Goal: Task Accomplishment & Management: Use online tool/utility

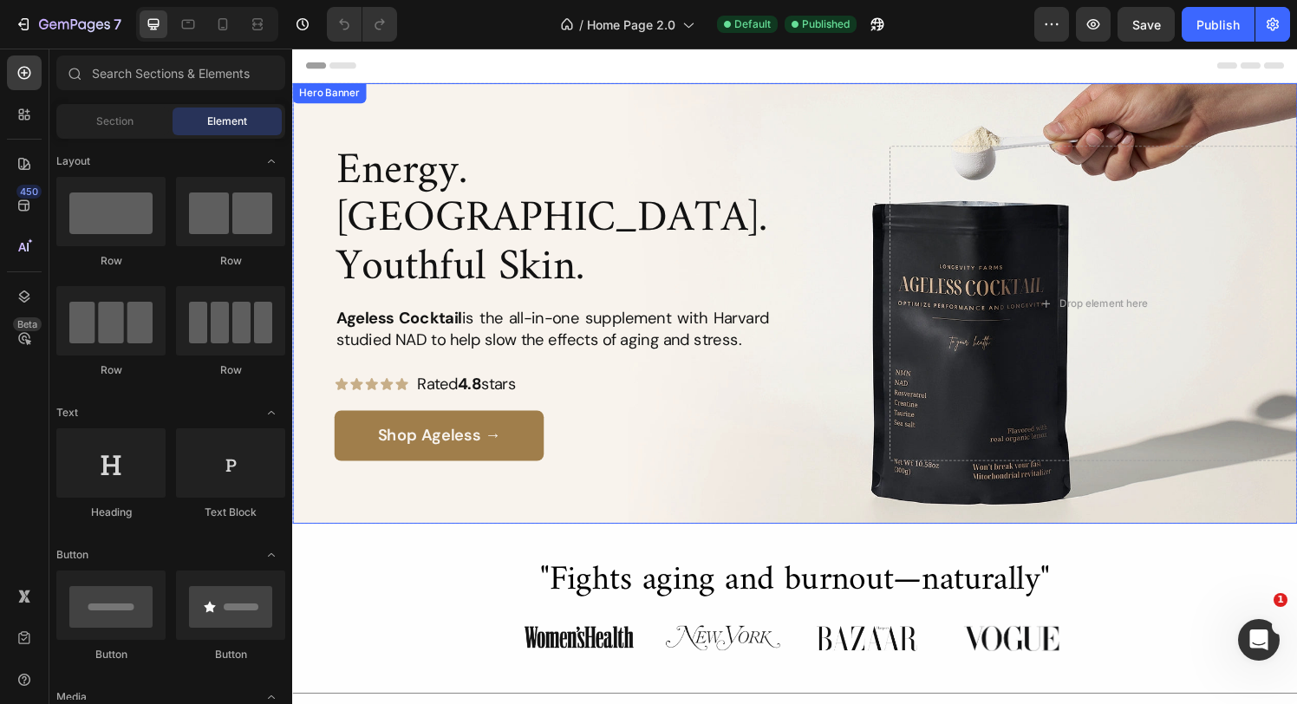
click at [468, 125] on div "Background Image" at bounding box center [812, 312] width 1041 height 456
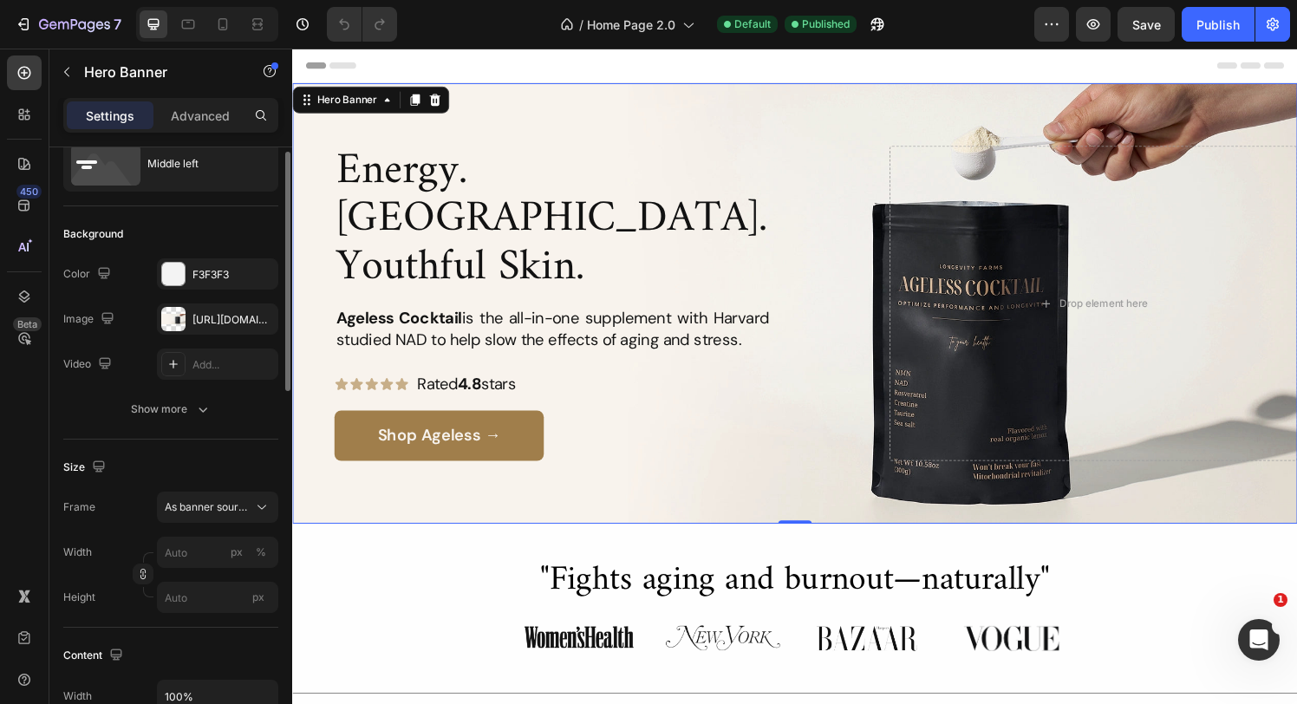
scroll to position [119, 0]
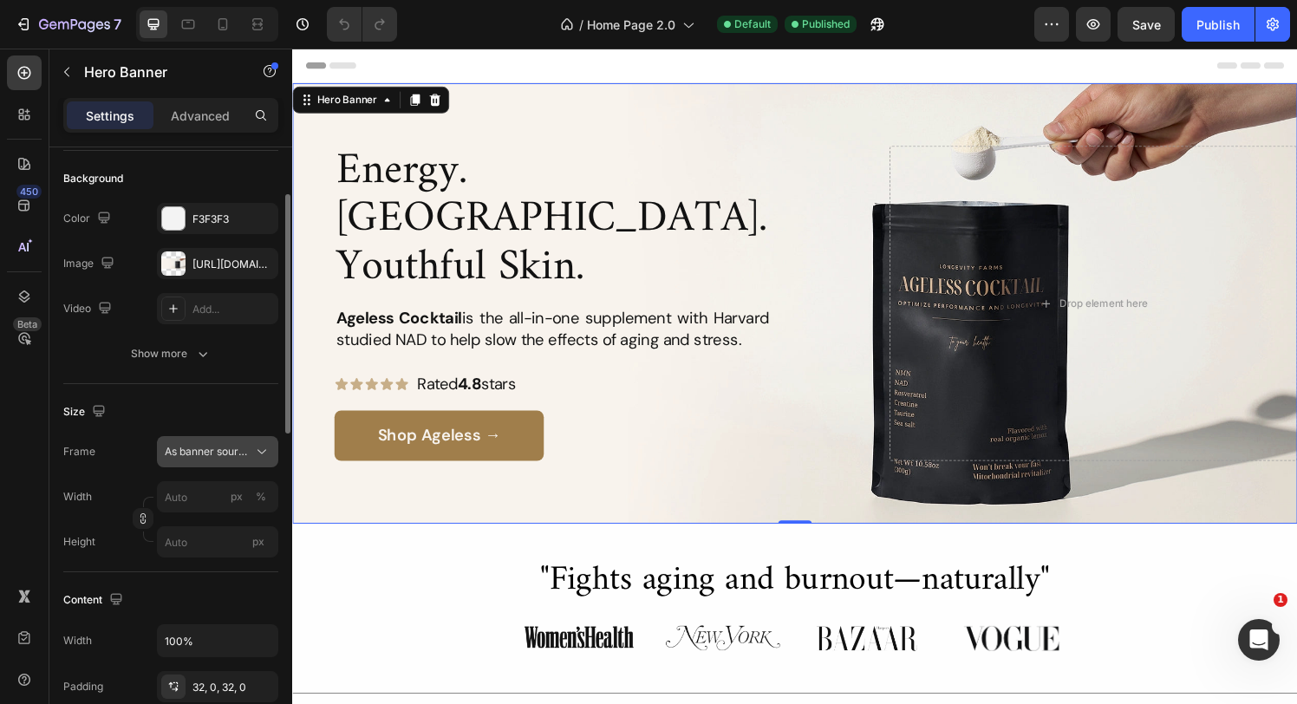
click at [212, 460] on div "As banner source" at bounding box center [218, 451] width 106 height 17
click at [98, 473] on div "Frame As banner source As banner source Custom Width px % Height px" at bounding box center [170, 496] width 215 height 121
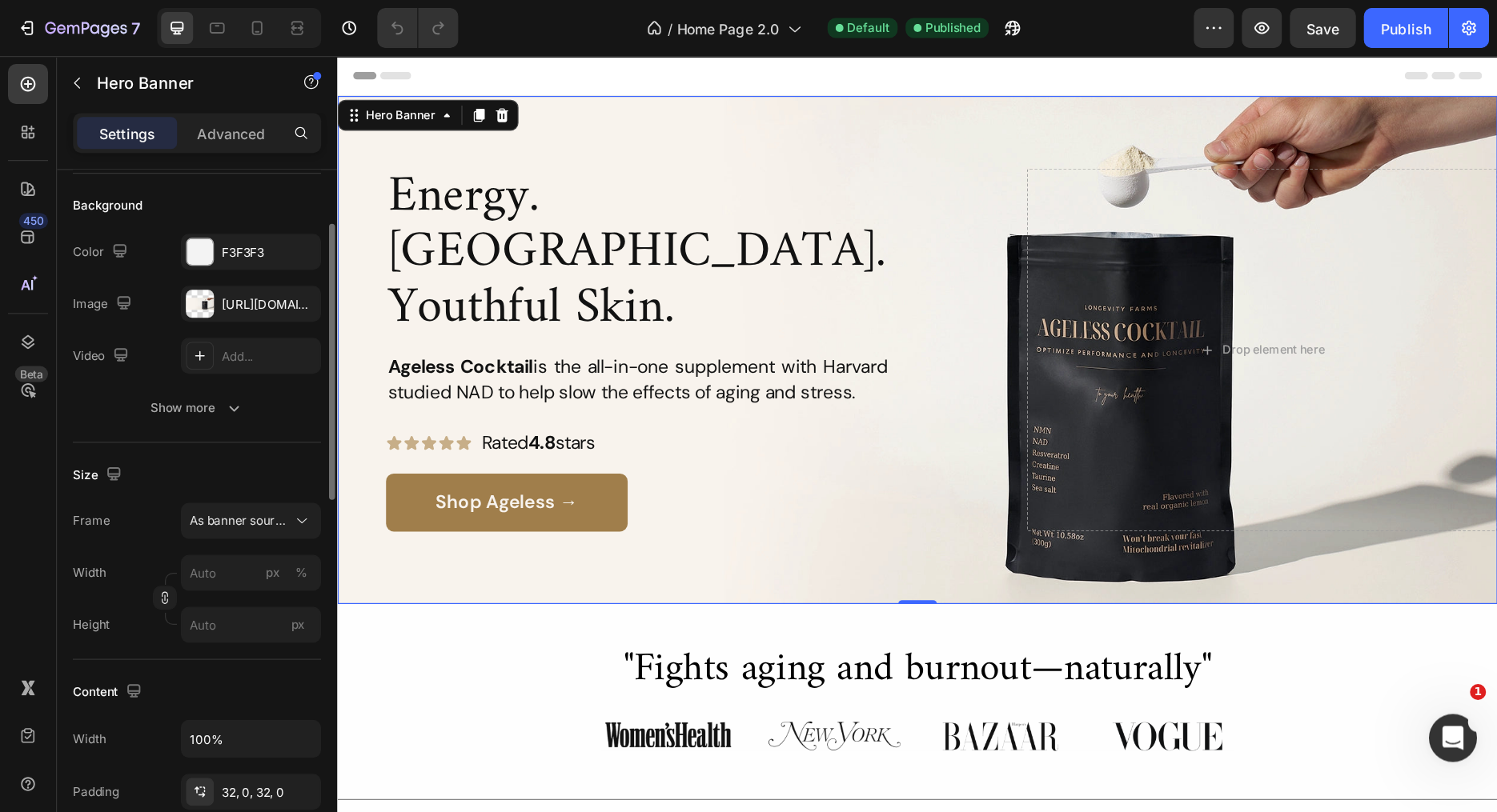
scroll to position [120, 0]
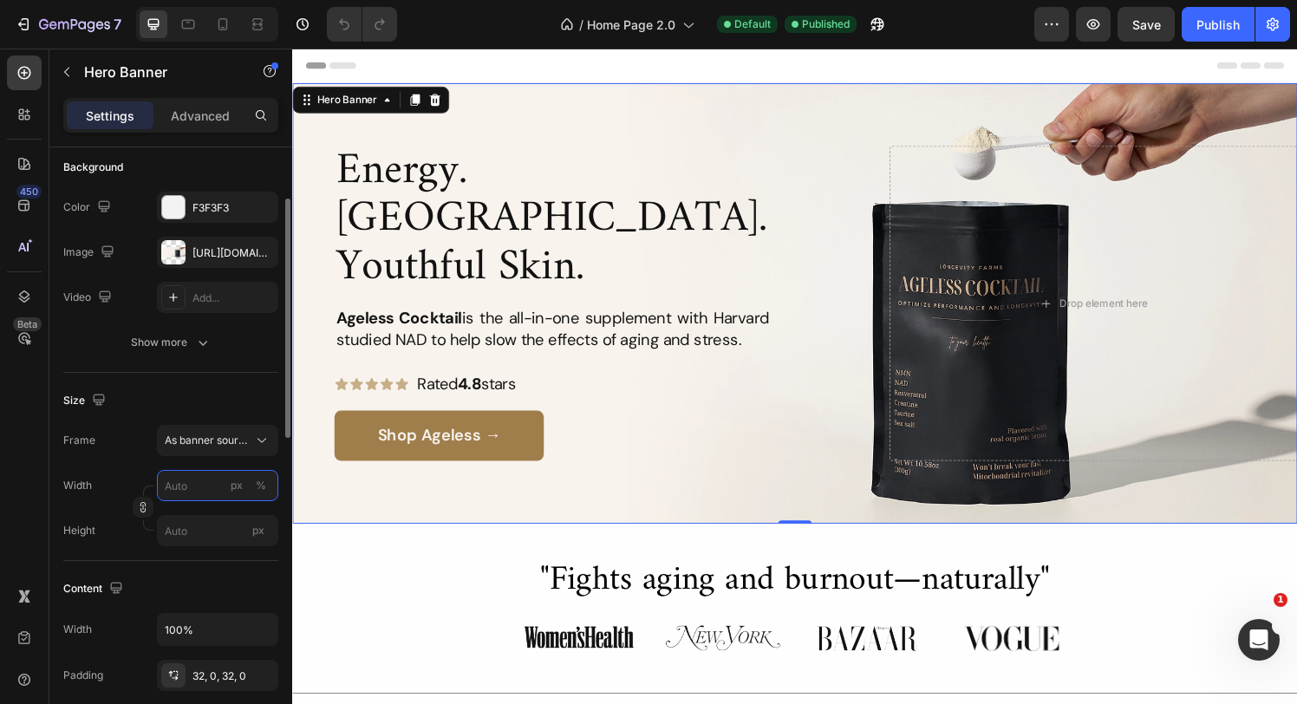
click at [176, 491] on input "px %" at bounding box center [217, 485] width 121 height 31
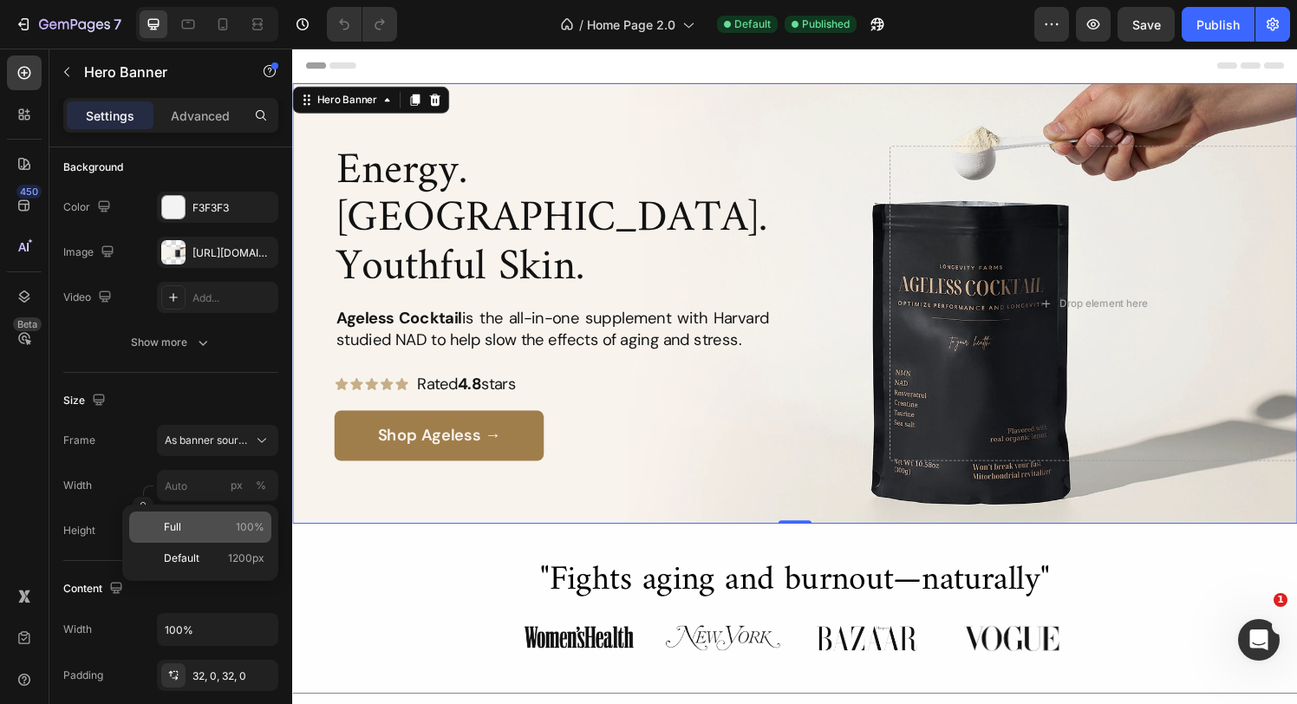
click at [186, 522] on p "Full 100%" at bounding box center [214, 527] width 101 height 16
type input "100"
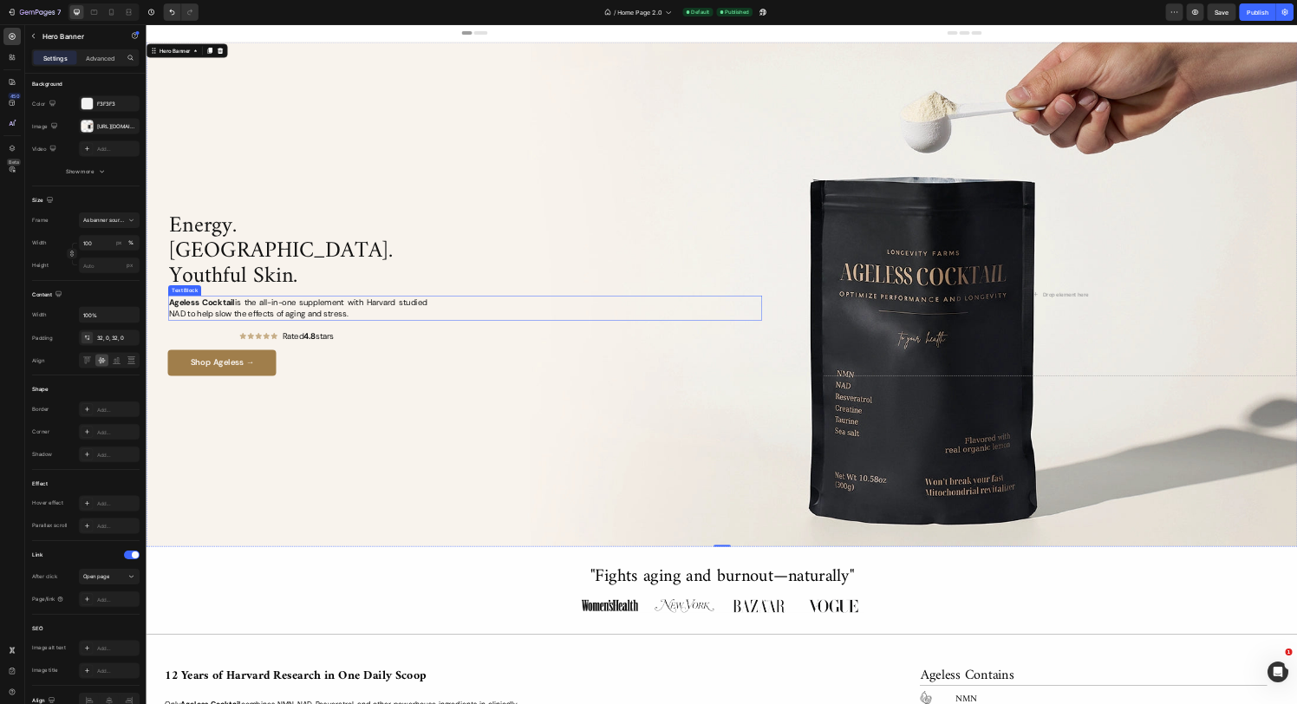
scroll to position [0, 0]
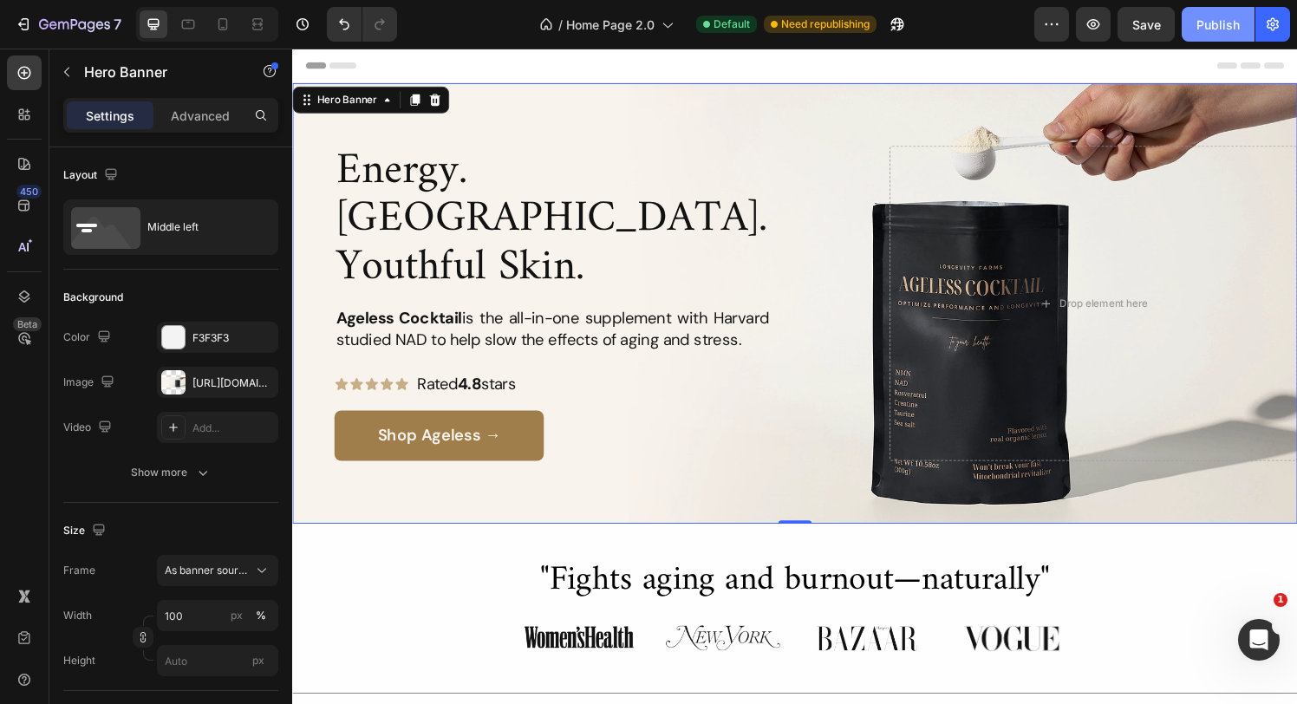
click at [1221, 35] on button "Publish" at bounding box center [1218, 24] width 73 height 35
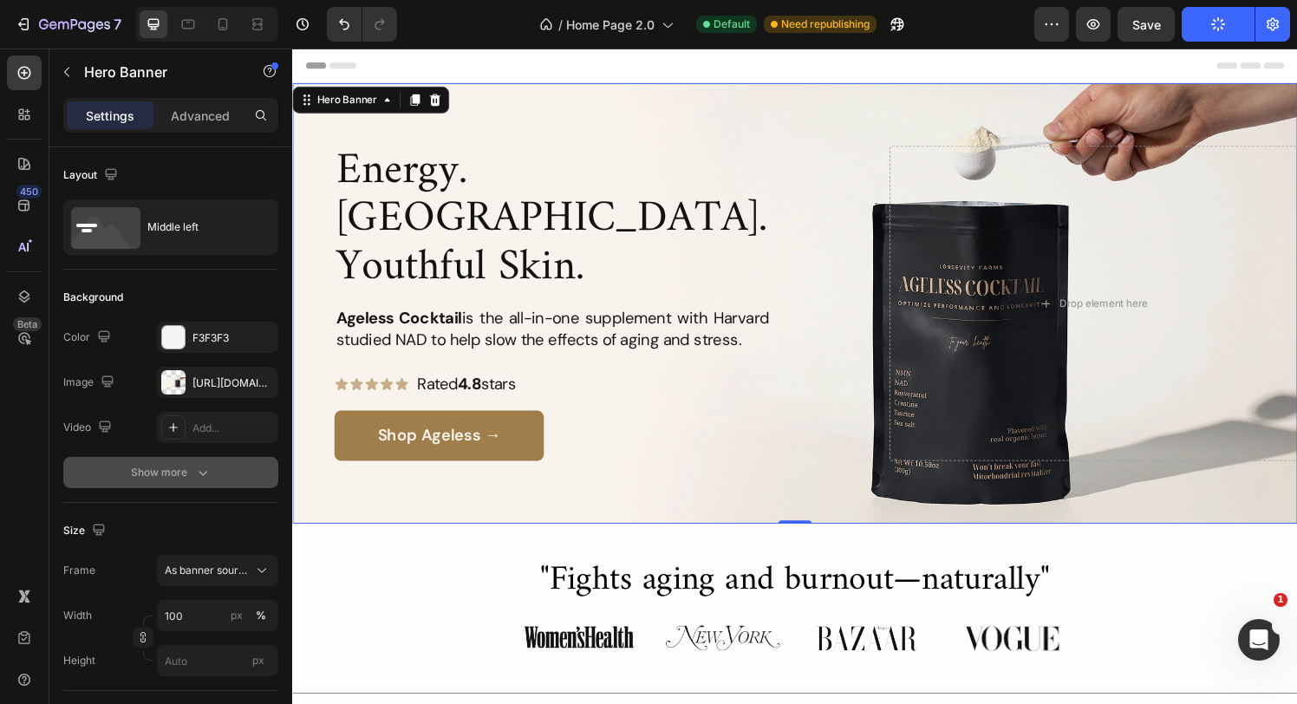
click at [207, 474] on icon "button" at bounding box center [202, 472] width 17 height 17
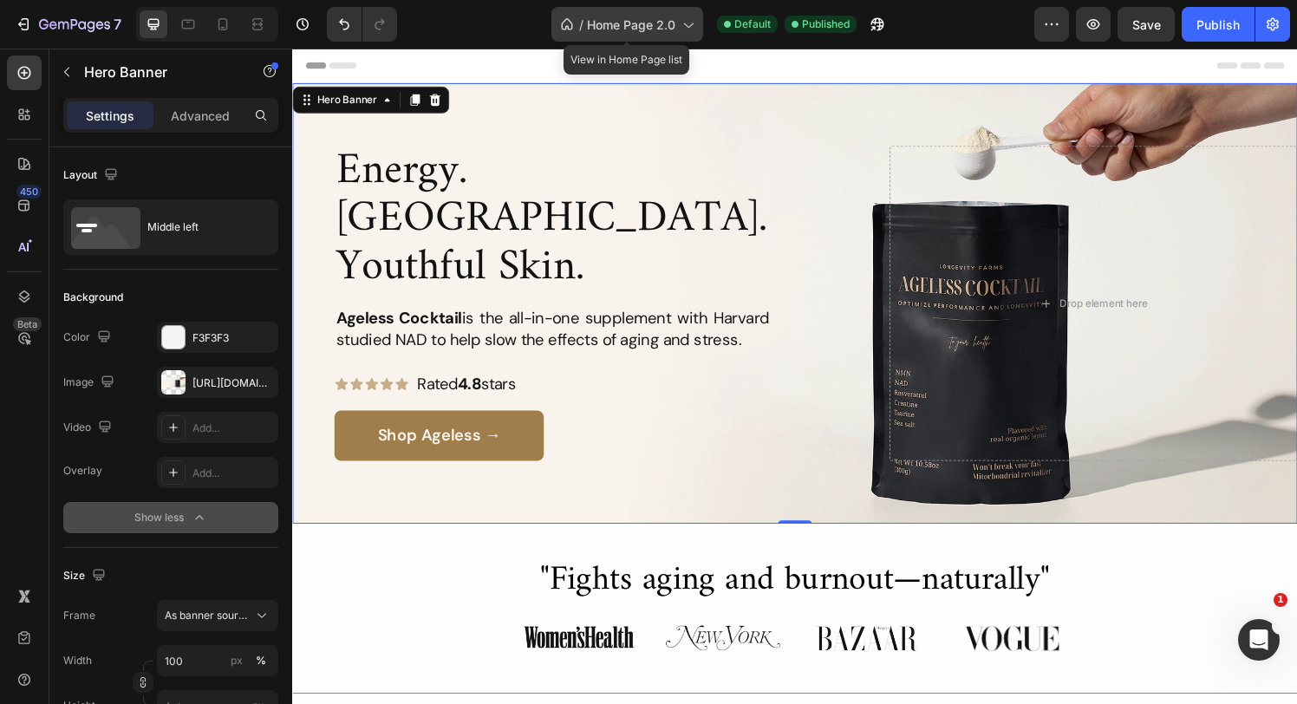
click at [688, 28] on icon at bounding box center [687, 24] width 17 height 17
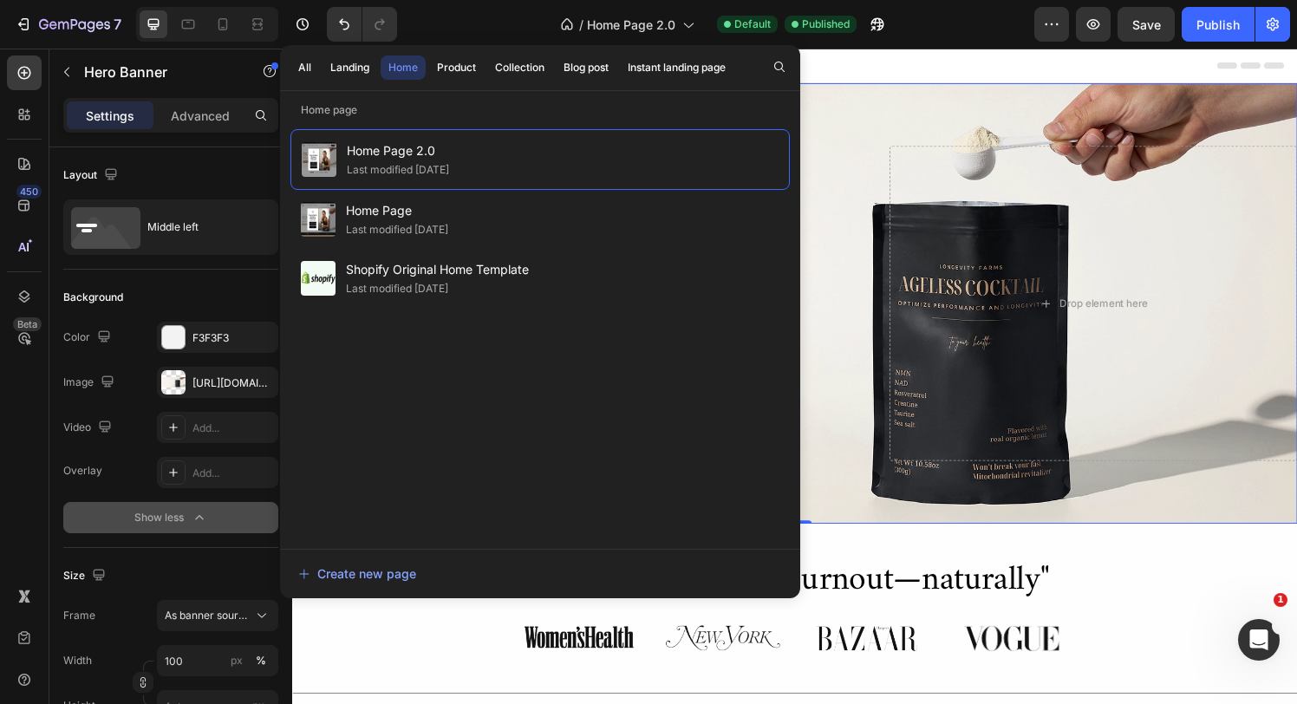
click at [903, 59] on div "Header" at bounding box center [812, 66] width 1013 height 35
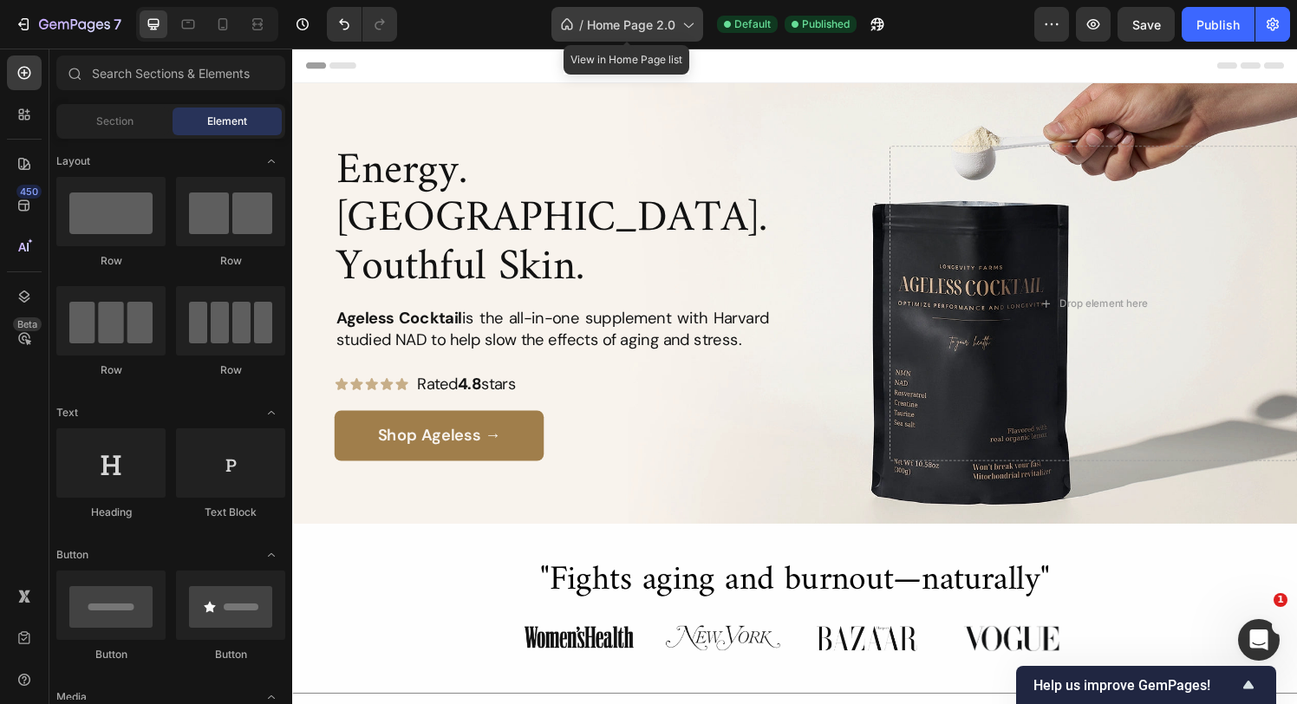
click at [690, 29] on icon at bounding box center [687, 24] width 17 height 17
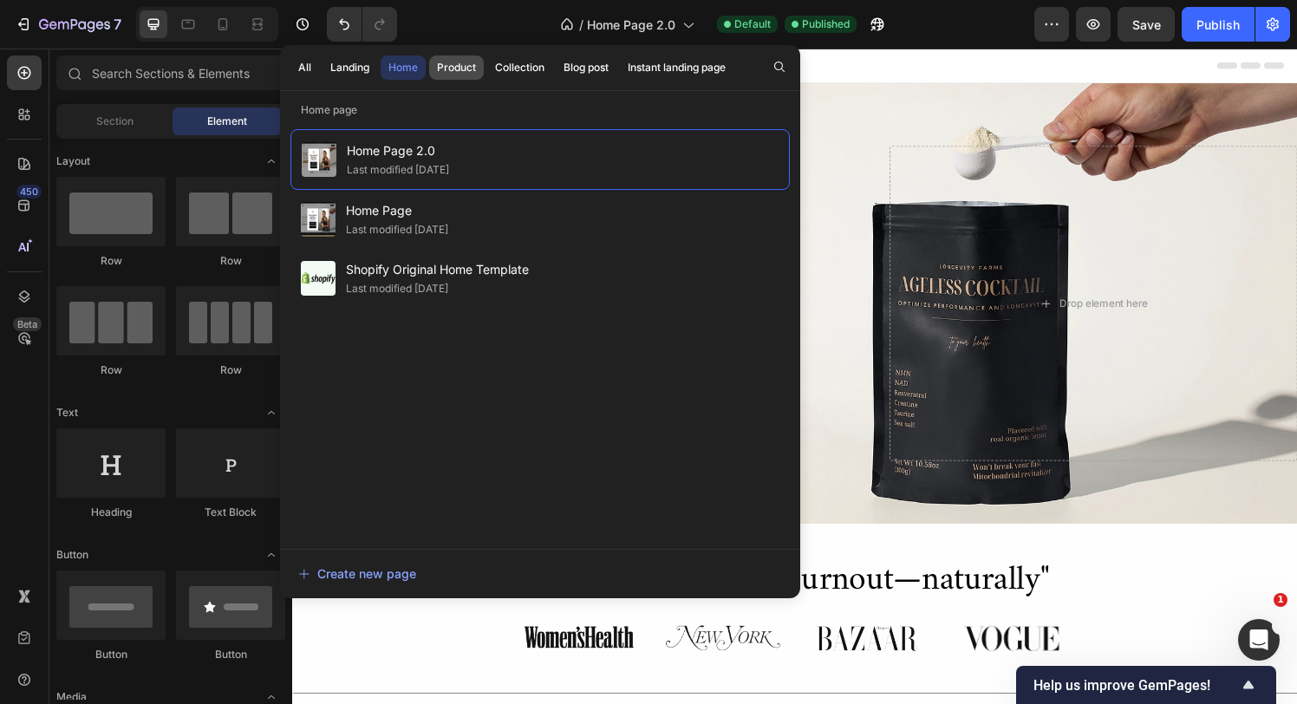
click at [450, 76] on button "Product" at bounding box center [456, 68] width 55 height 24
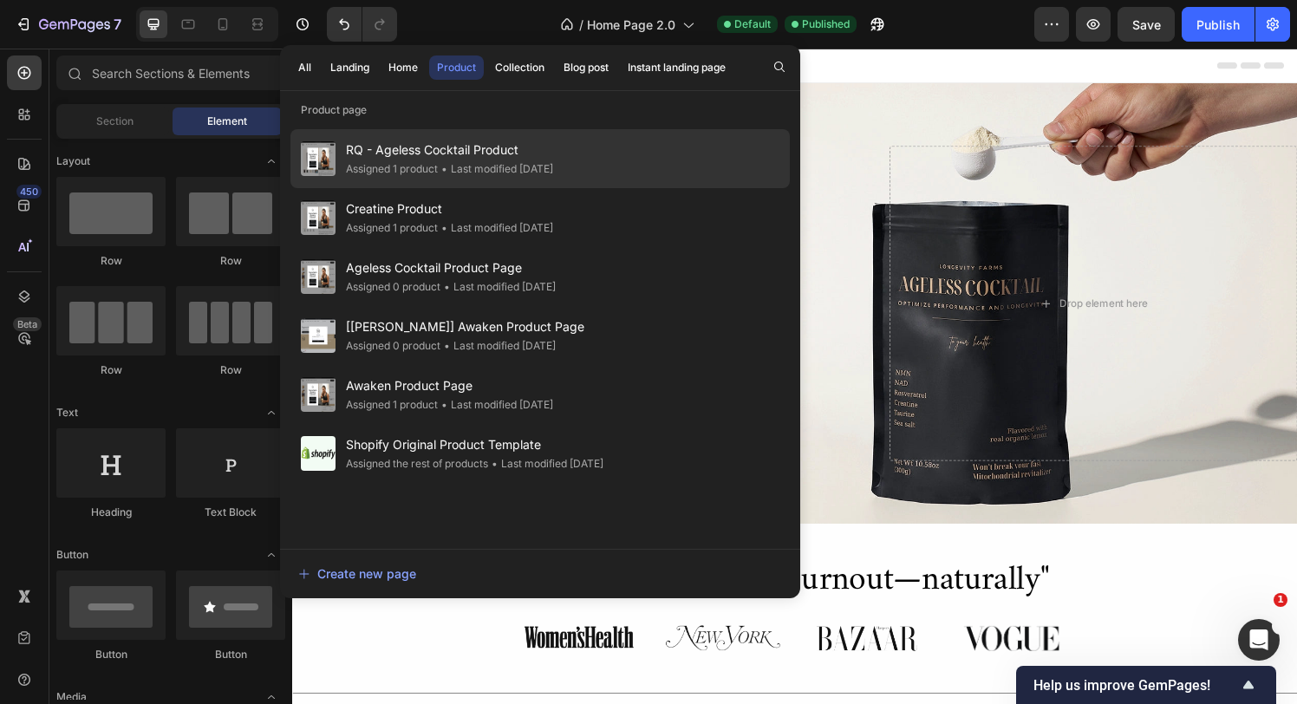
click at [456, 164] on div "• Last modified 2 days ago" at bounding box center [495, 168] width 115 height 17
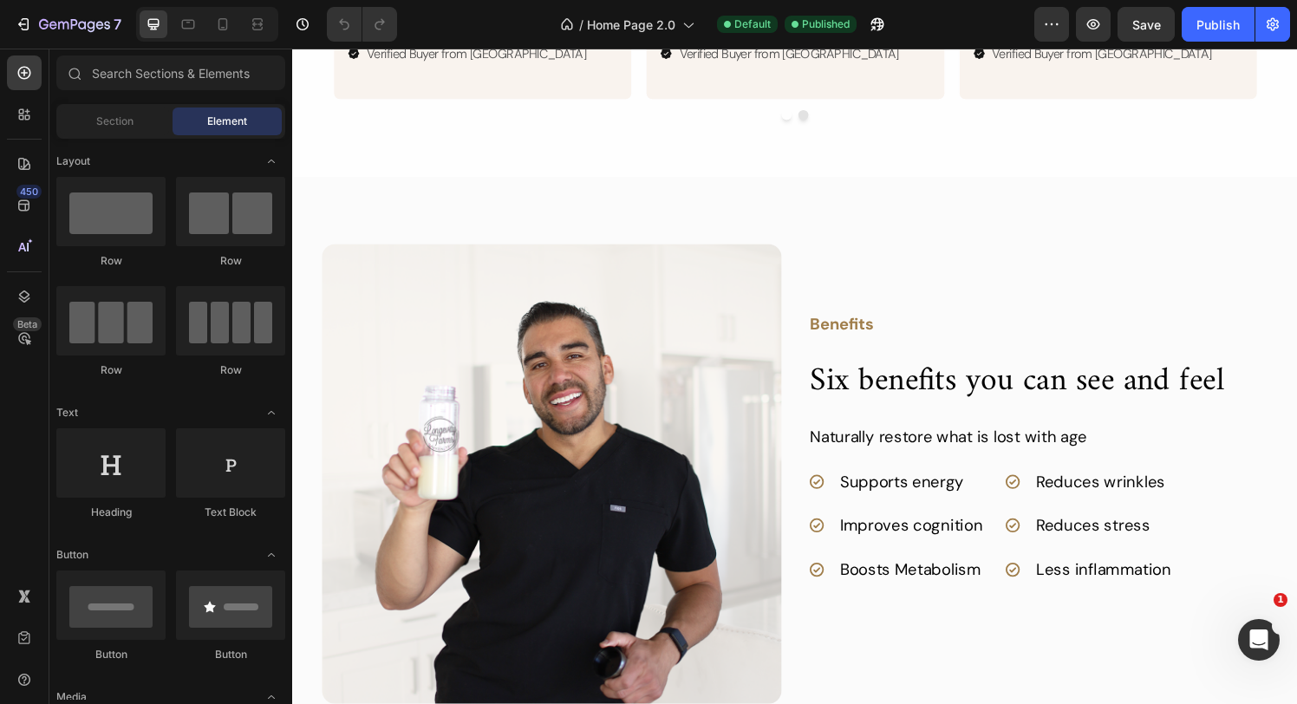
scroll to position [1573, 0]
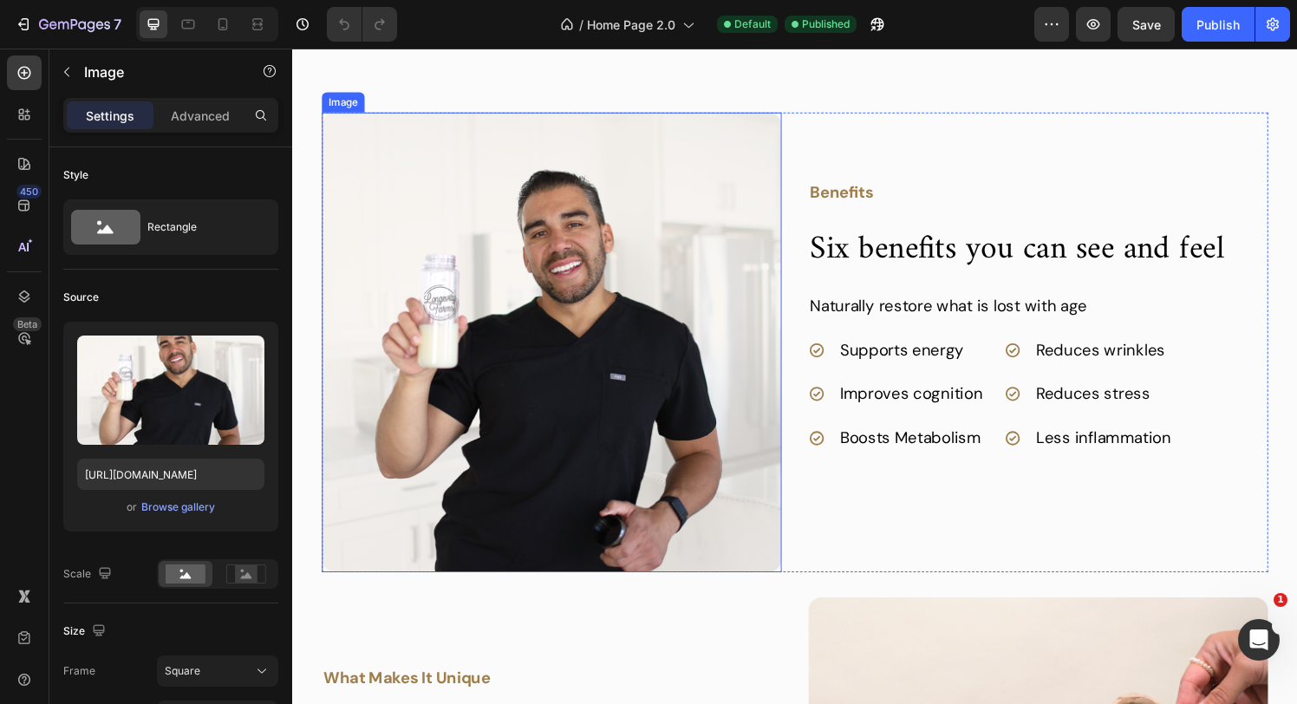
click at [648, 474] on img at bounding box center [561, 352] width 476 height 476
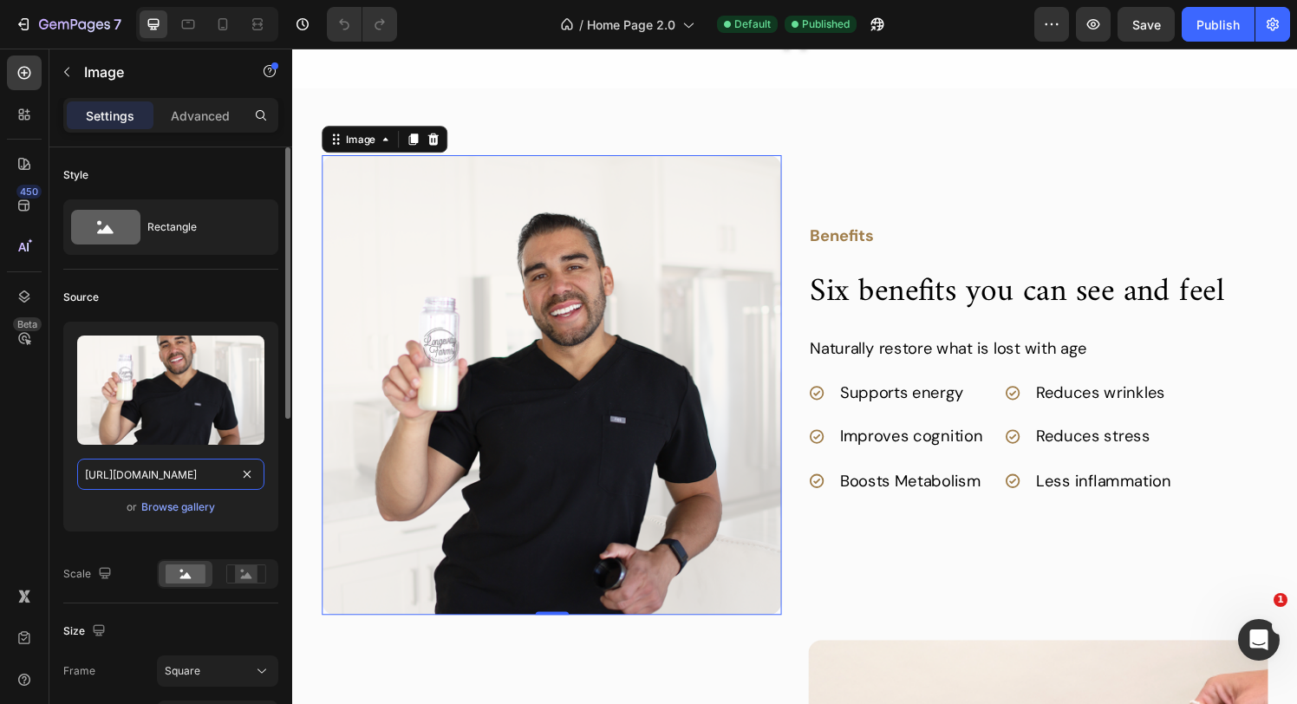
click at [171, 474] on input "[URL][DOMAIN_NAME]" at bounding box center [170, 474] width 187 height 31
click at [167, 506] on div "Browse gallery" at bounding box center [178, 508] width 74 height 16
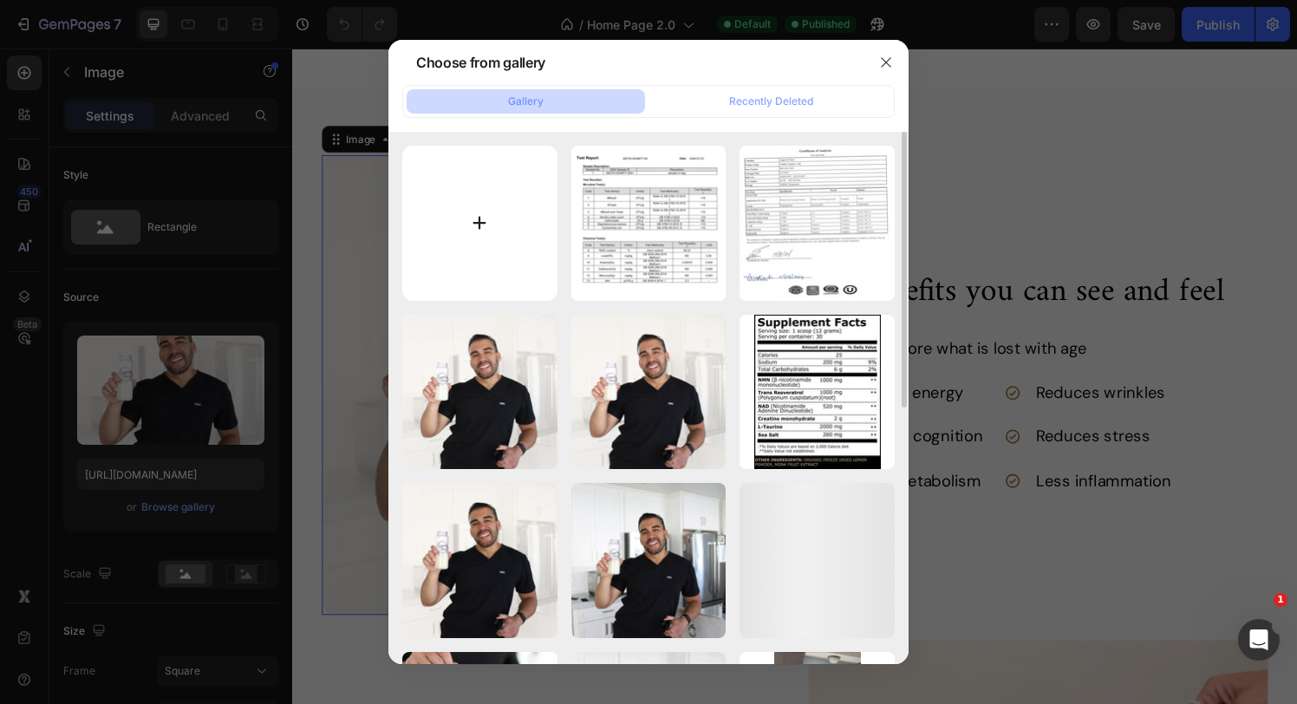
click at [525, 210] on input "file" at bounding box center [479, 223] width 155 height 155
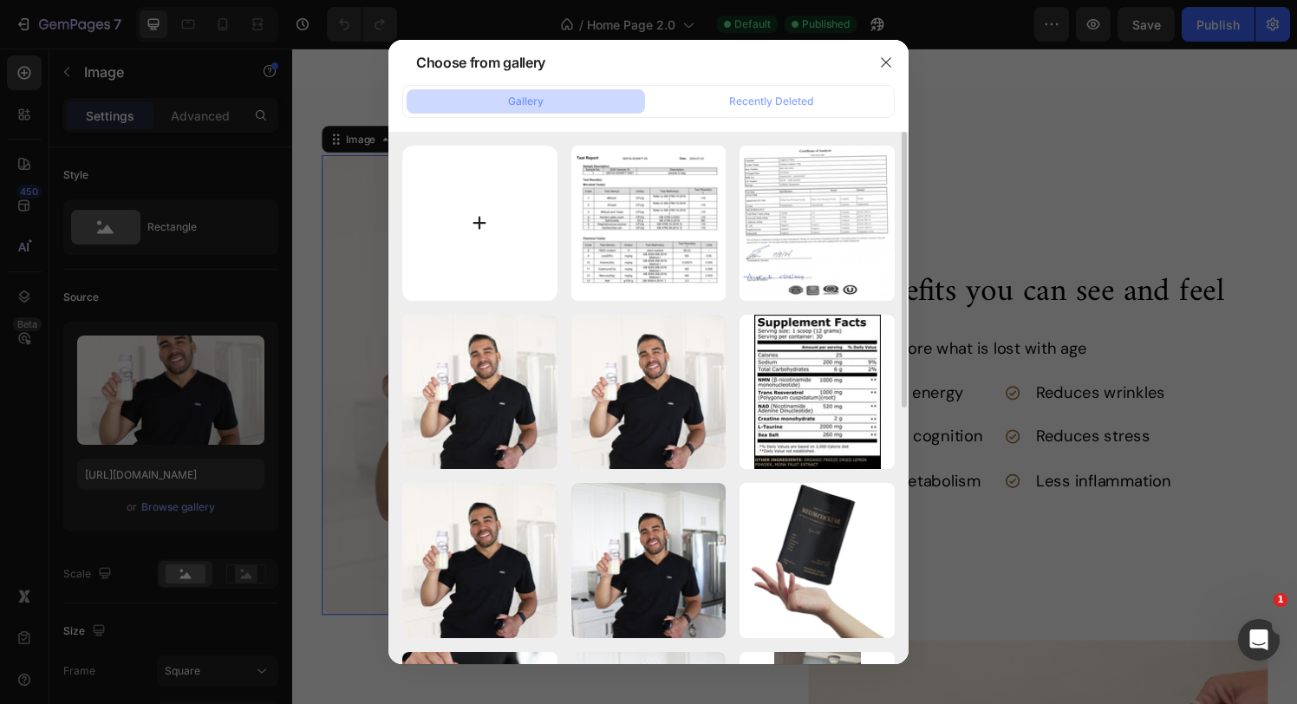
type input "C:\fakepath\ML.png"
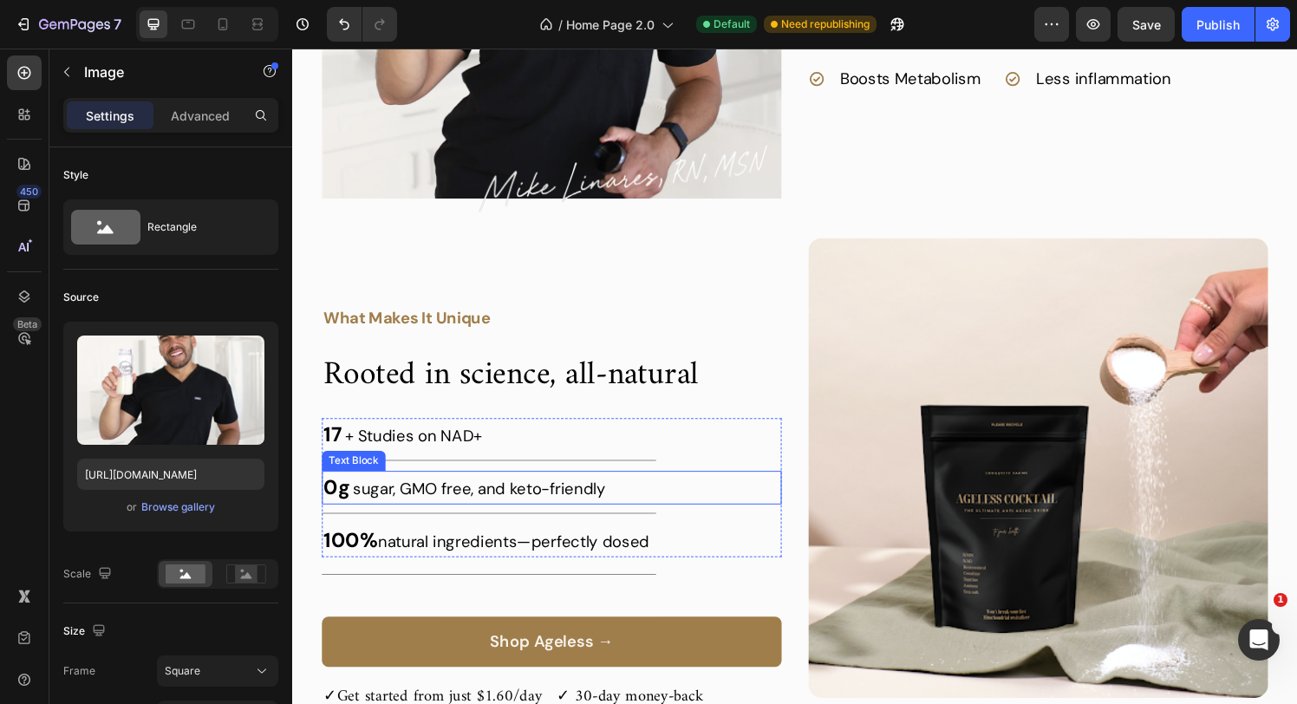
scroll to position [1947, 0]
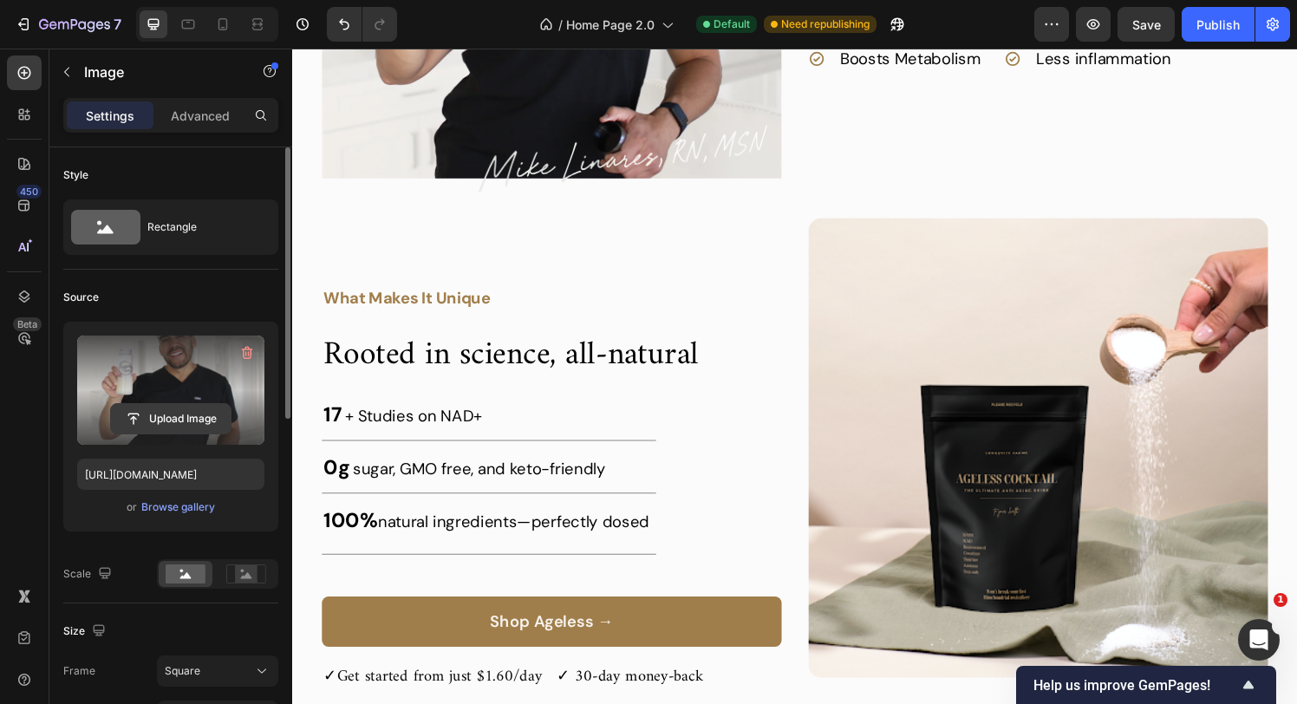
click at [184, 420] on input "file" at bounding box center [171, 418] width 120 height 29
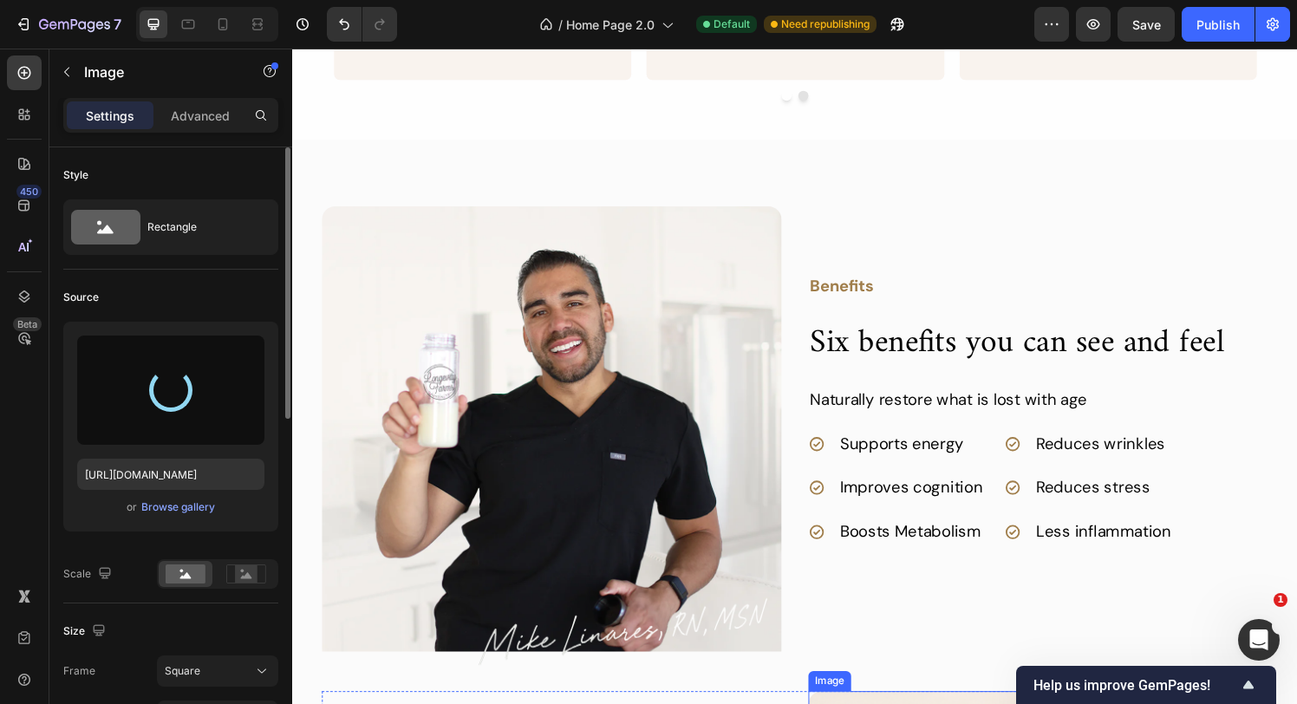
scroll to position [1456, 0]
type input "[URL][DOMAIN_NAME]"
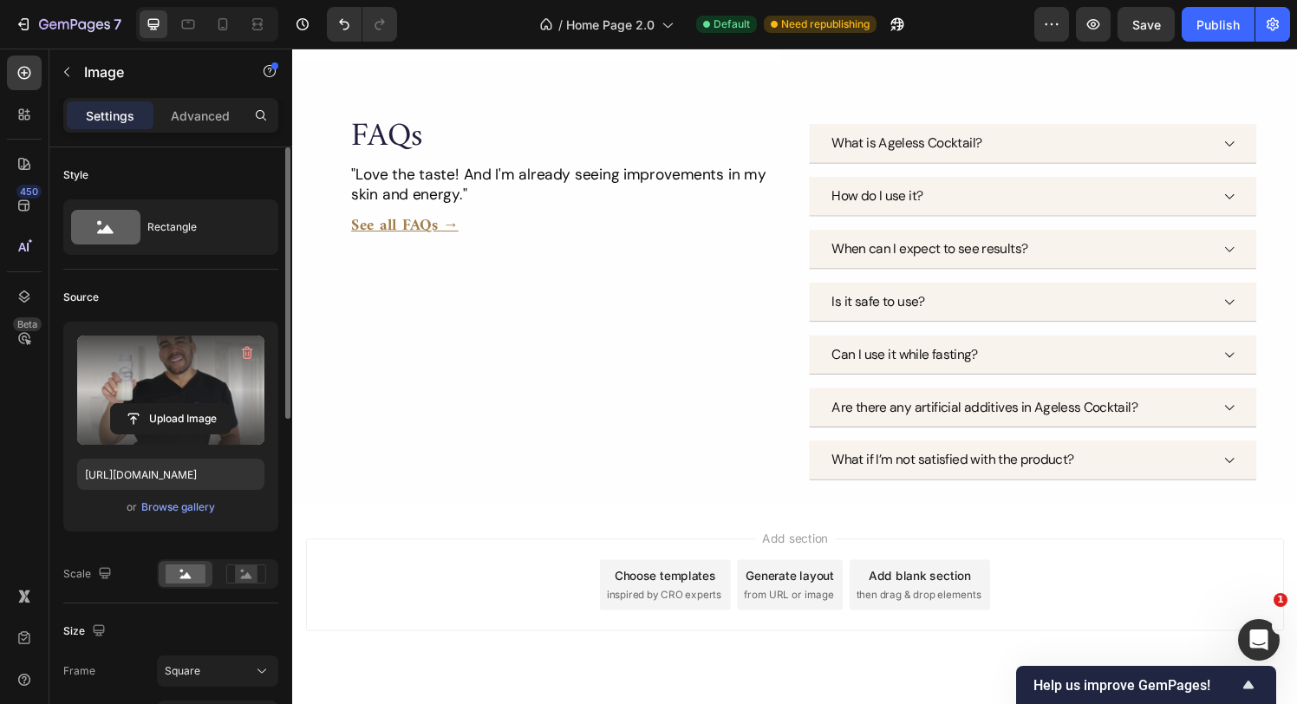
scroll to position [4675, 0]
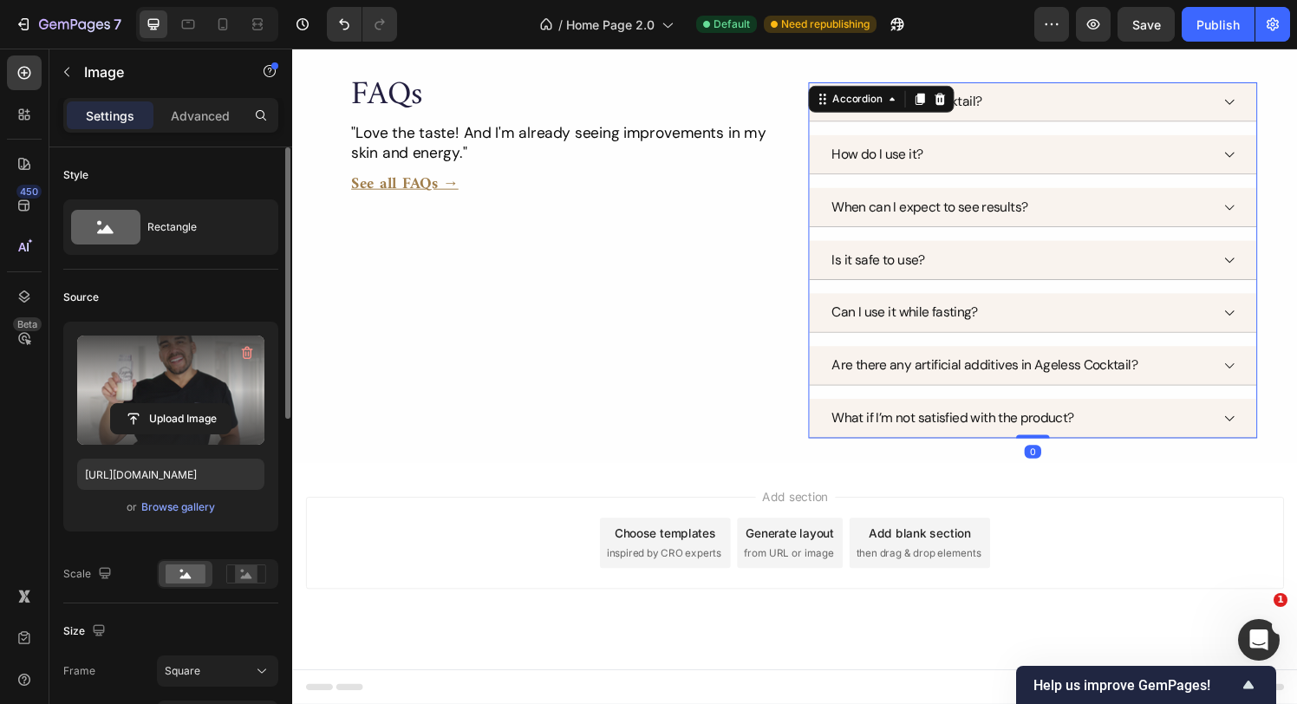
click at [1271, 429] on div "What if I’m not satisfied with the product?" at bounding box center [1058, 431] width 463 height 41
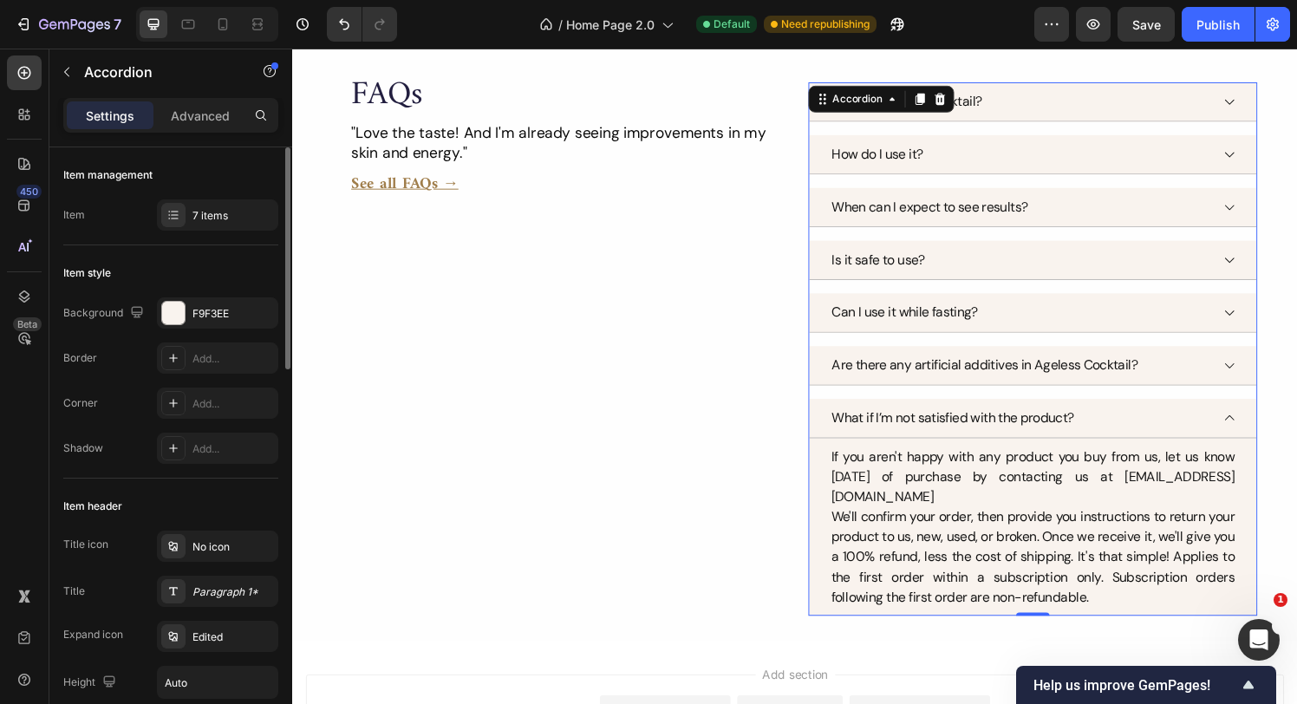
click at [1262, 431] on icon at bounding box center [1263, 431] width 14 height 14
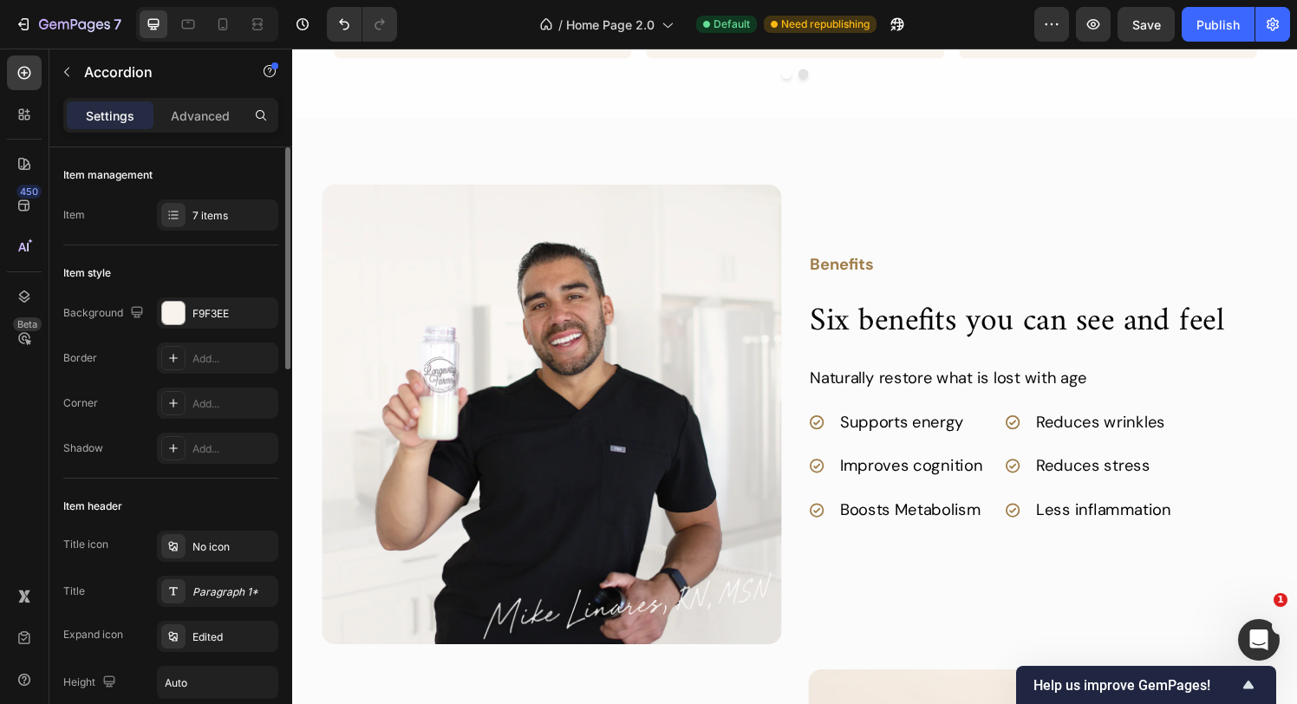
scroll to position [1449, 0]
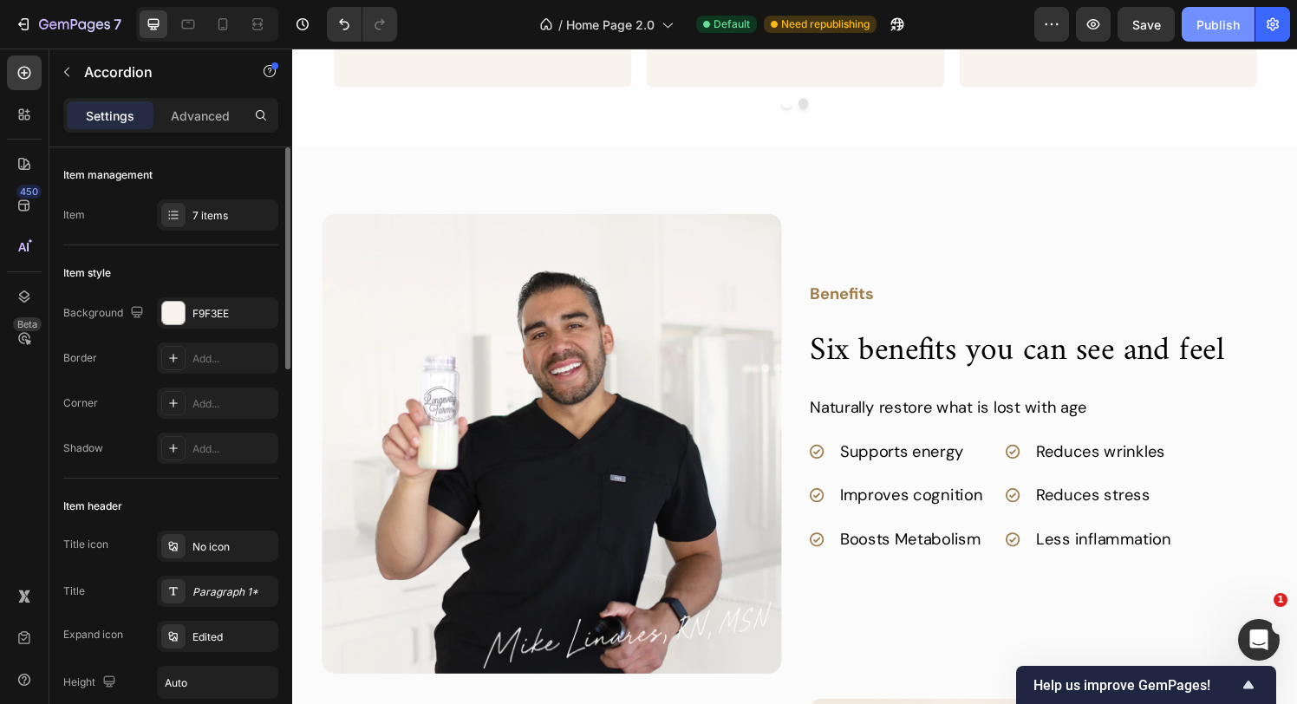
click at [1225, 27] on div "Publish" at bounding box center [1218, 25] width 43 height 18
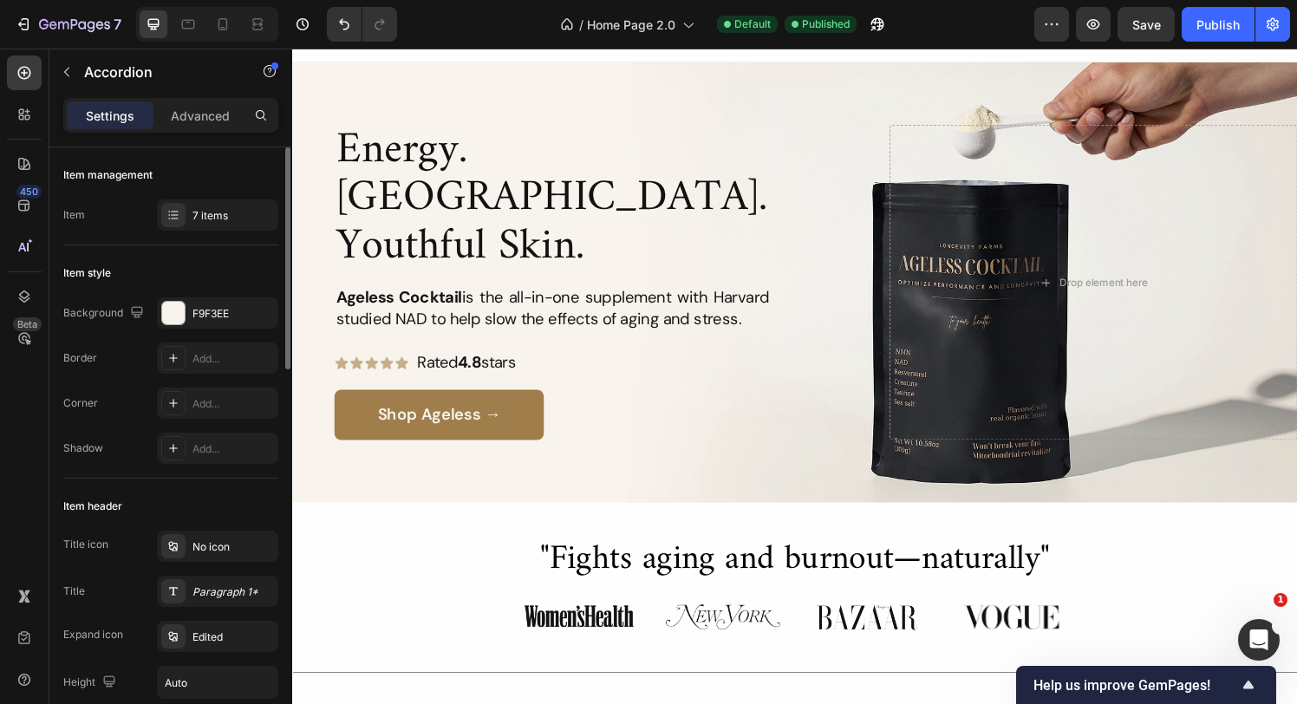
scroll to position [0, 0]
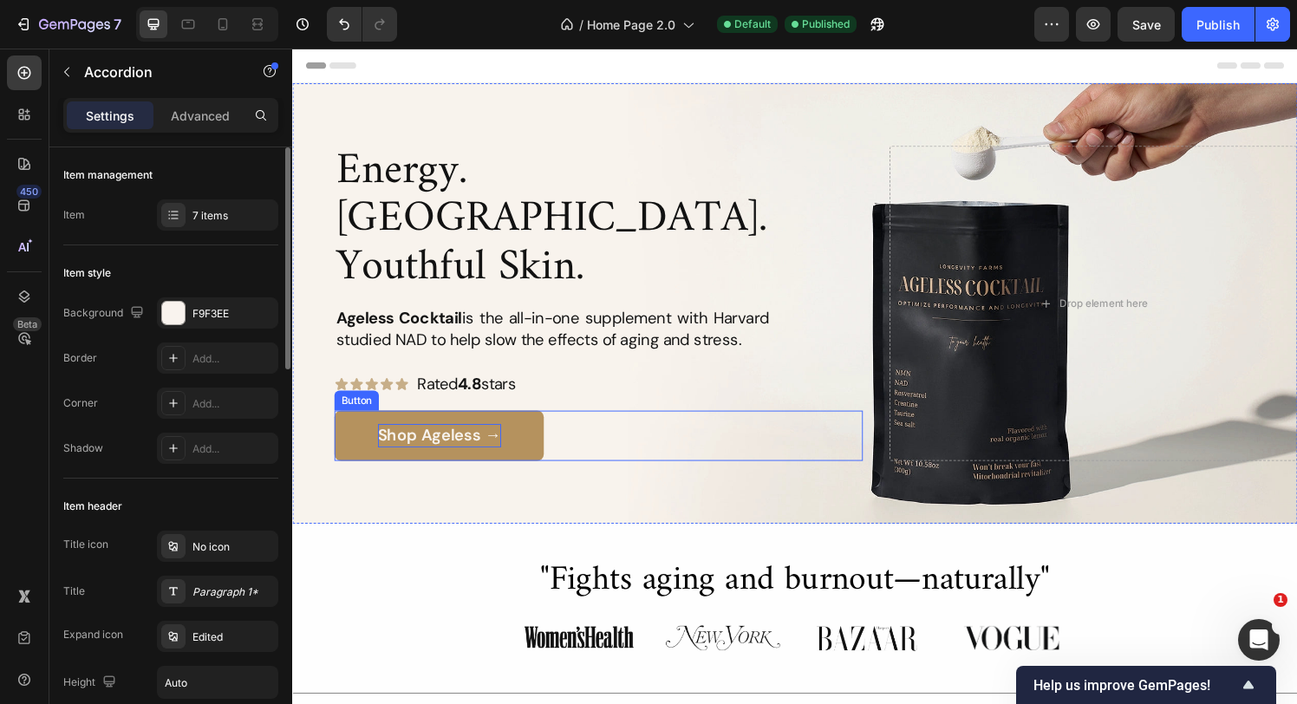
click at [427, 437] on p "shop Ageless →" at bounding box center [444, 449] width 127 height 25
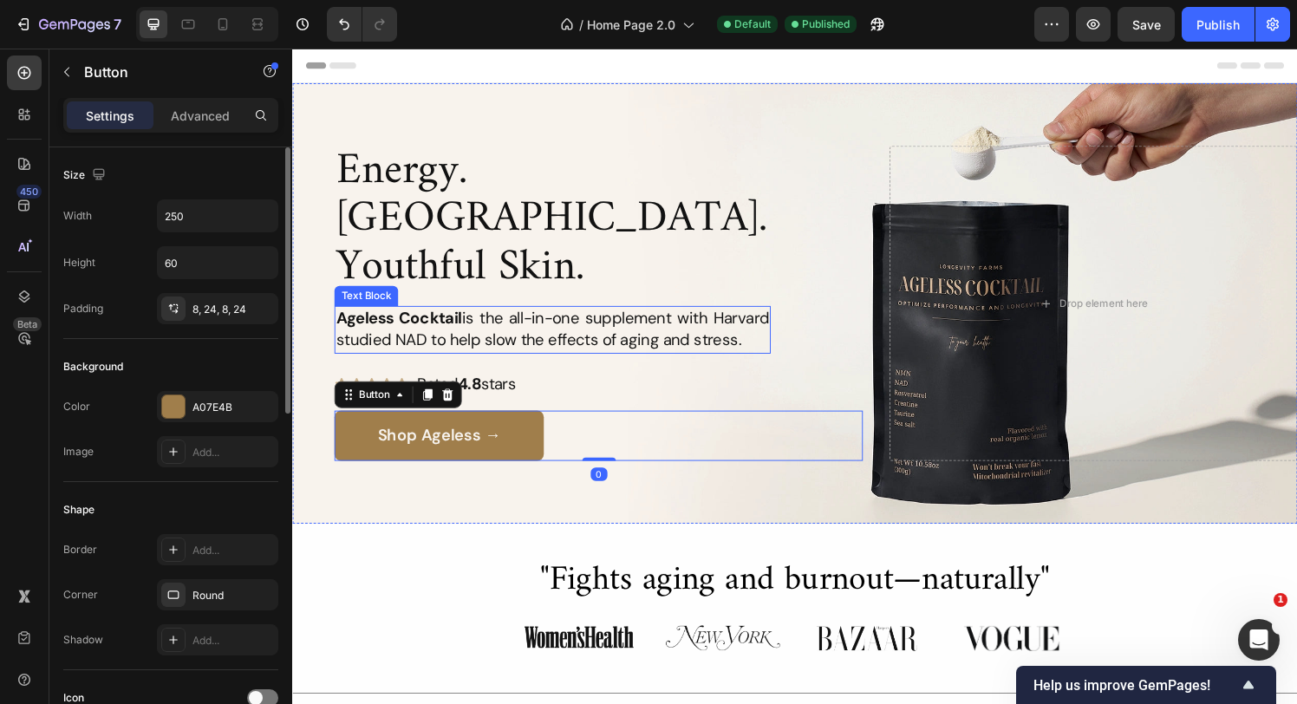
scroll to position [87, 0]
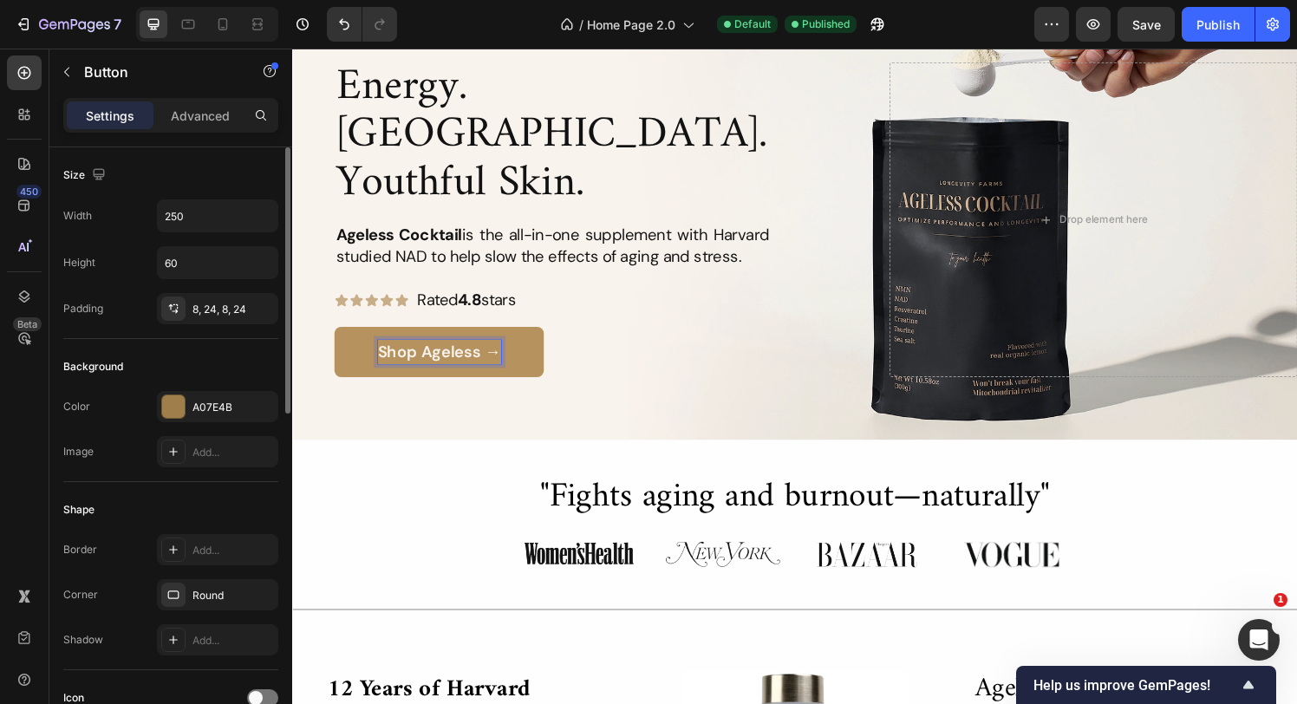
click at [477, 350] on p "shop Ageless →" at bounding box center [444, 362] width 127 height 25
click at [516, 336] on link "shop Ageless →" at bounding box center [444, 362] width 217 height 52
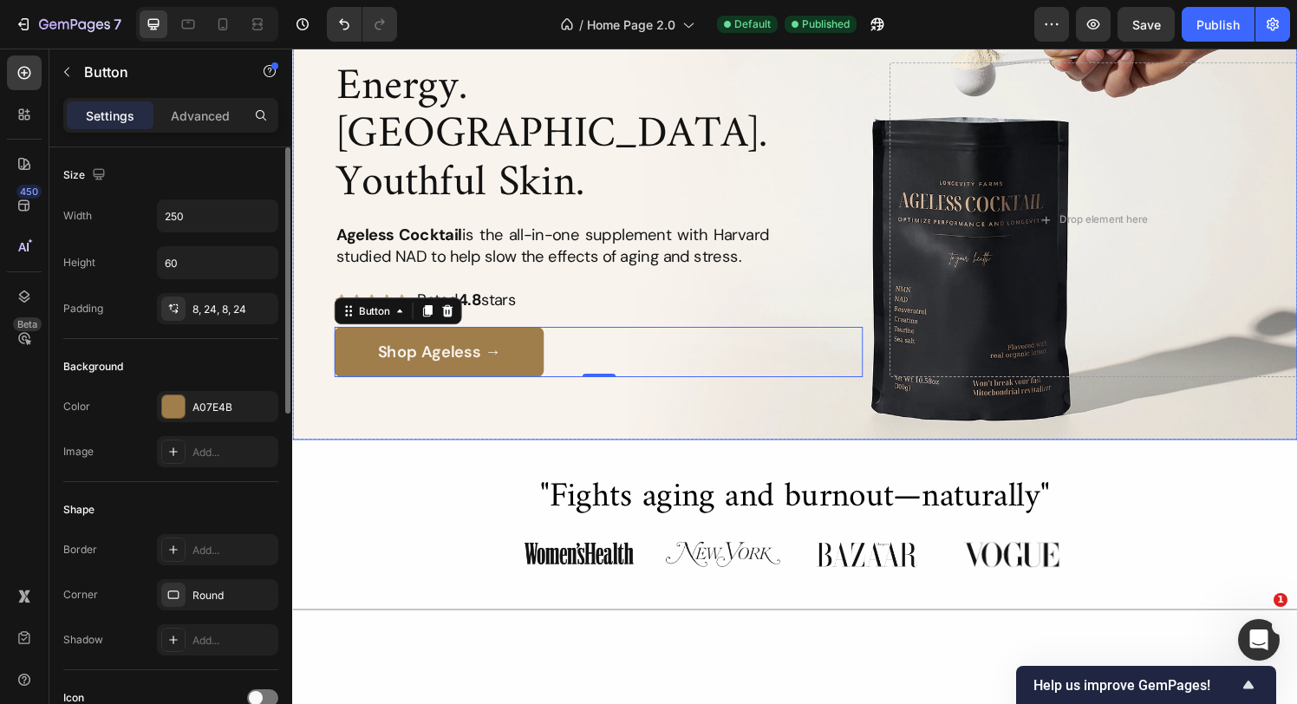
scroll to position [0, 0]
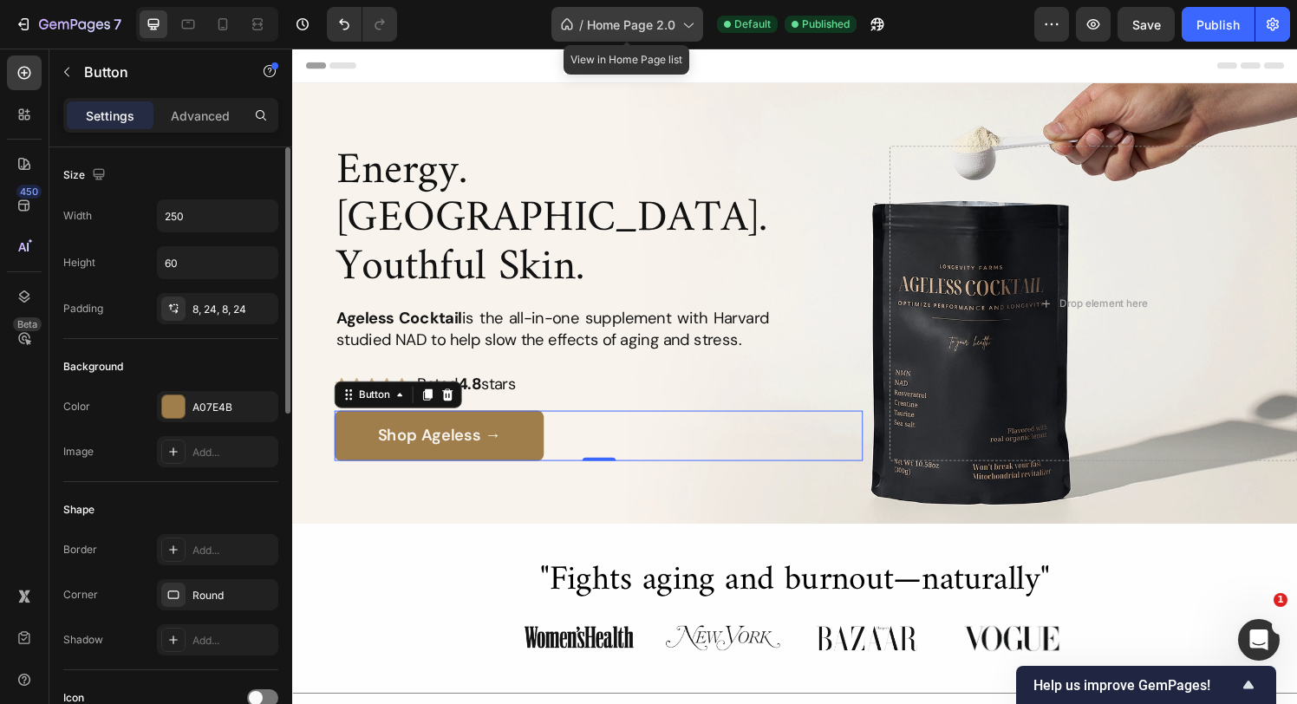
click at [683, 25] on icon at bounding box center [687, 24] width 17 height 17
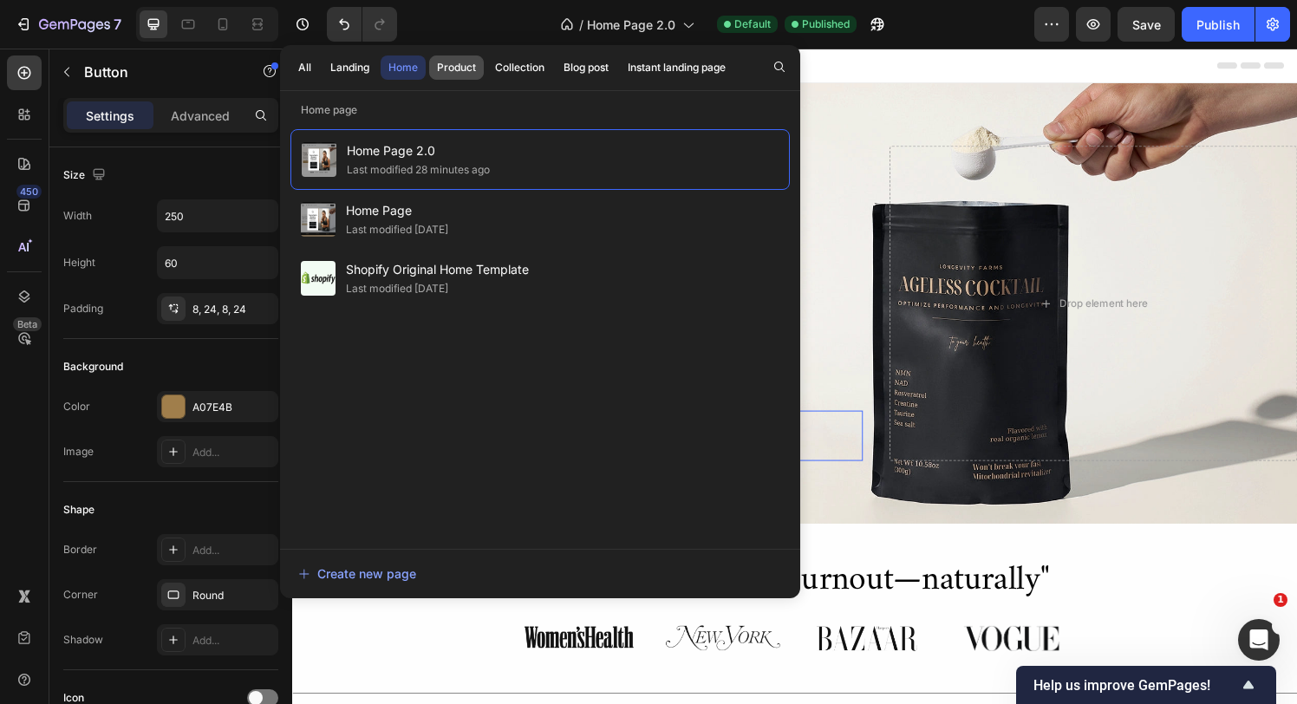
click at [442, 64] on div "Product" at bounding box center [456, 68] width 39 height 16
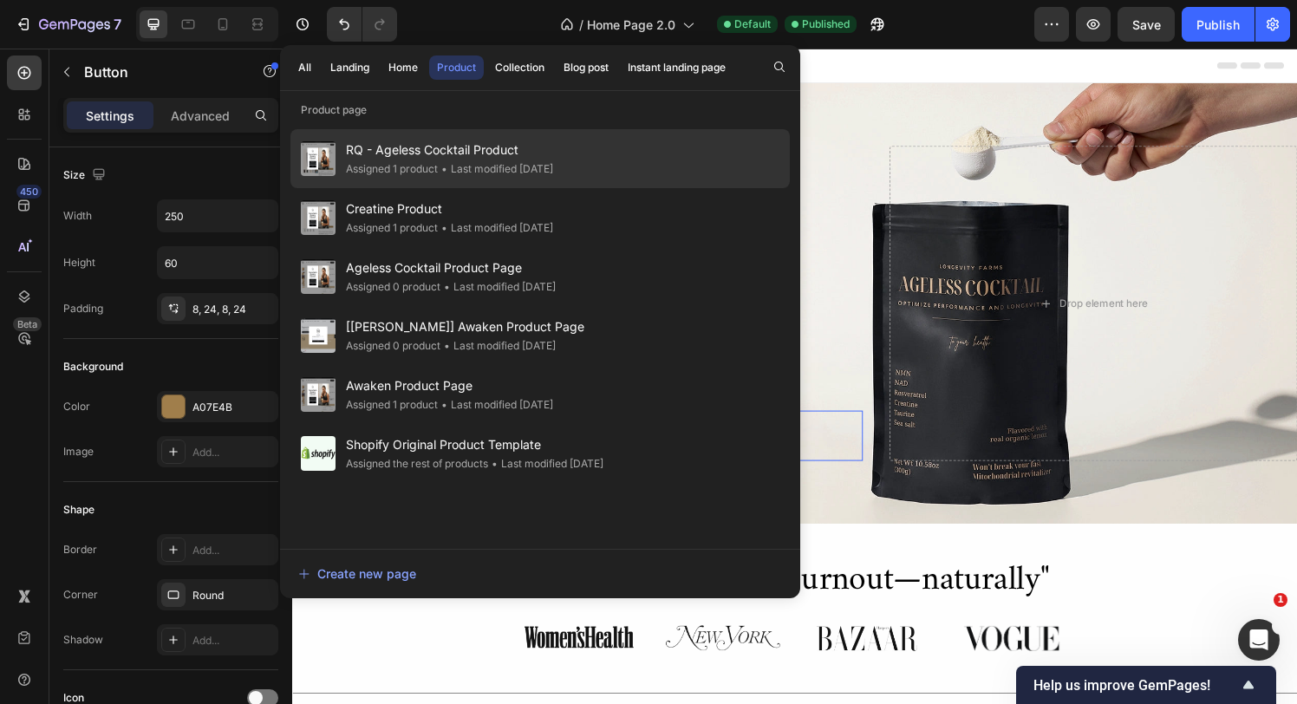
click at [553, 160] on span "RQ - Ageless Cocktail Product" at bounding box center [449, 150] width 207 height 21
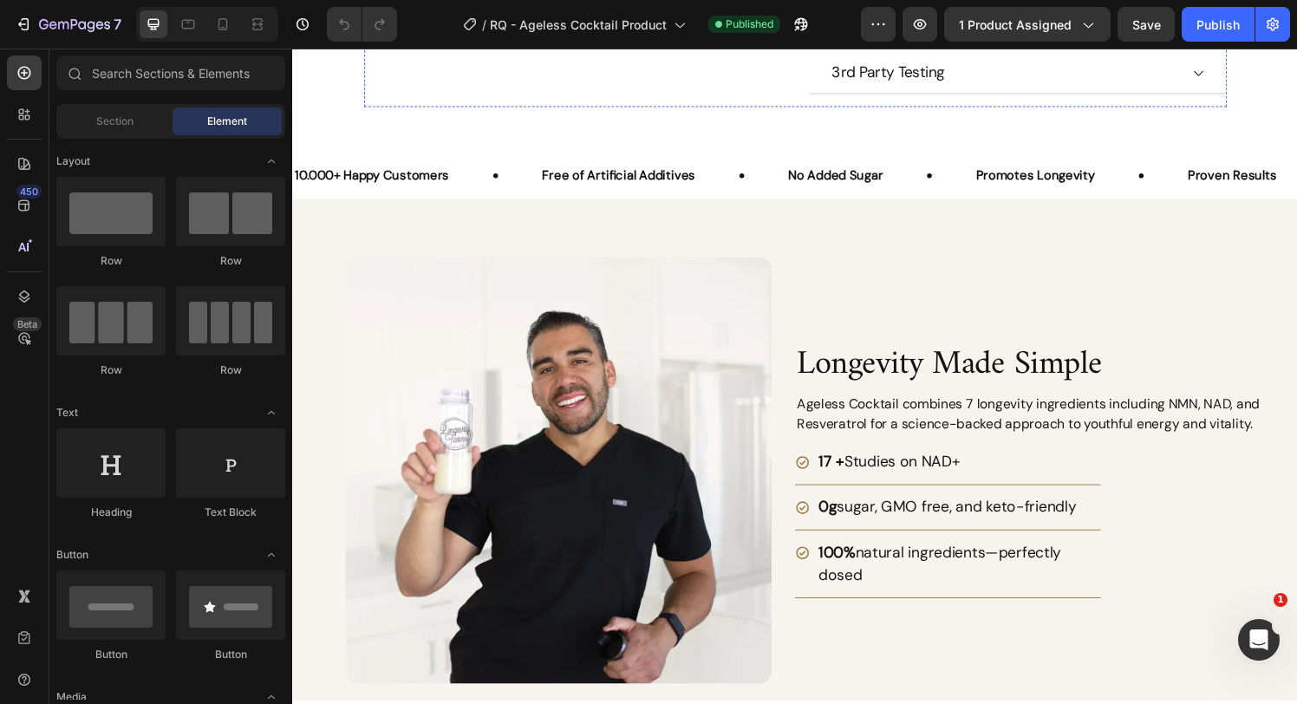
scroll to position [1062, 0]
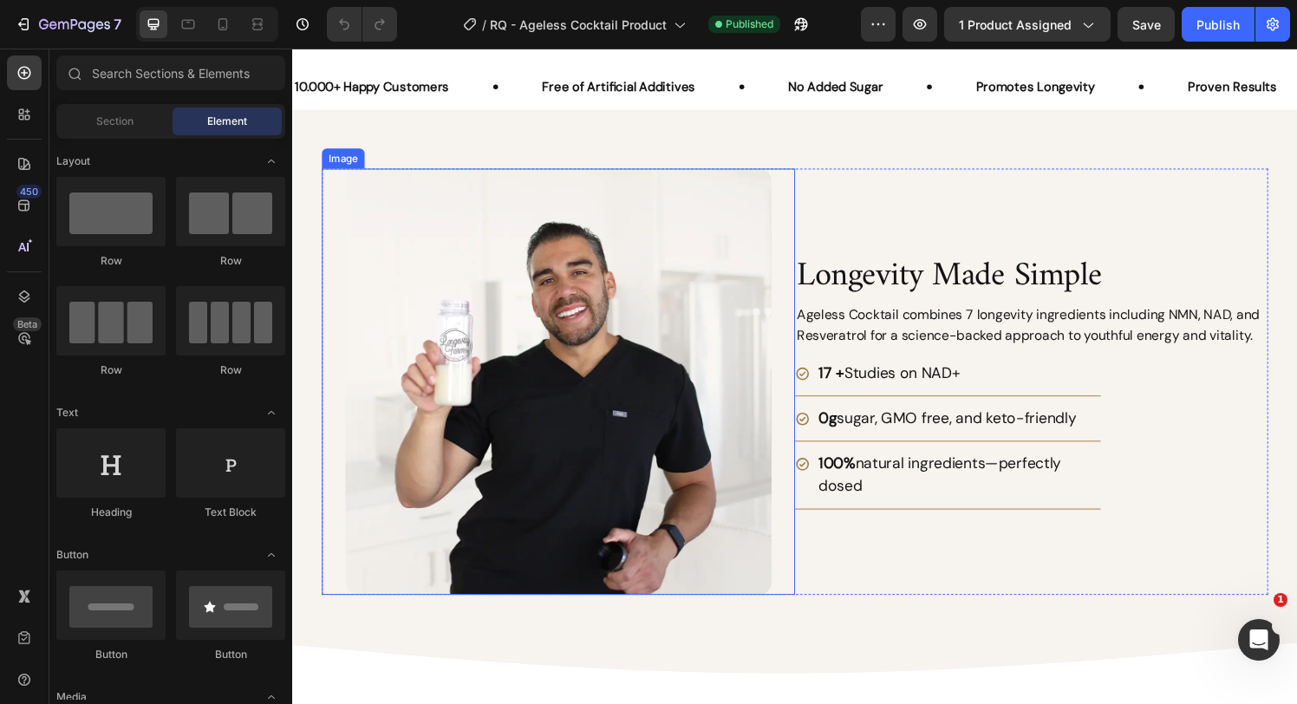
click at [709, 358] on img at bounding box center [567, 393] width 441 height 441
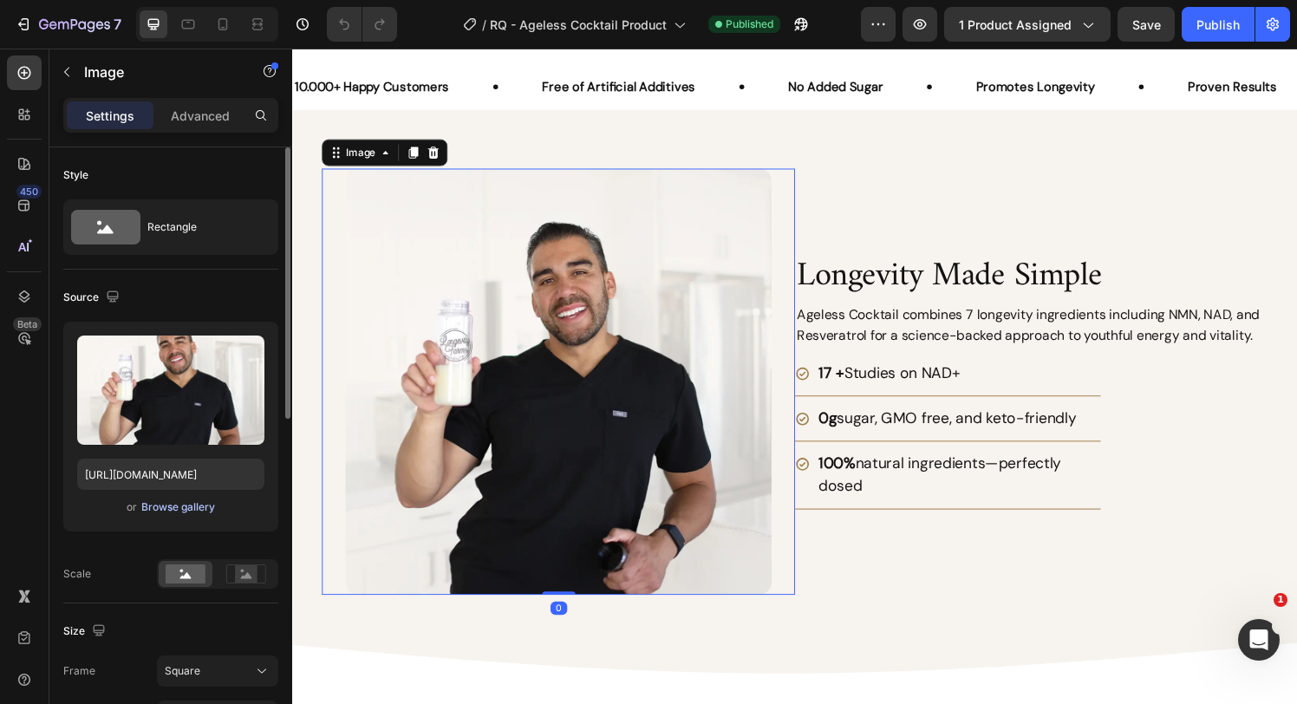
click at [179, 506] on div "Browse gallery" at bounding box center [178, 508] width 74 height 16
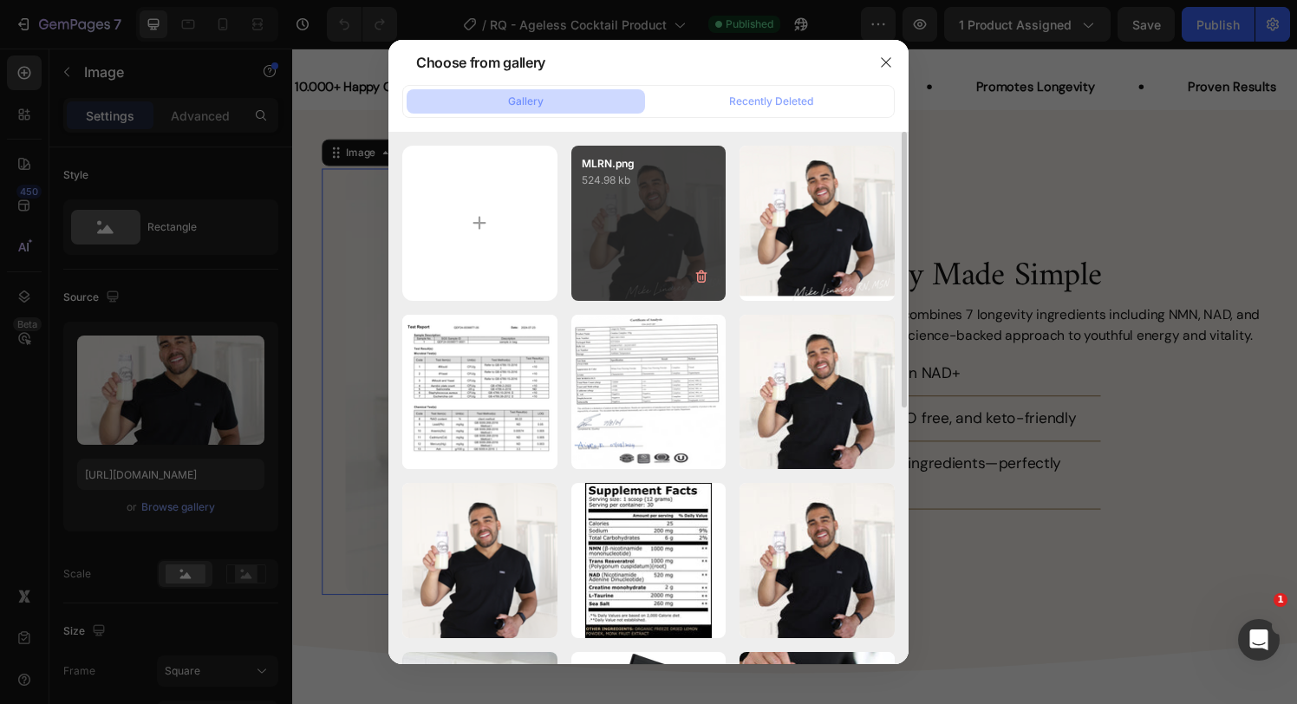
click at [657, 203] on div "MLRN.png 524.98 kb" at bounding box center [649, 223] width 155 height 155
type input "[URL][DOMAIN_NAME]"
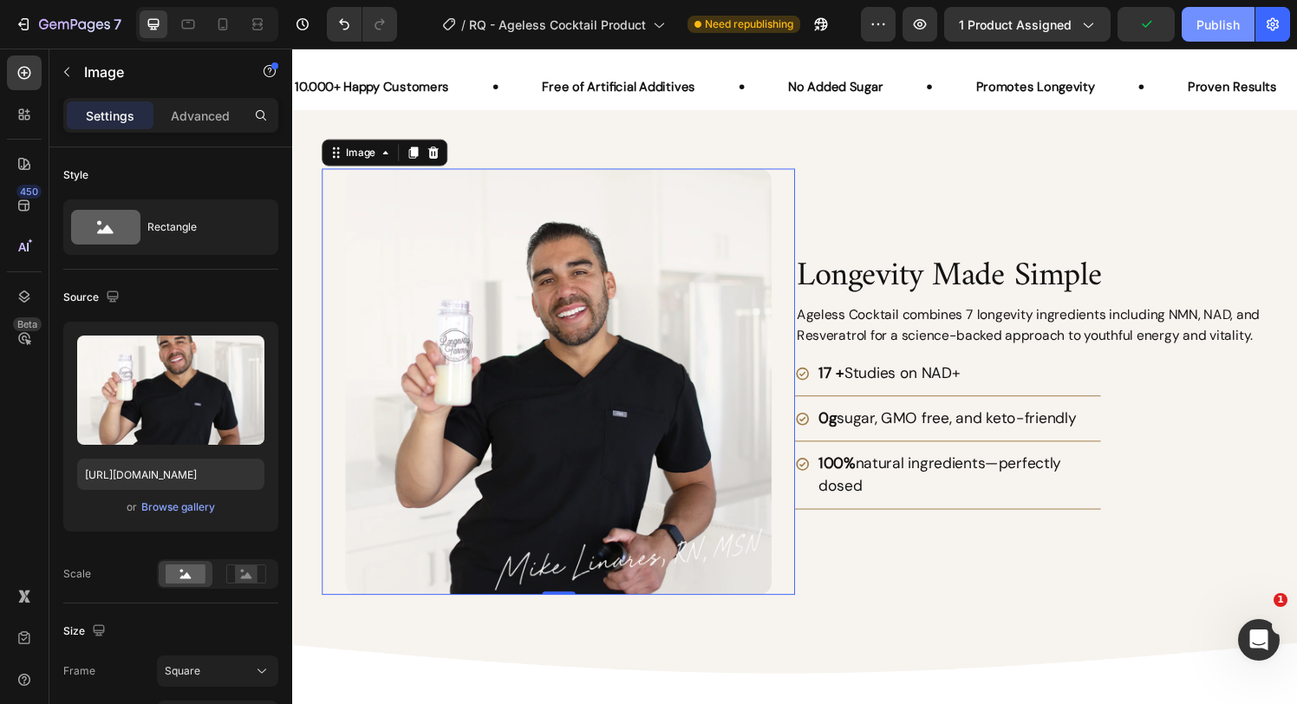
click at [1199, 27] on div "Publish" at bounding box center [1218, 25] width 43 height 18
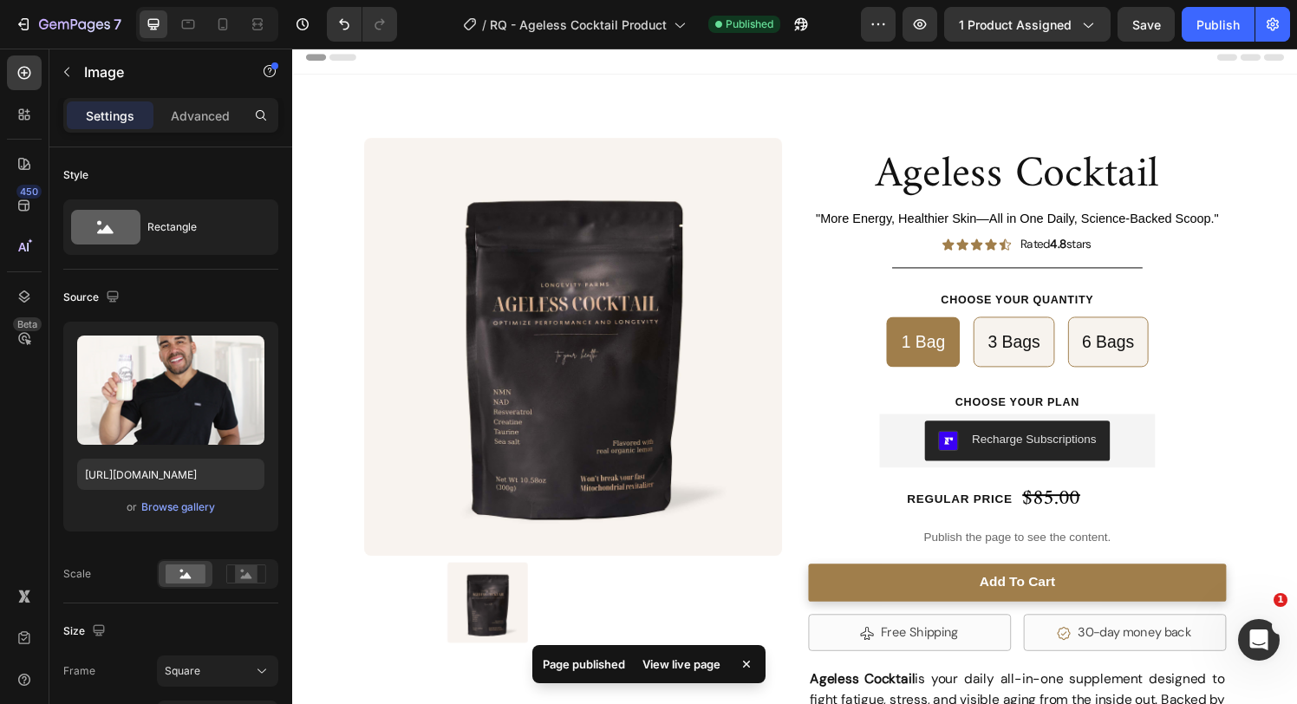
scroll to position [0, 0]
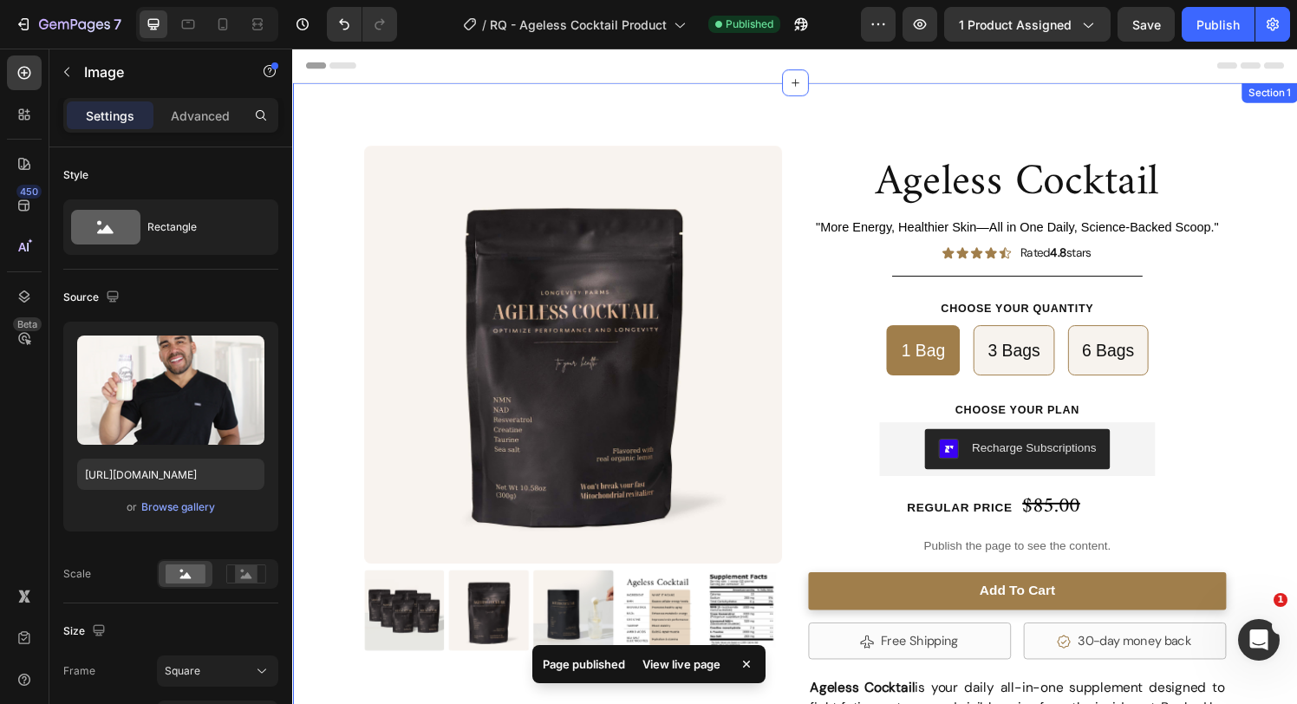
click at [1238, 121] on div "ageless cocktail Product Title "More Energy, Healthier Skin—All in One Daily, S…" at bounding box center [812, 605] width 1041 height 1042
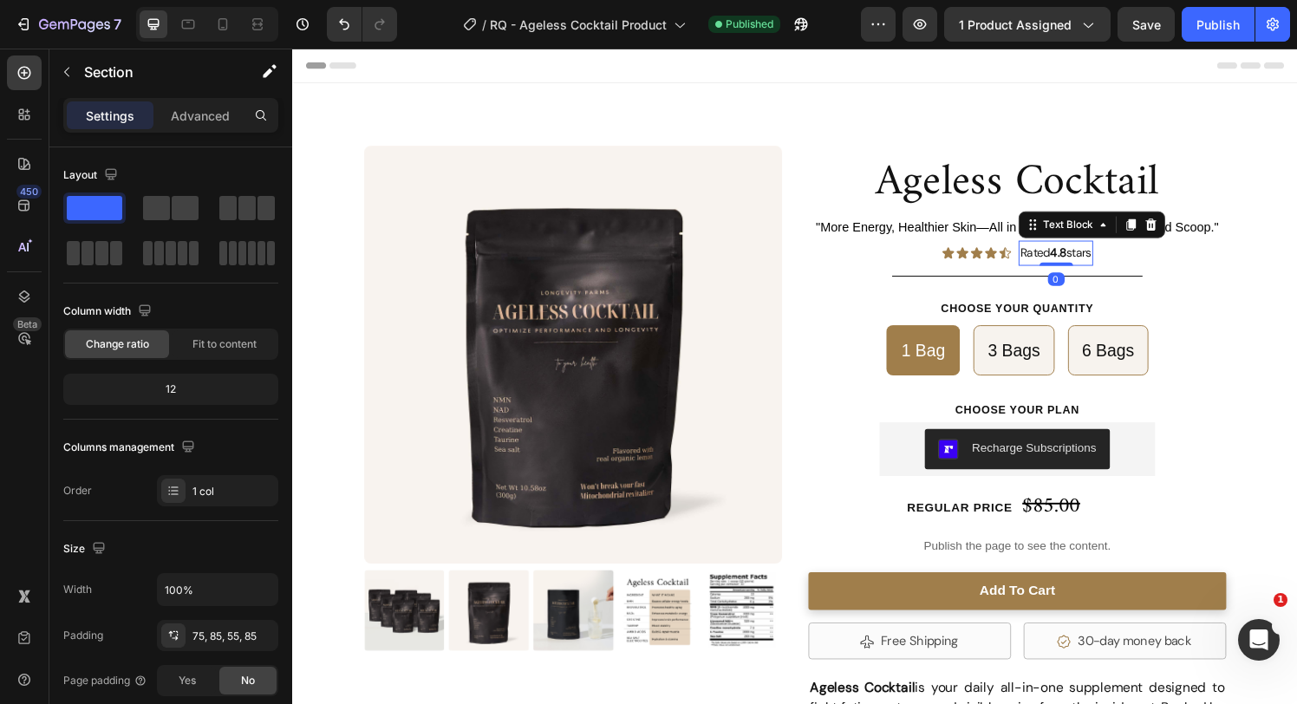
click at [1072, 258] on p "Rated 4.8 stars" at bounding box center [1083, 260] width 74 height 22
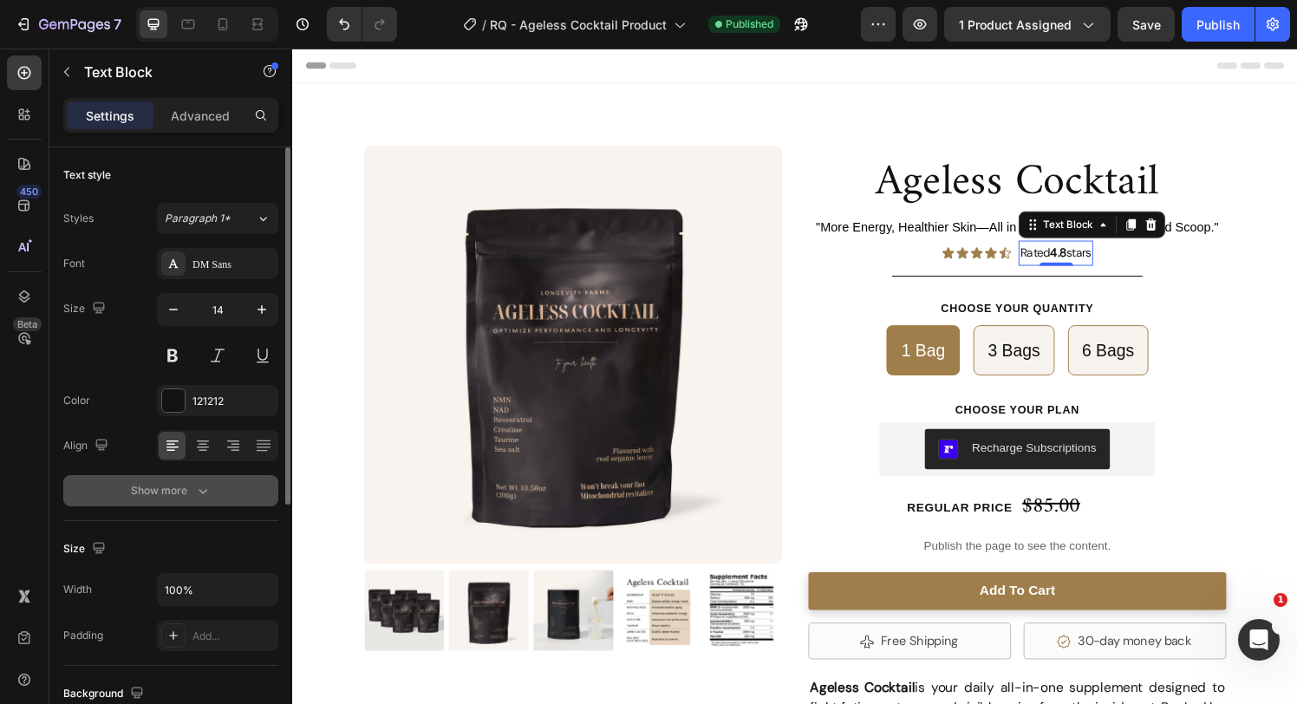
click at [185, 485] on div "Show more" at bounding box center [171, 490] width 81 height 17
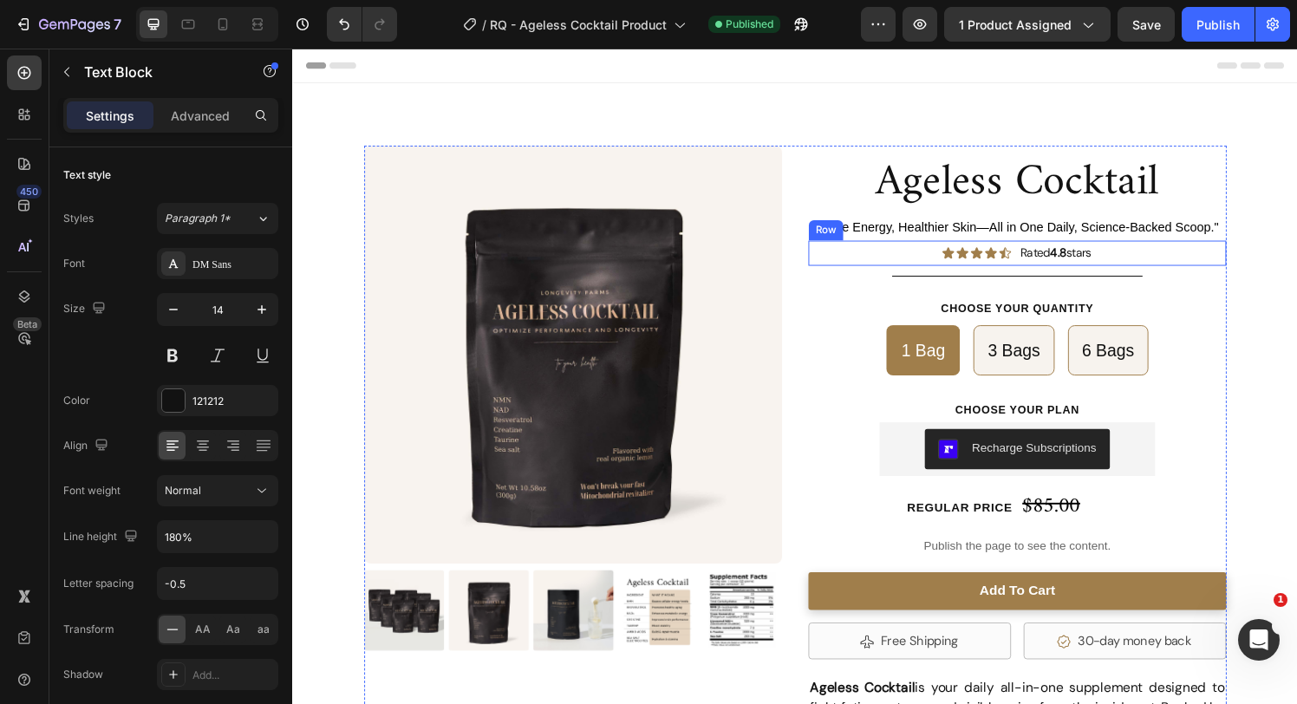
click at [1139, 262] on div "Icon Icon Icon Icon Icon Icon List Rated 4.8 stars Text Block Row" at bounding box center [1042, 259] width 433 height 25
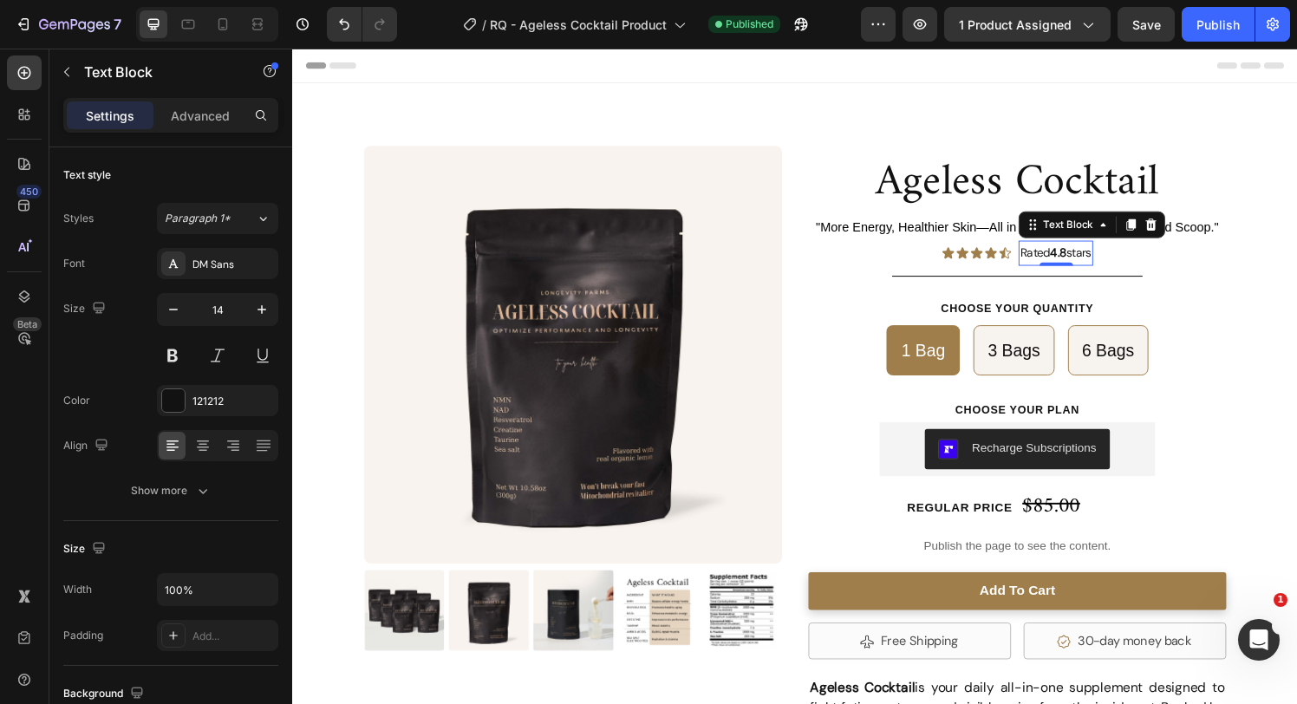
click at [1055, 258] on p "Rated 4.8 stars" at bounding box center [1083, 260] width 74 height 22
click at [1081, 257] on strong "4.8" at bounding box center [1085, 260] width 17 height 16
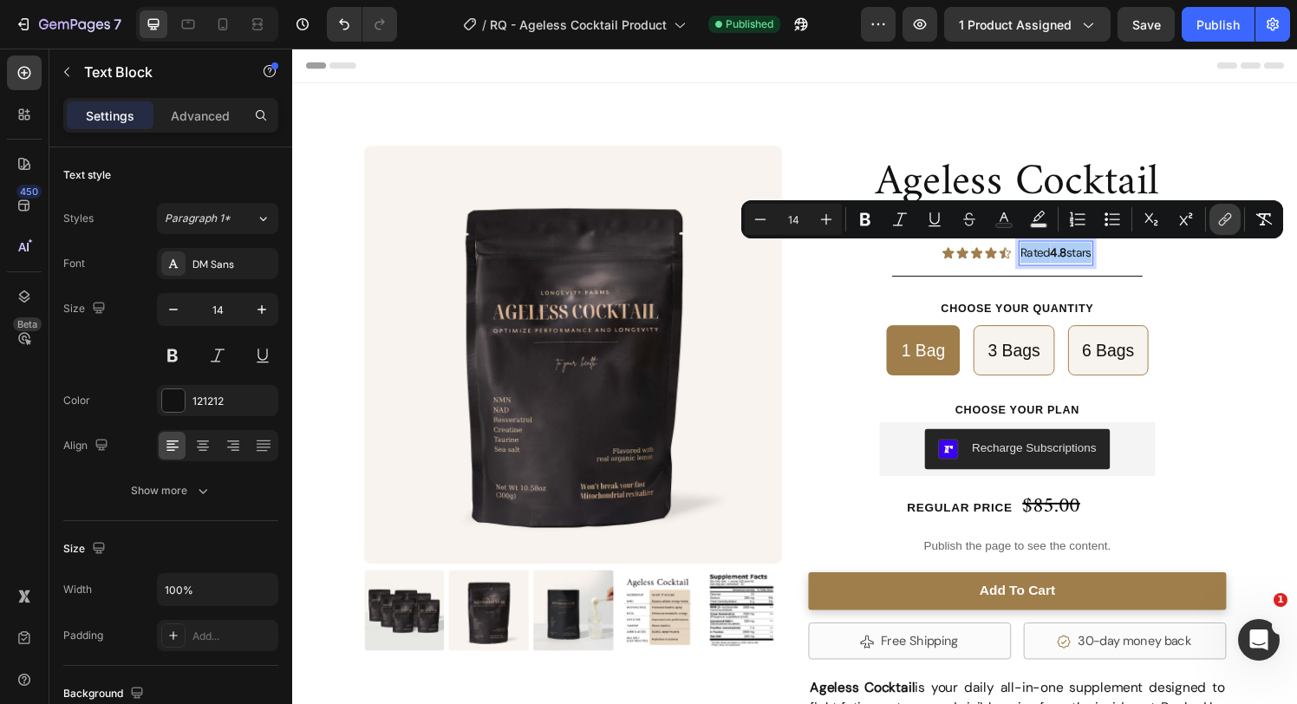
click at [1219, 216] on icon "Editor contextual toolbar" at bounding box center [1225, 219] width 17 height 17
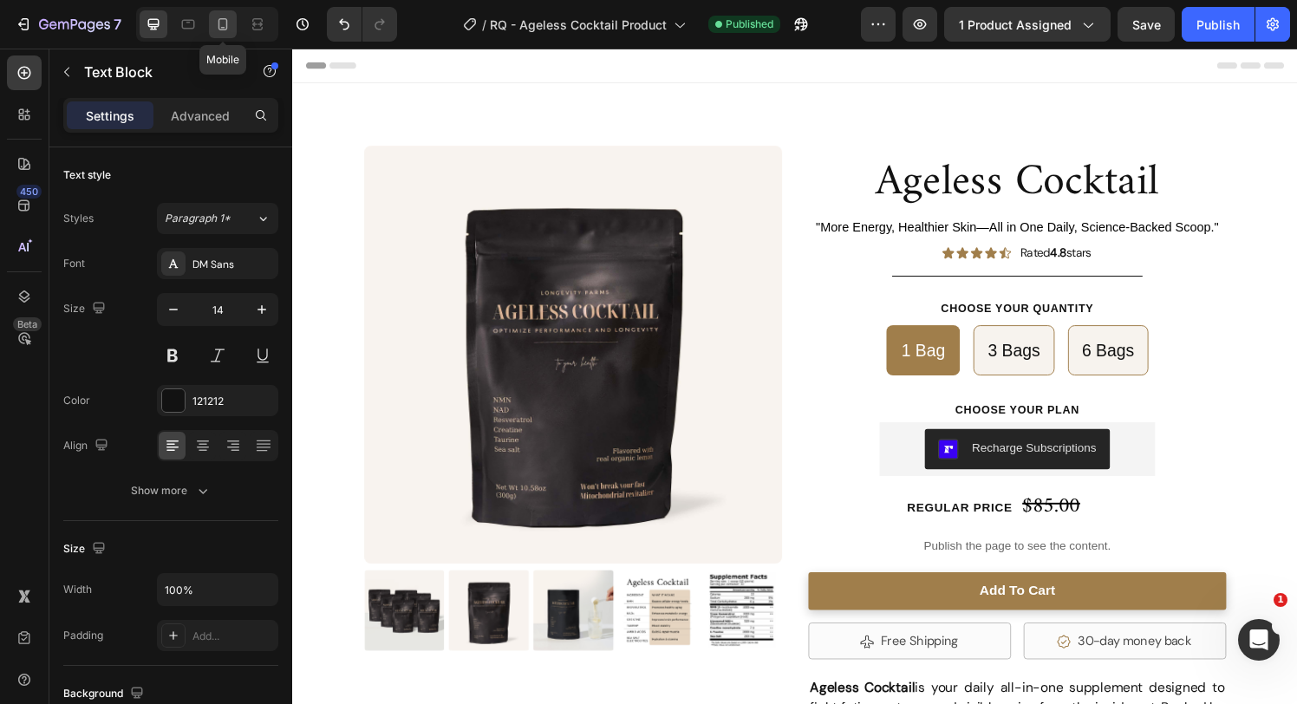
type input "16"
click at [227, 26] on icon at bounding box center [224, 24] width 10 height 12
type input "13"
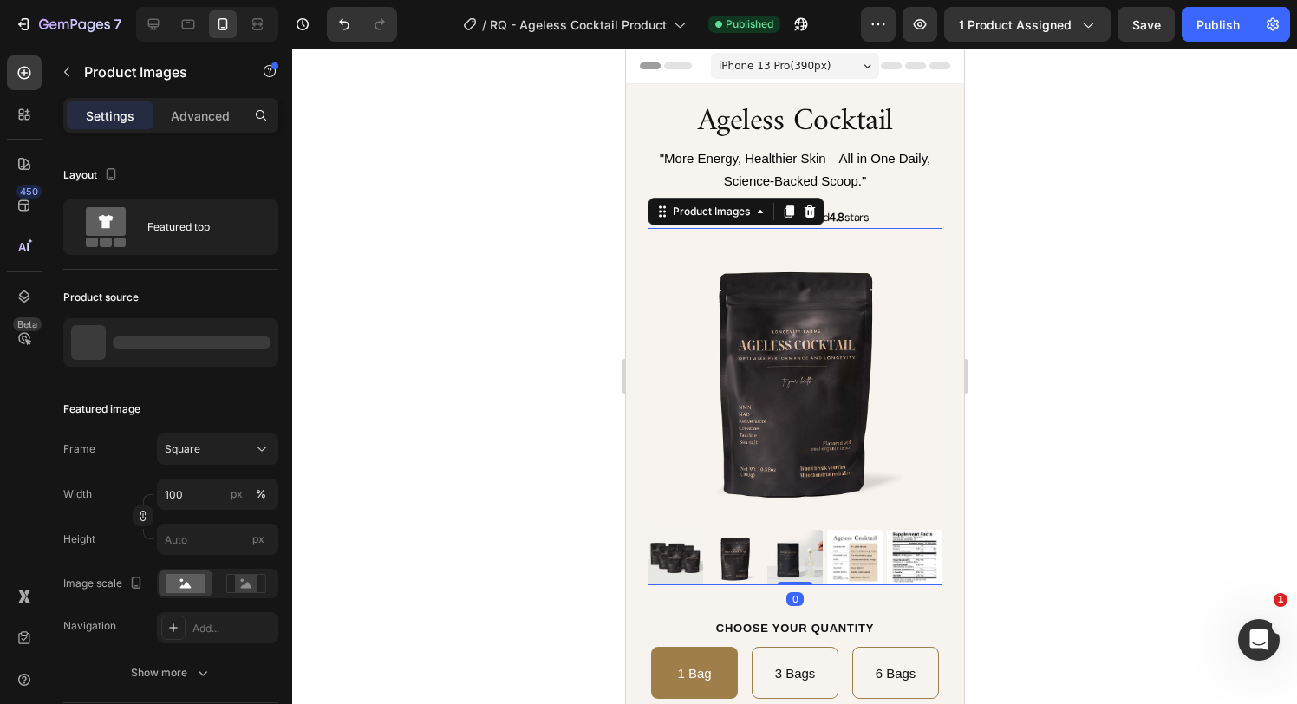
click at [915, 364] on img at bounding box center [794, 375] width 295 height 295
click at [911, 388] on img at bounding box center [794, 375] width 295 height 295
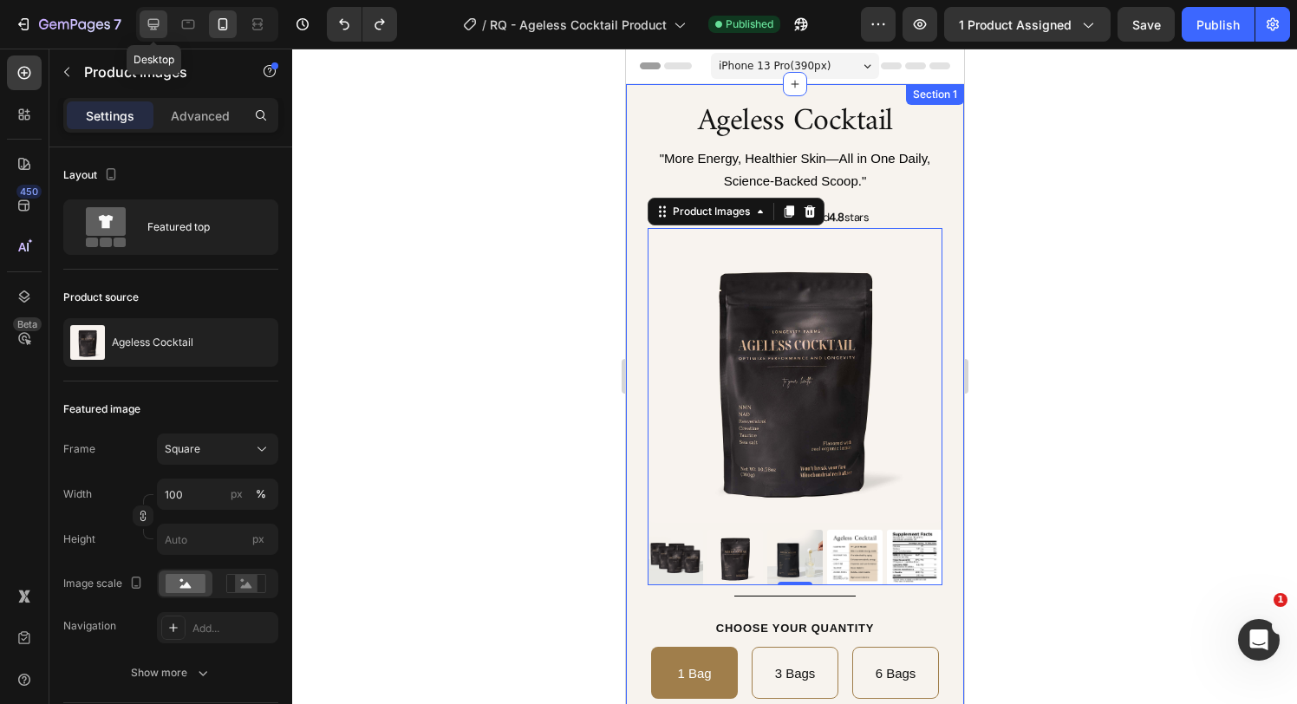
click at [159, 29] on icon at bounding box center [153, 24] width 17 height 17
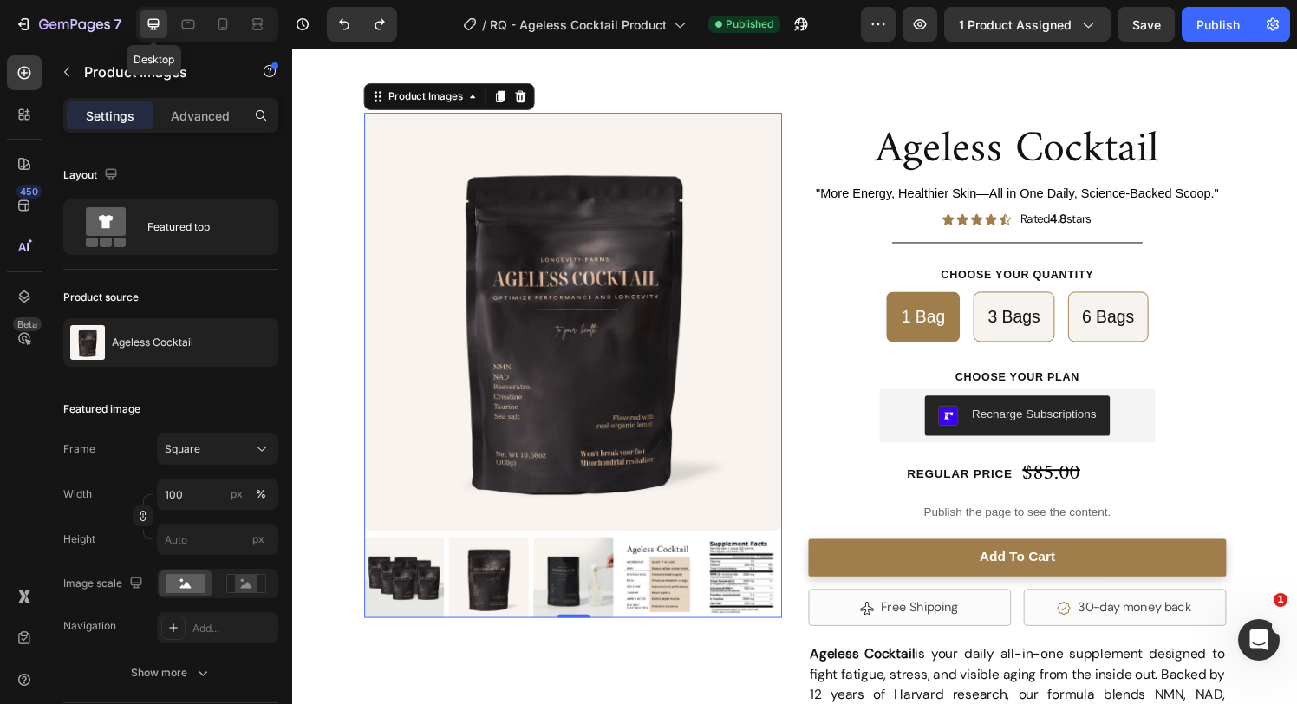
scroll to position [40, 0]
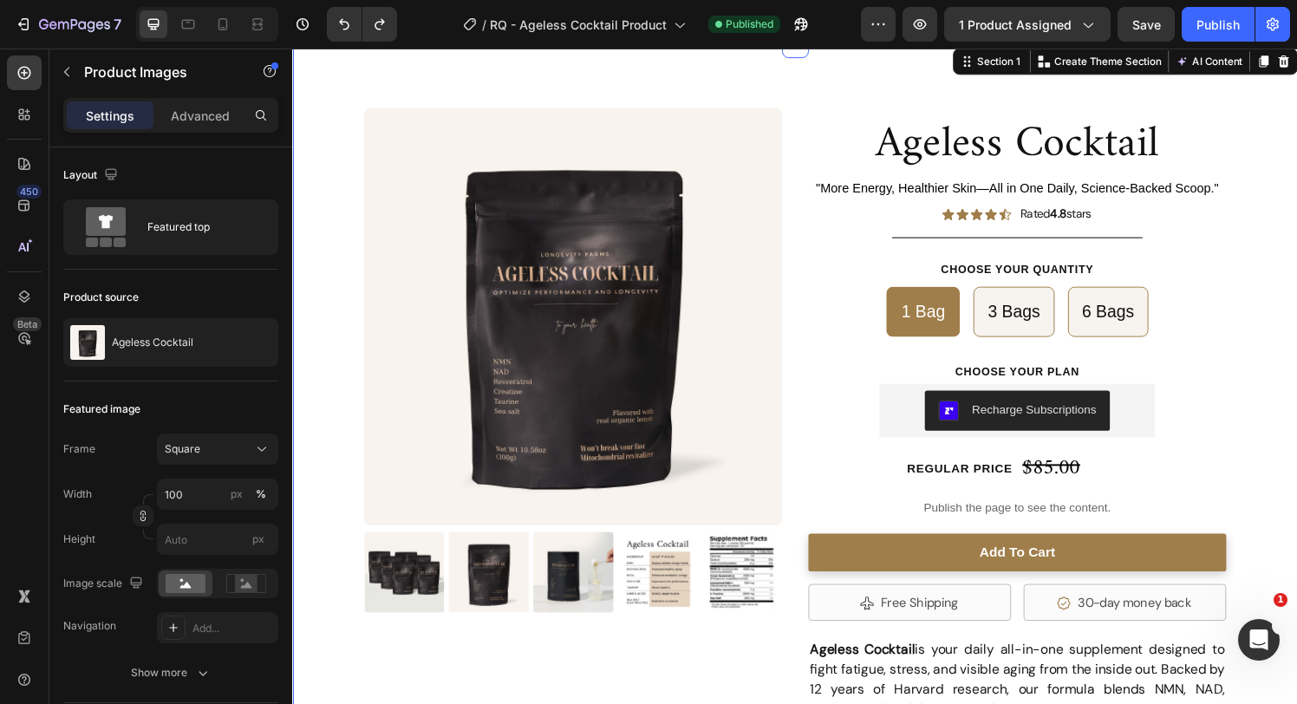
click at [1290, 148] on div "ageless cocktail Product Title "More Energy, Healthier Skin—All in One Daily, S…" at bounding box center [812, 565] width 1041 height 1042
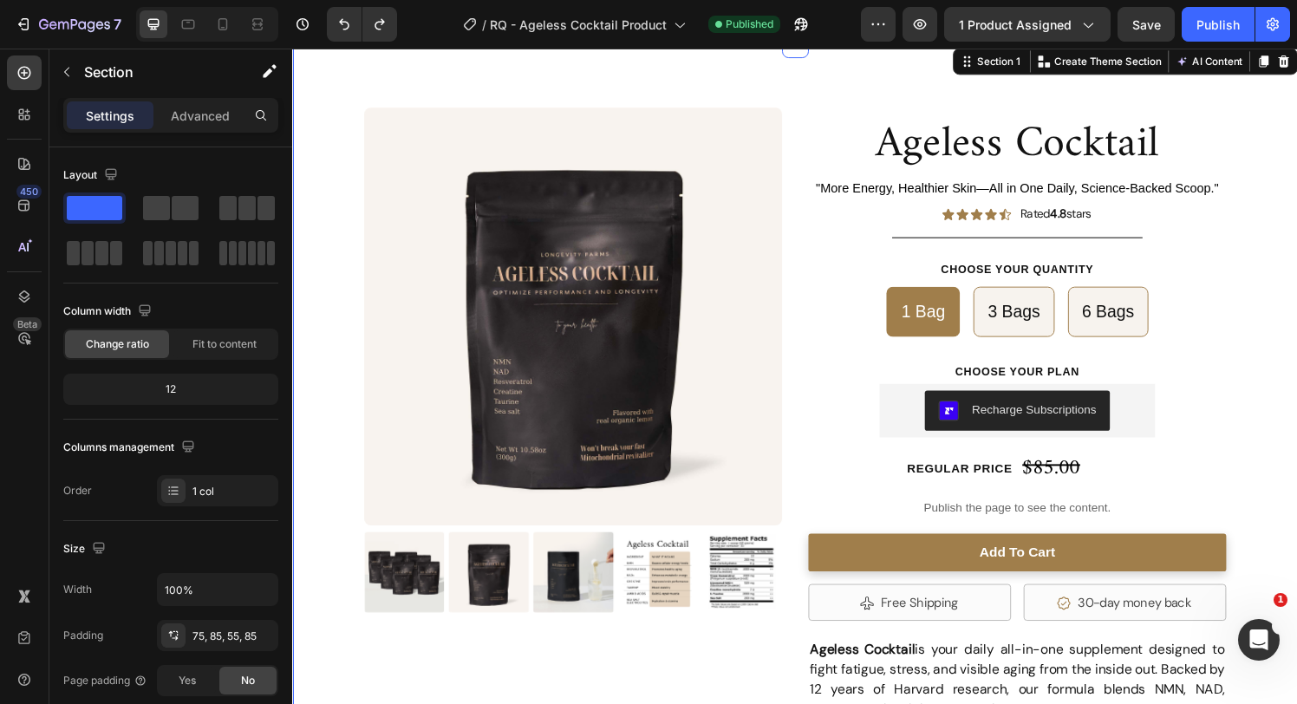
scroll to position [0, 0]
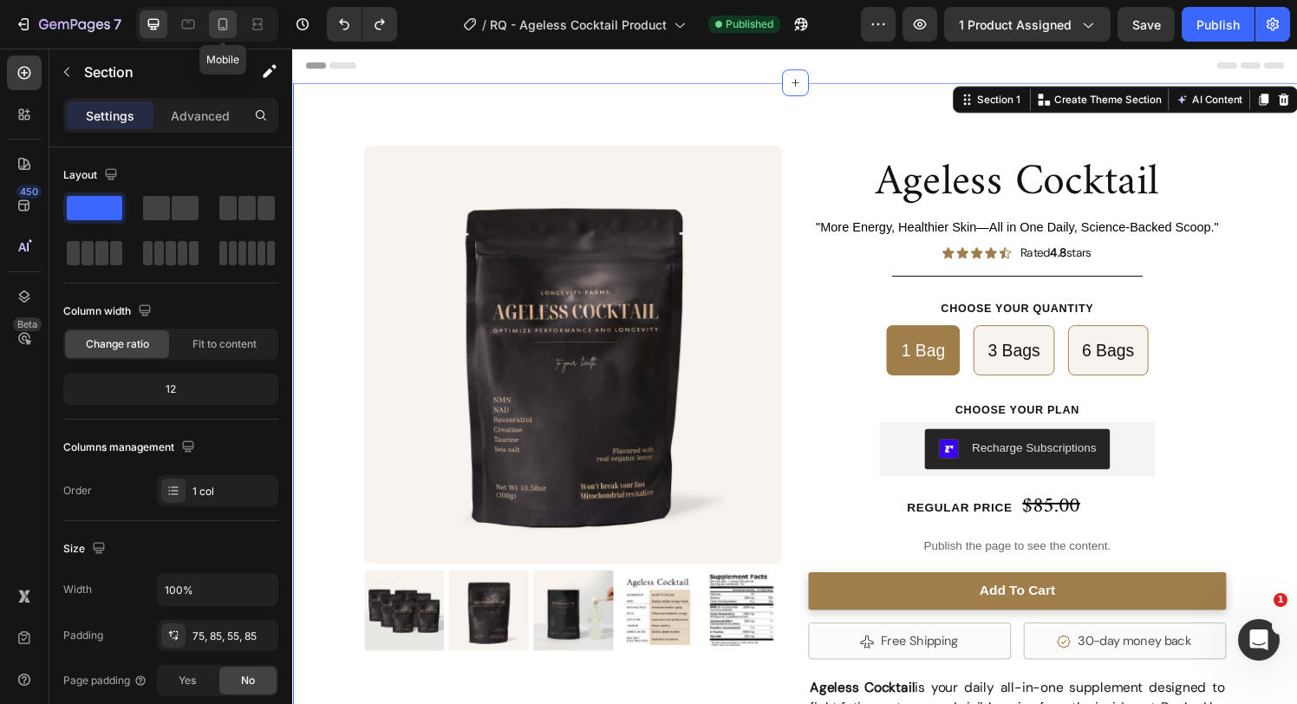
click at [225, 25] on icon at bounding box center [222, 24] width 17 height 17
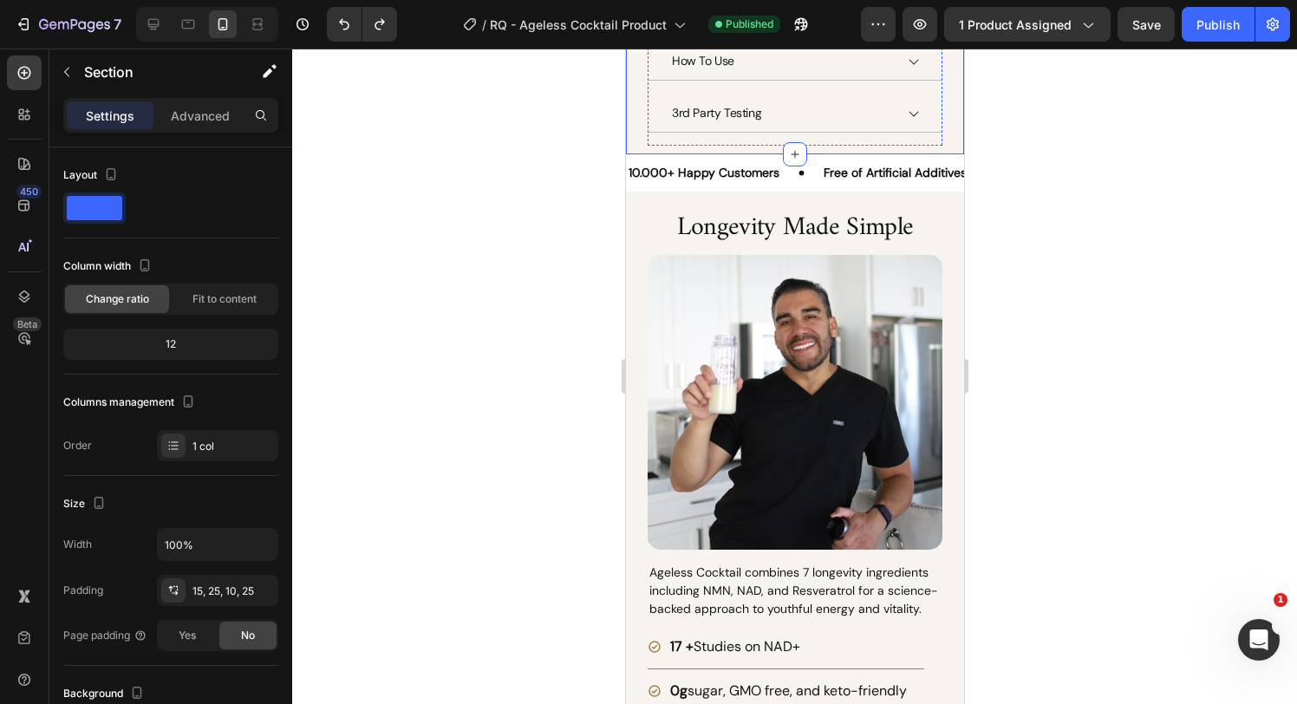
scroll to position [1269, 0]
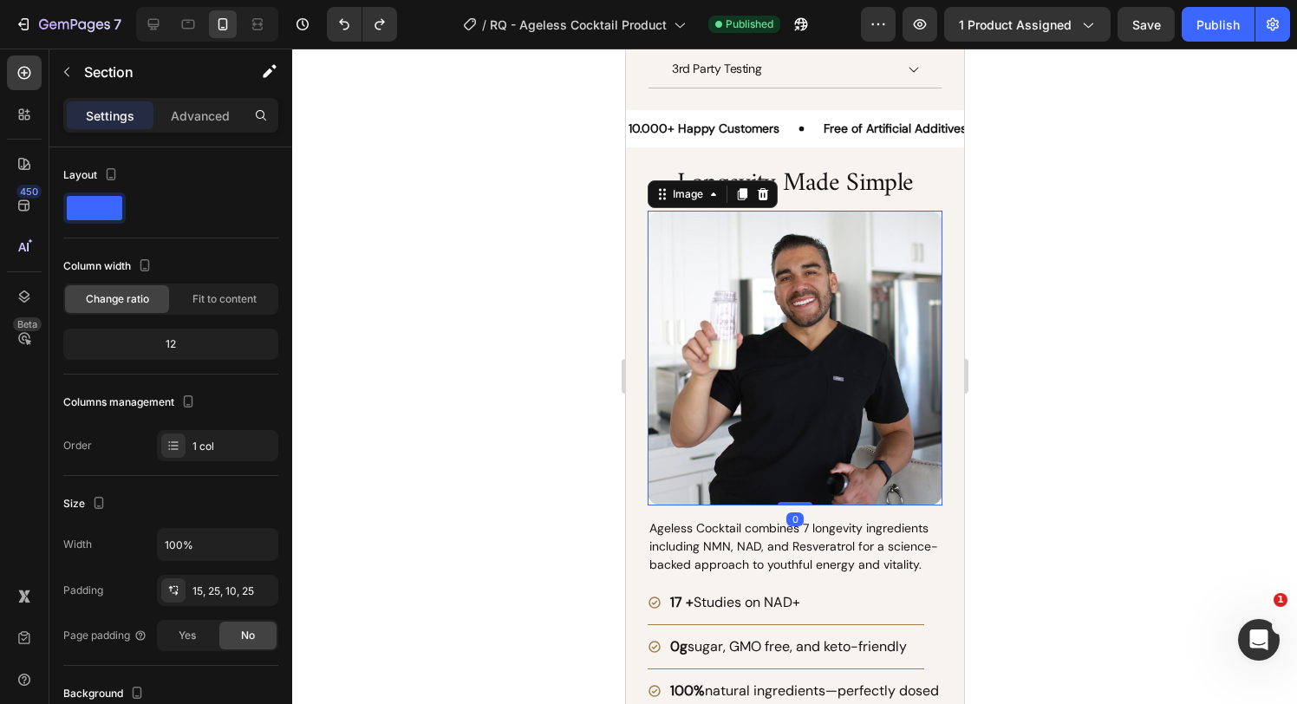
click at [769, 364] on img at bounding box center [794, 358] width 295 height 295
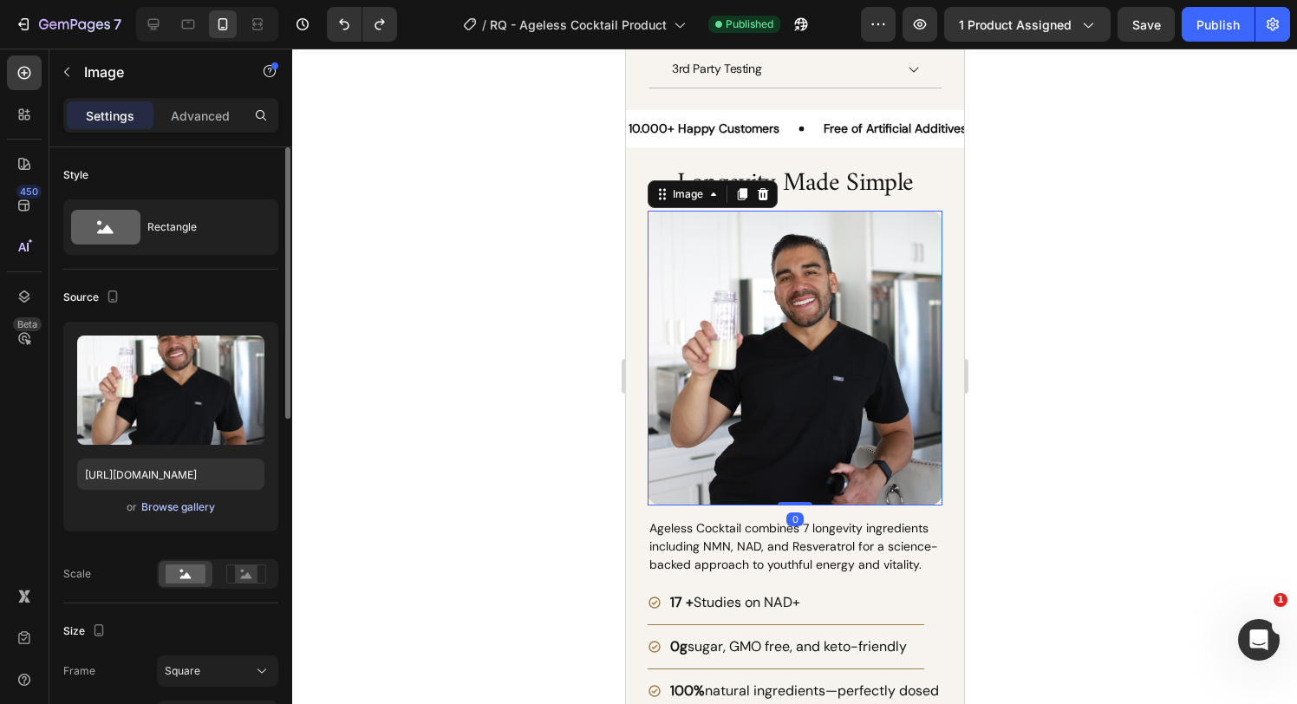
click at [169, 508] on div "Browse gallery" at bounding box center [178, 508] width 74 height 16
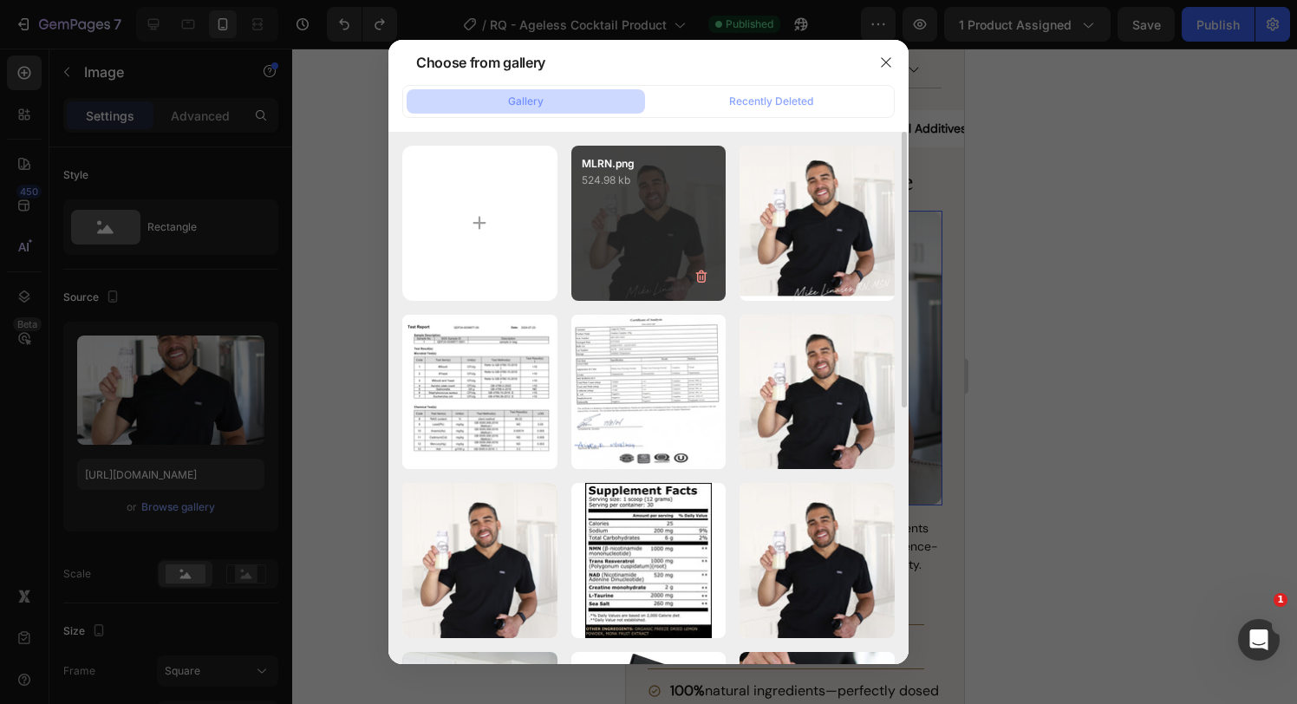
click at [637, 263] on div "MLRN.png 524.98 kb" at bounding box center [649, 223] width 155 height 155
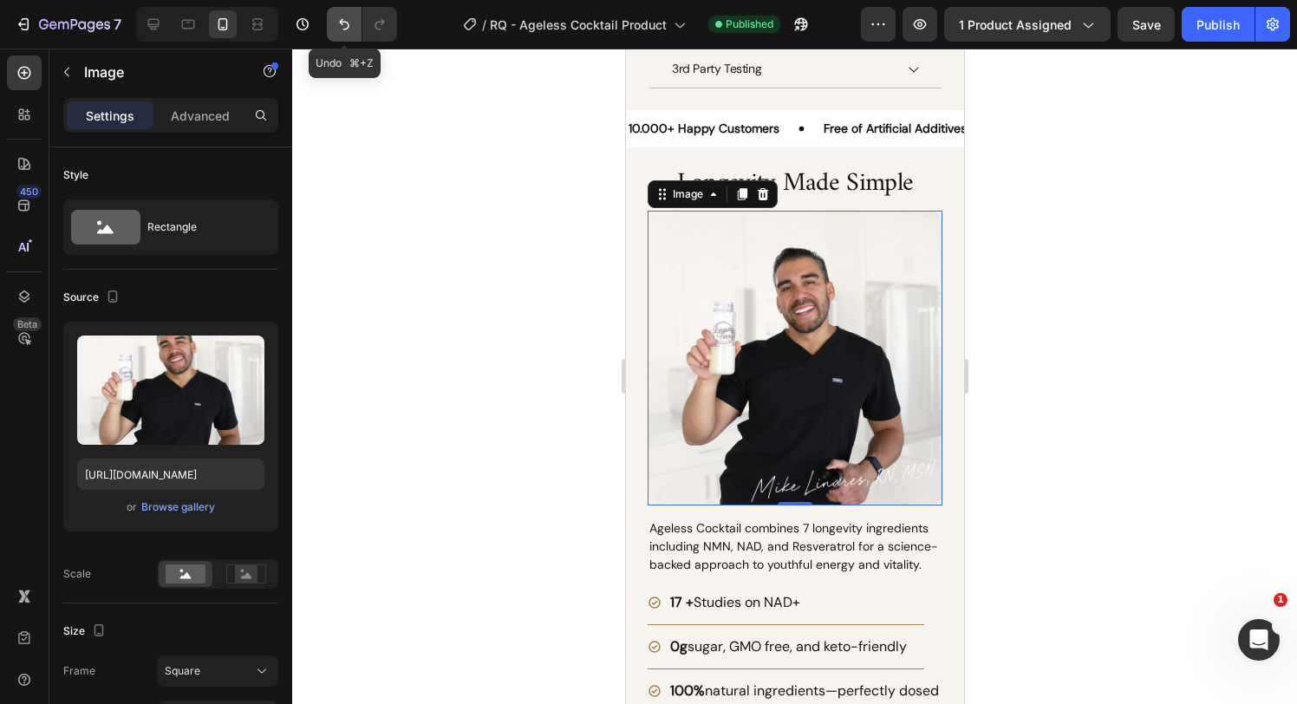
click at [331, 28] on button "Undo/Redo" at bounding box center [344, 24] width 35 height 35
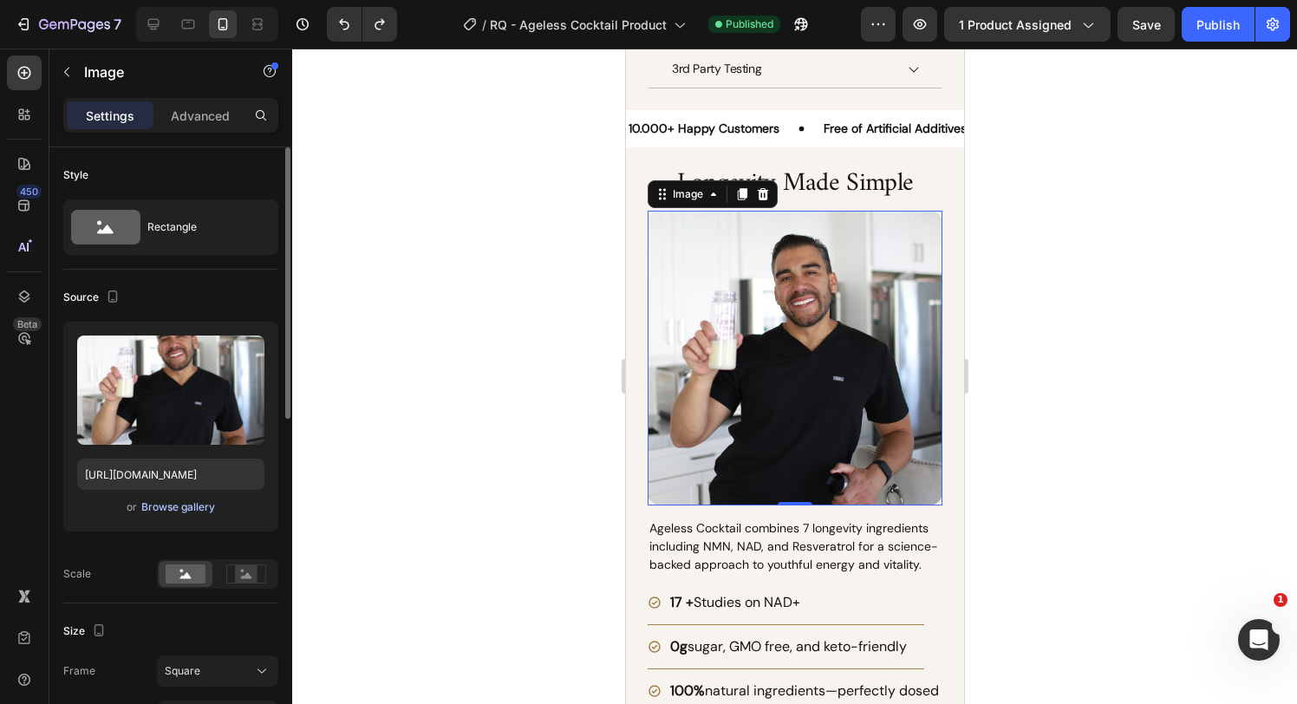
click at [180, 508] on div "Browse gallery" at bounding box center [178, 508] width 74 height 16
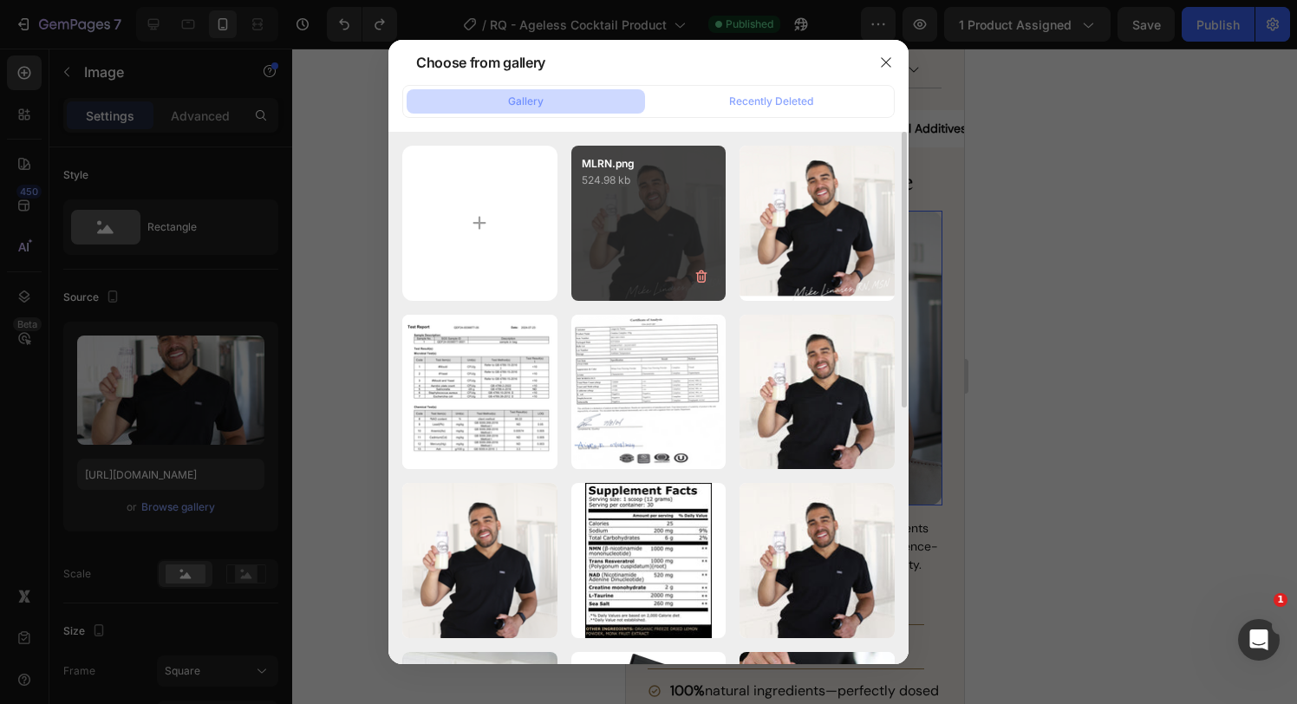
click at [666, 204] on div "MLRN.png 524.98 kb" at bounding box center [649, 223] width 155 height 155
type input "[URL][DOMAIN_NAME]"
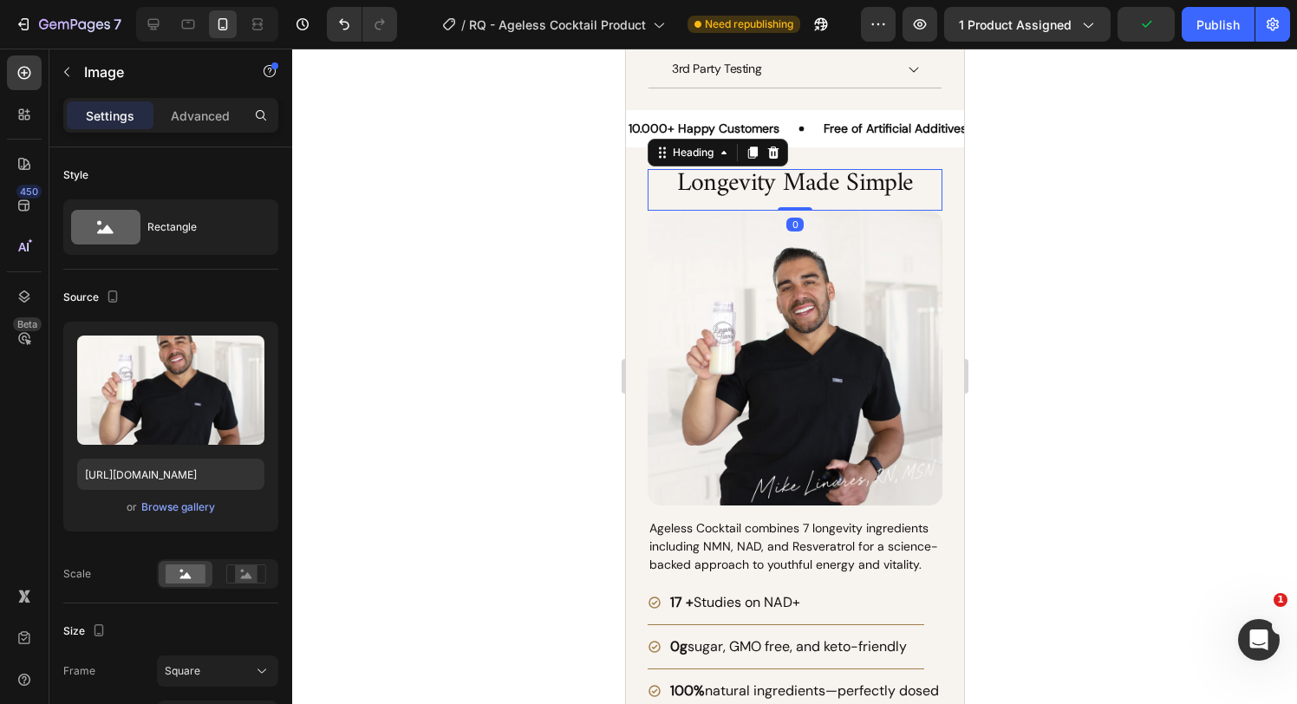
click at [877, 175] on h2 "Longevity Made Simple" at bounding box center [794, 183] width 295 height 29
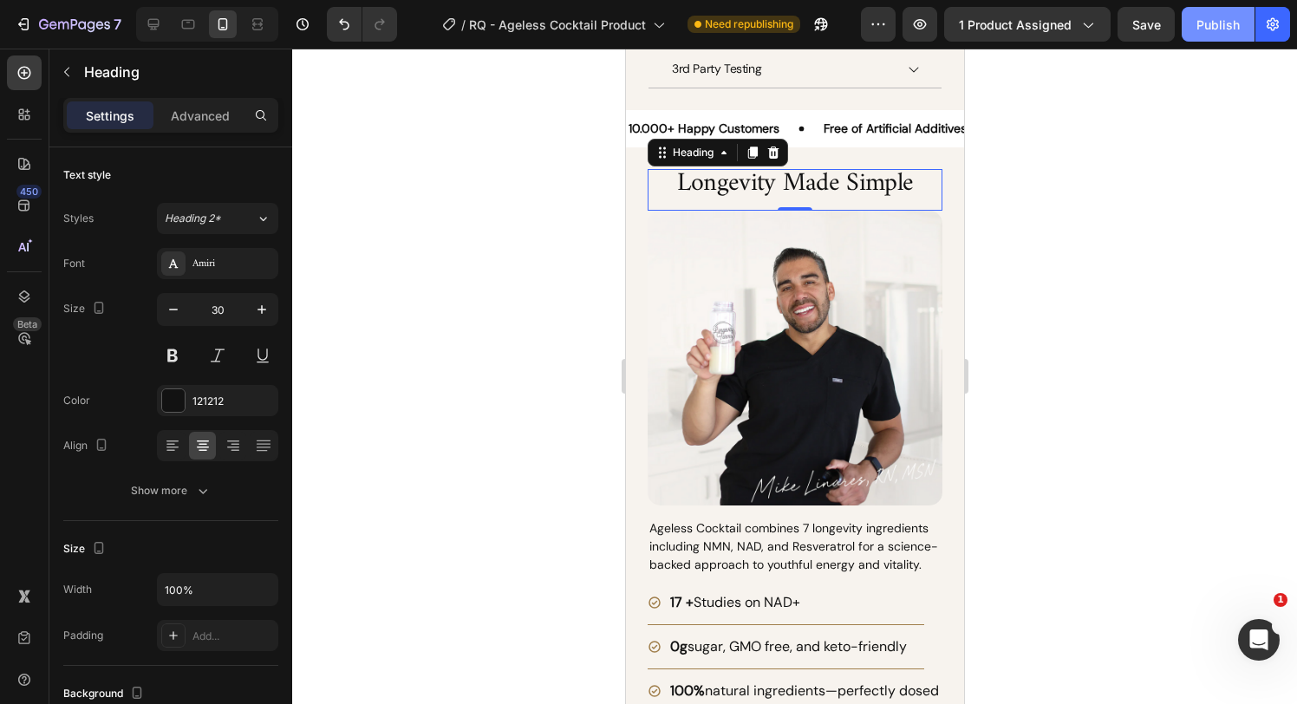
click at [1214, 22] on div "Publish" at bounding box center [1218, 25] width 43 height 18
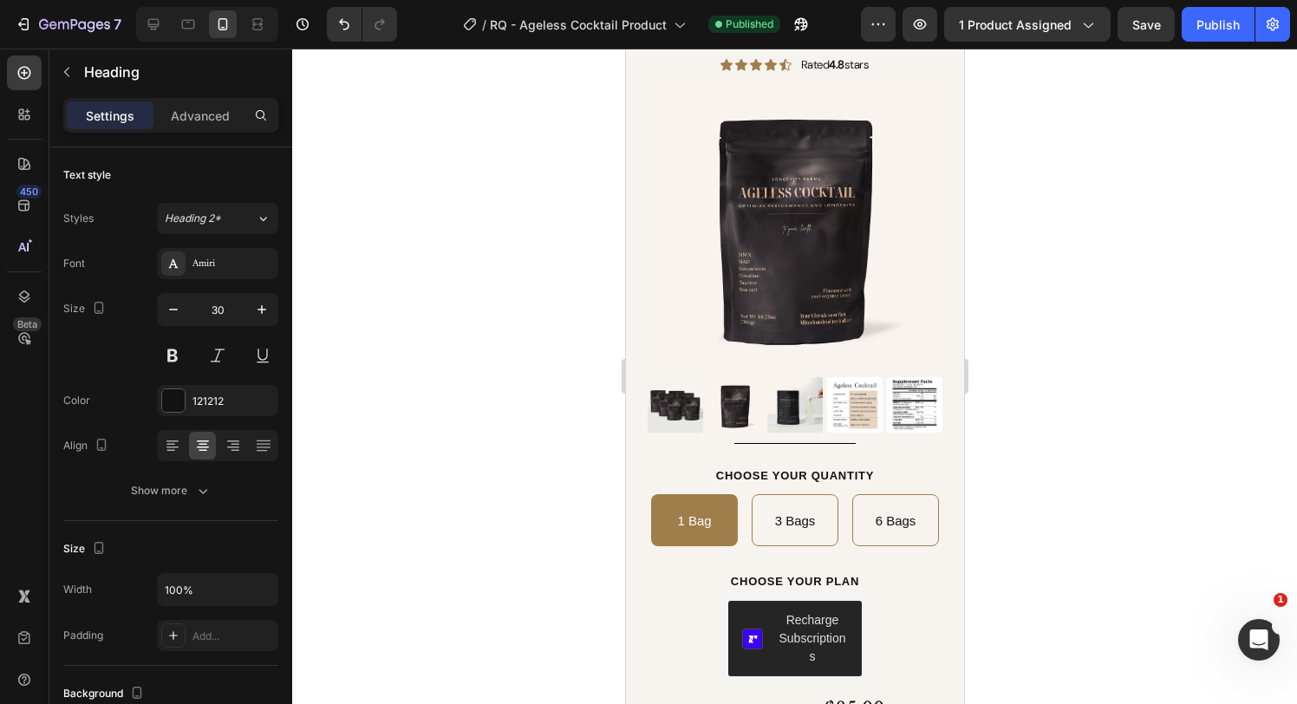
scroll to position [0, 0]
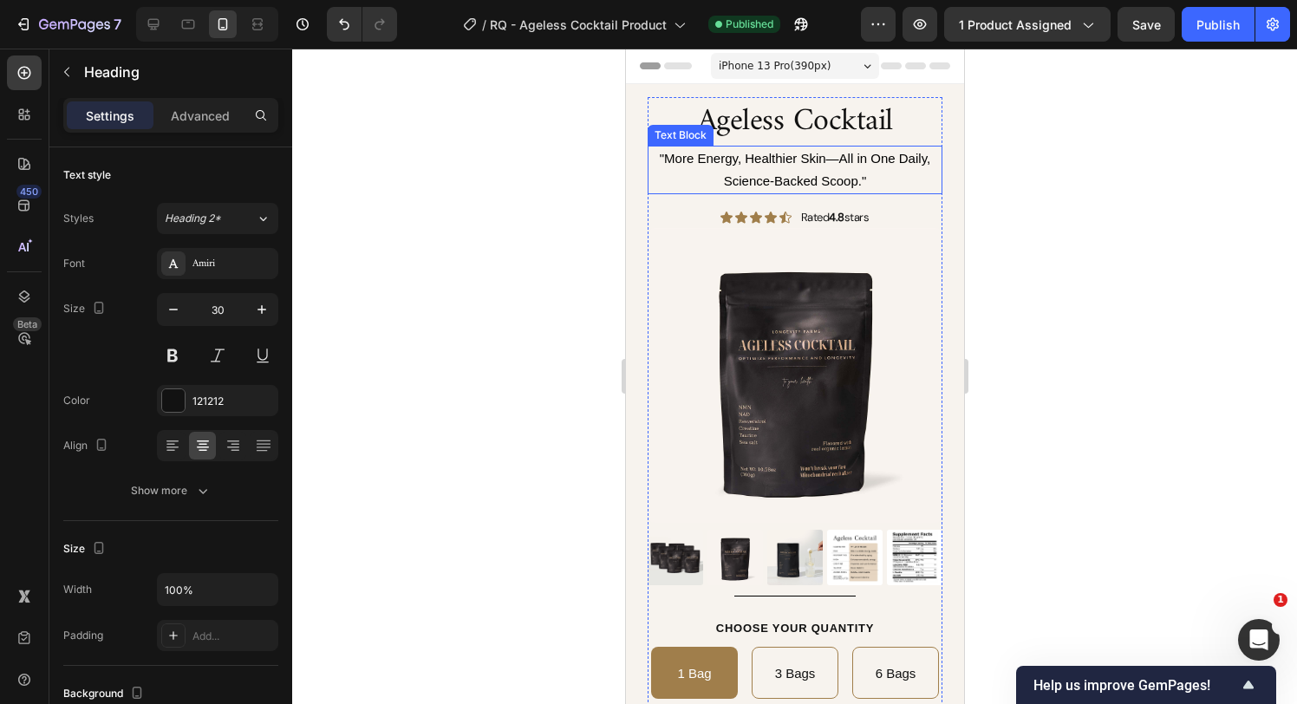
click at [846, 180] on span ""More Energy, Healthier Skin—All in One Daily, Science-Backed Scoop."" at bounding box center [794, 169] width 271 height 37
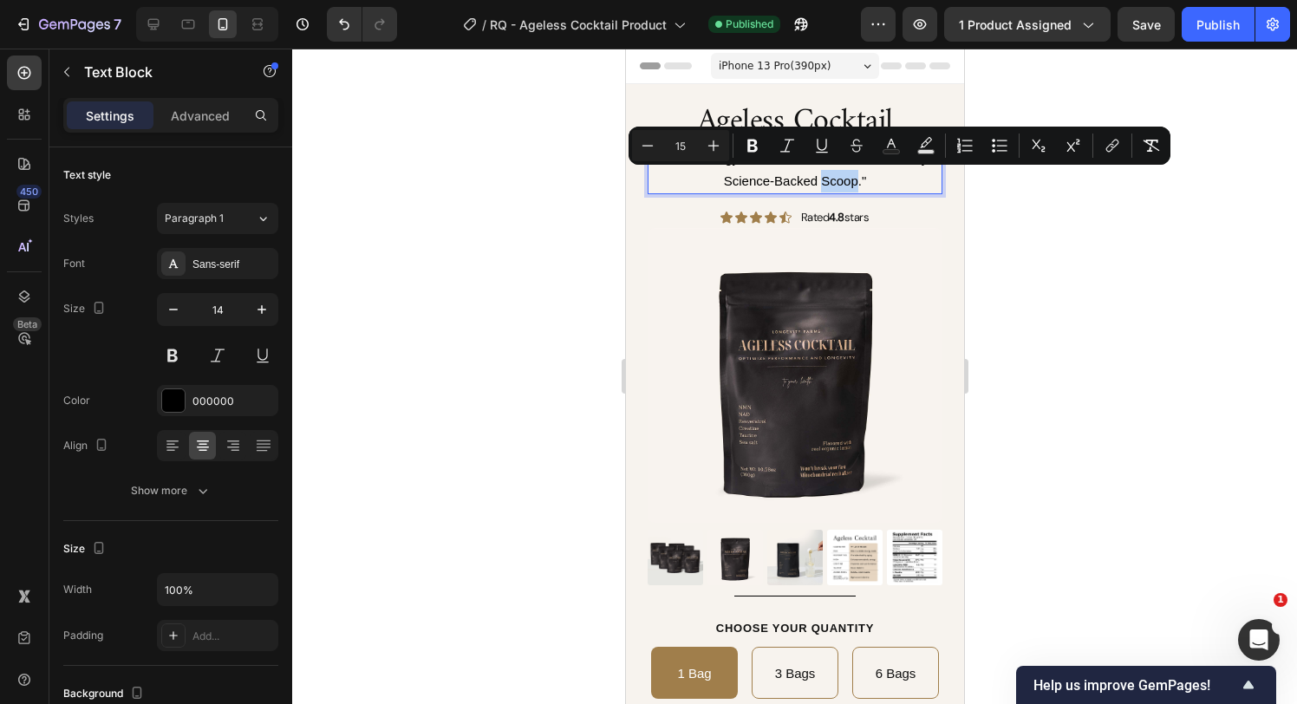
click at [821, 181] on span ""More Energy, Healthier Skin—All in One Daily, Science-Backed Scoop."" at bounding box center [794, 169] width 271 height 37
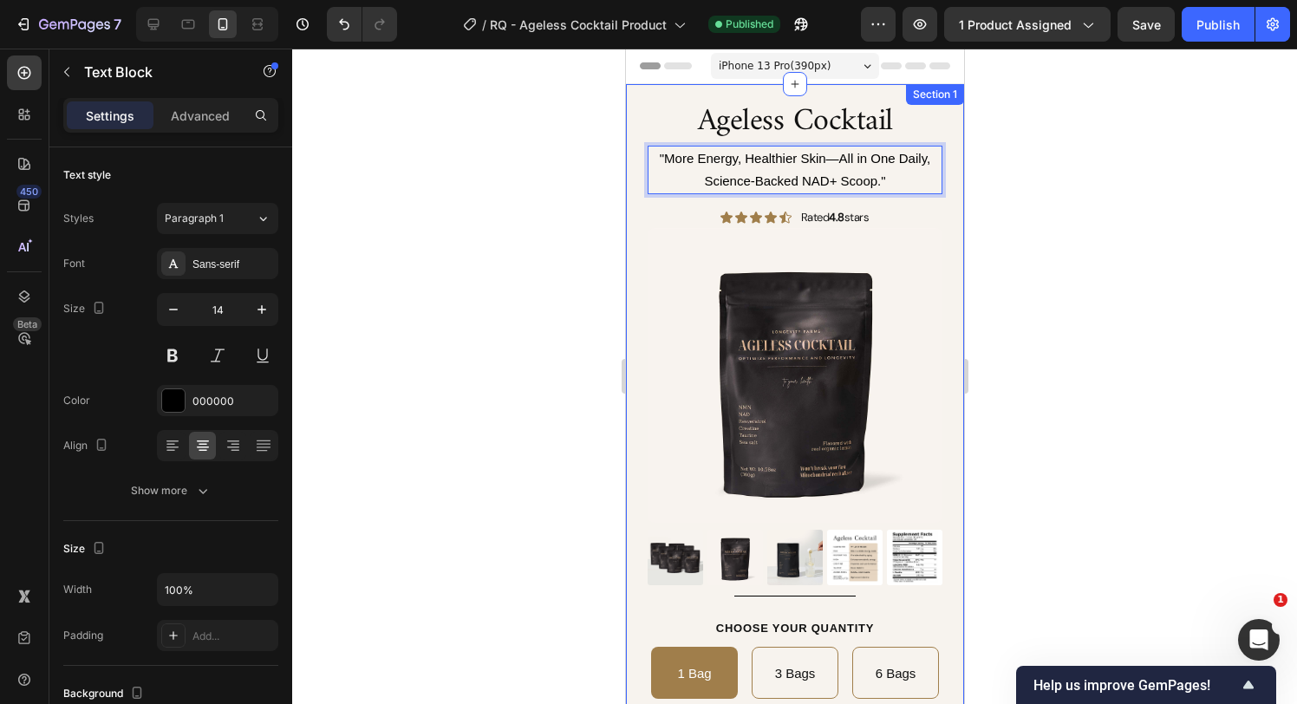
click at [1057, 186] on div at bounding box center [794, 377] width 1005 height 656
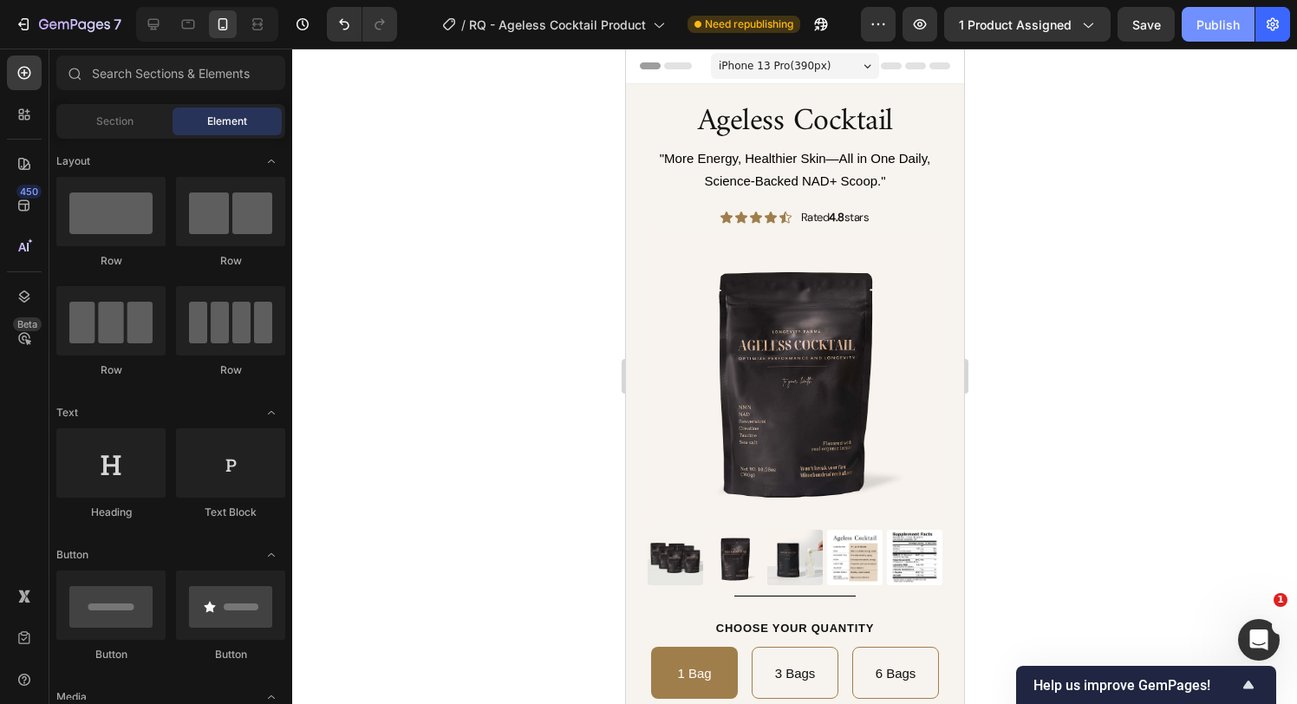
click at [1215, 33] on div "Publish" at bounding box center [1218, 25] width 43 height 18
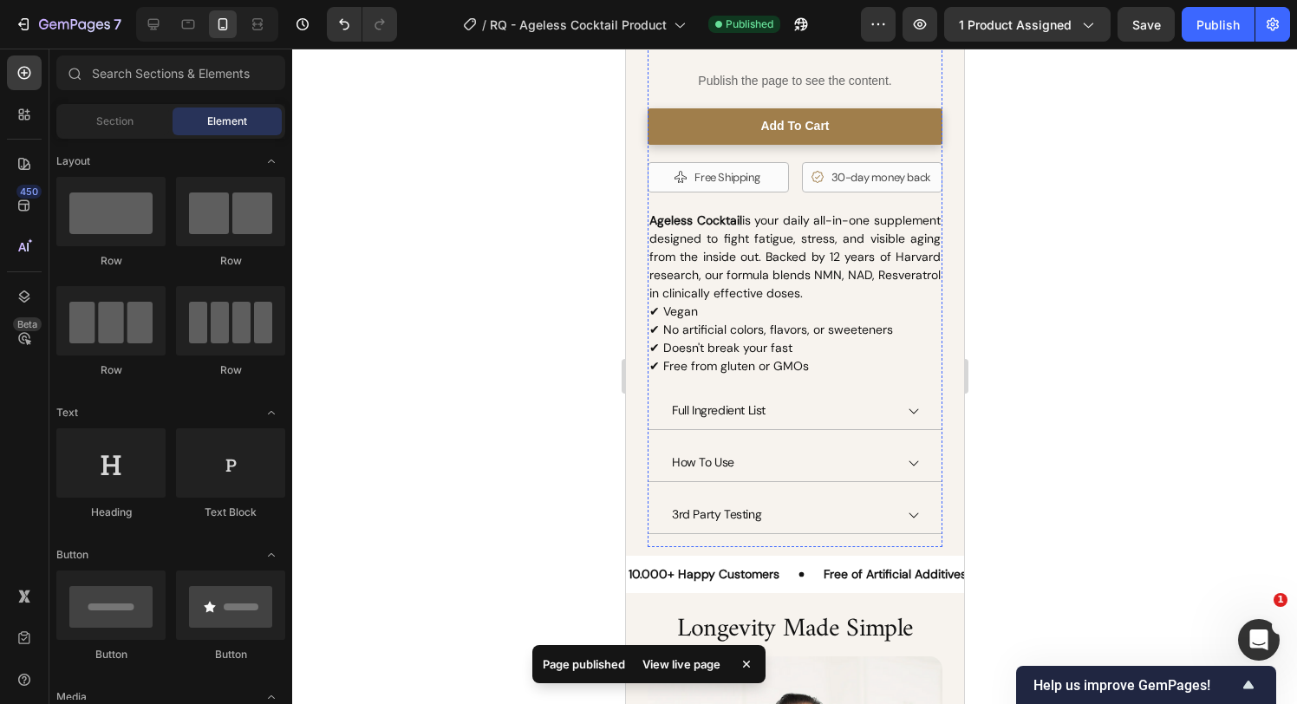
scroll to position [828, 0]
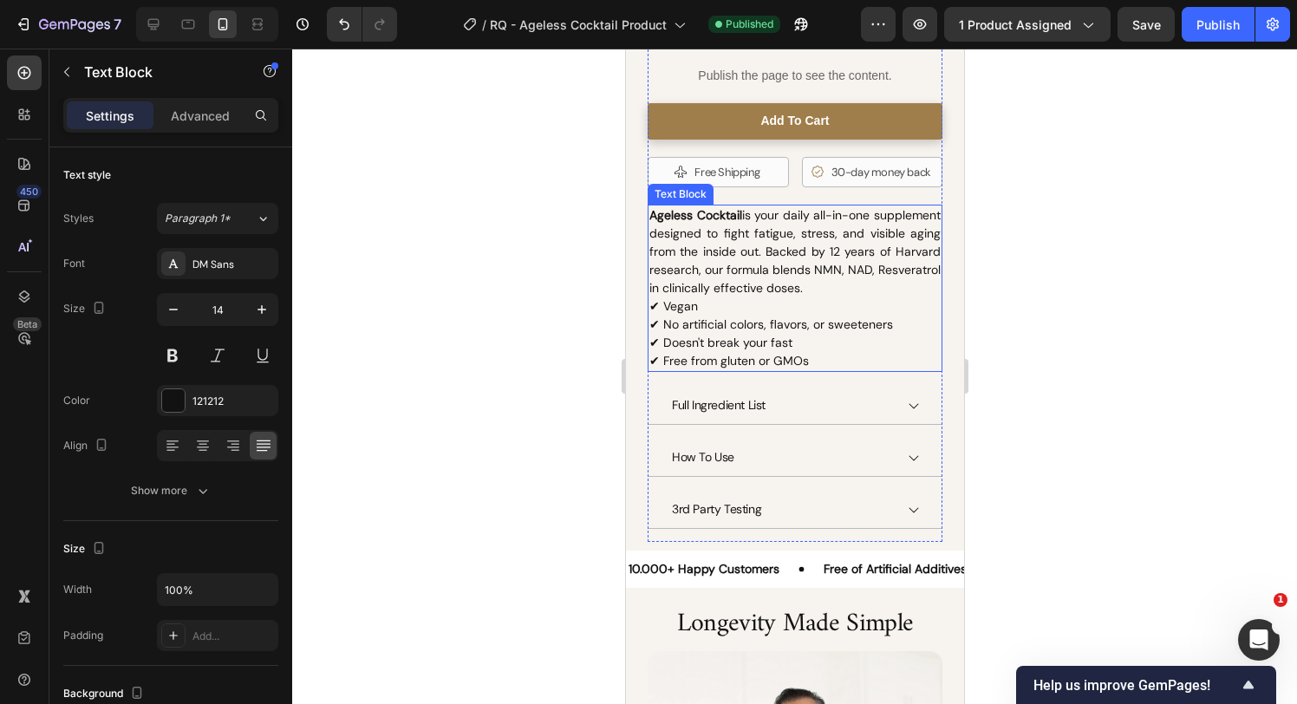
click at [748, 290] on p "Ageless Cocktail is your daily all-in-one supplement designed to fight fatigue,…" at bounding box center [794, 260] width 291 height 109
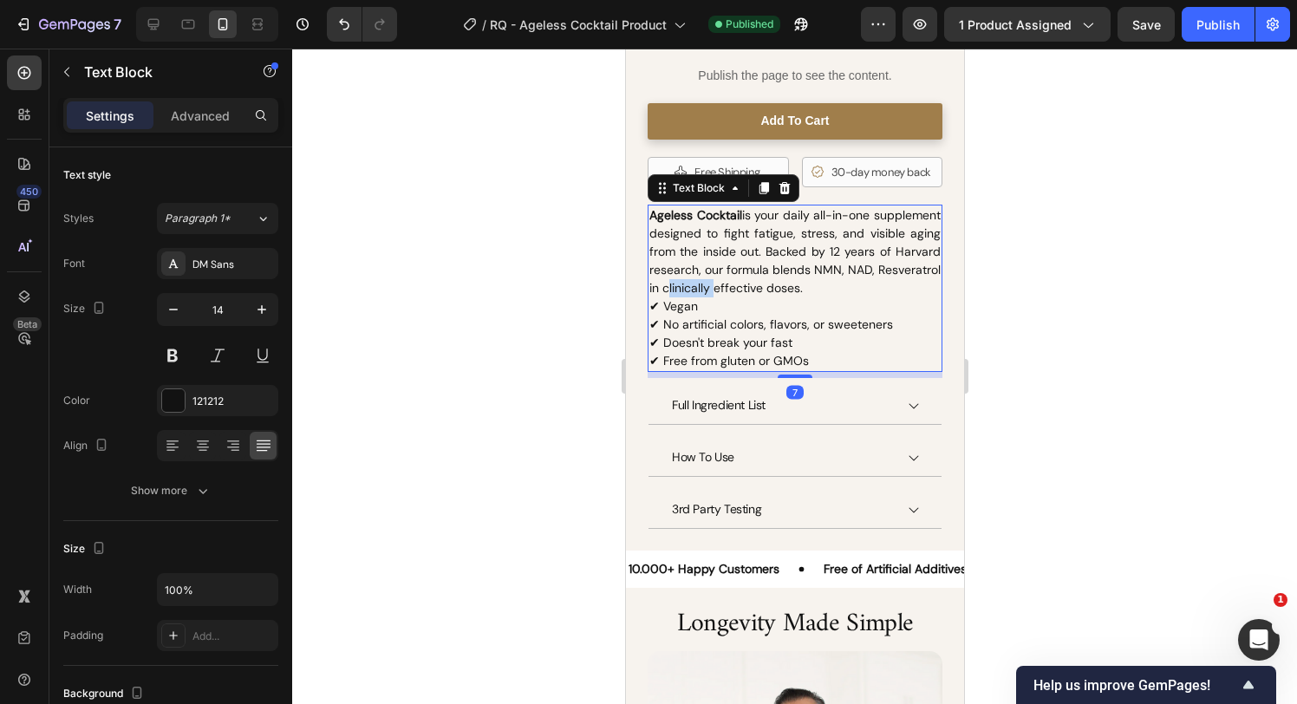
click at [748, 290] on p "Ageless Cocktail is your daily all-in-one supplement designed to fight fatigue,…" at bounding box center [794, 260] width 291 height 109
click at [709, 290] on p "Ageless Cocktail is your daily all-in-one supplement designed to fight fatigue,…" at bounding box center [794, 260] width 291 height 109
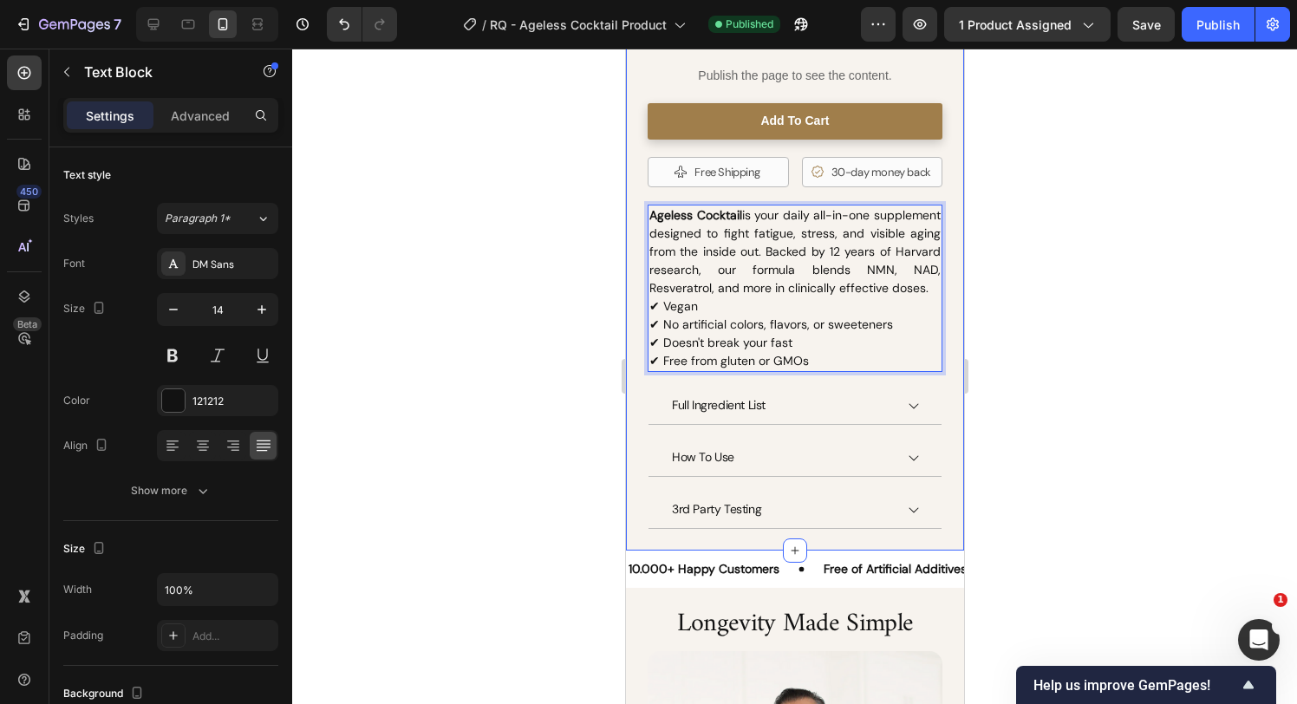
click at [1015, 311] on div at bounding box center [794, 377] width 1005 height 656
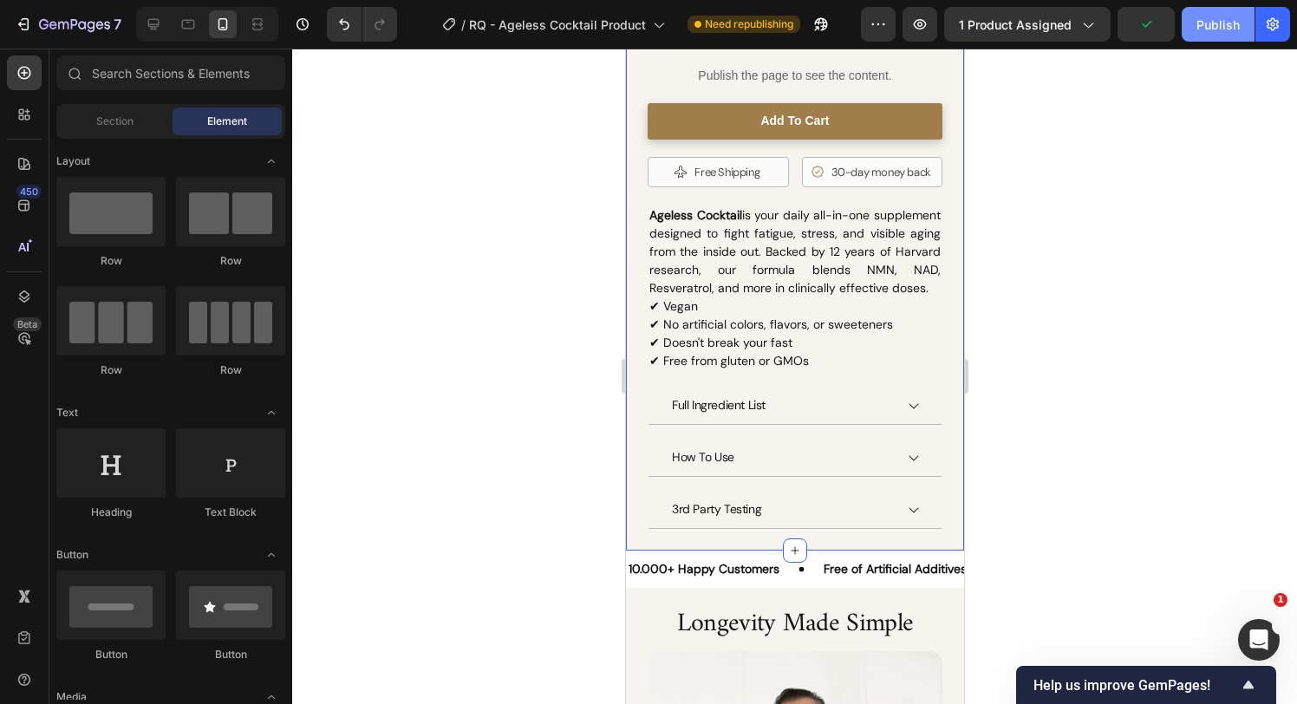
click at [1223, 27] on div "Publish" at bounding box center [1218, 25] width 43 height 18
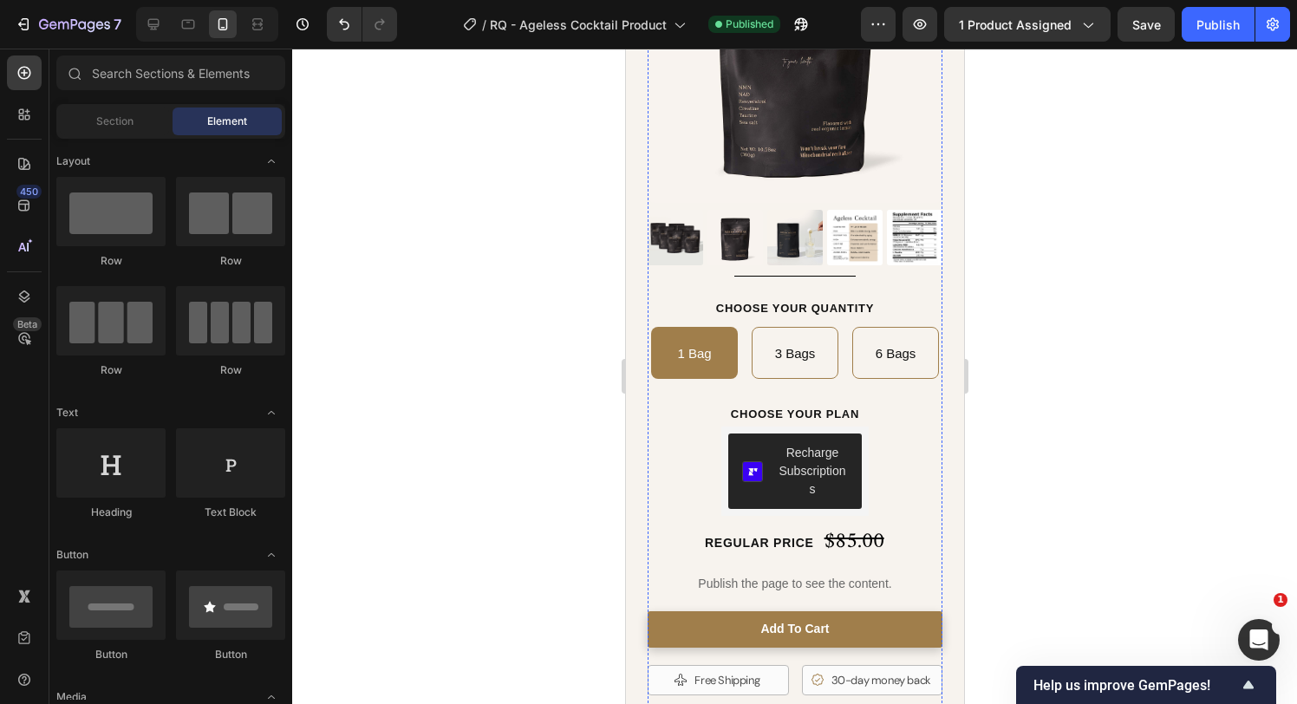
scroll to position [329, 0]
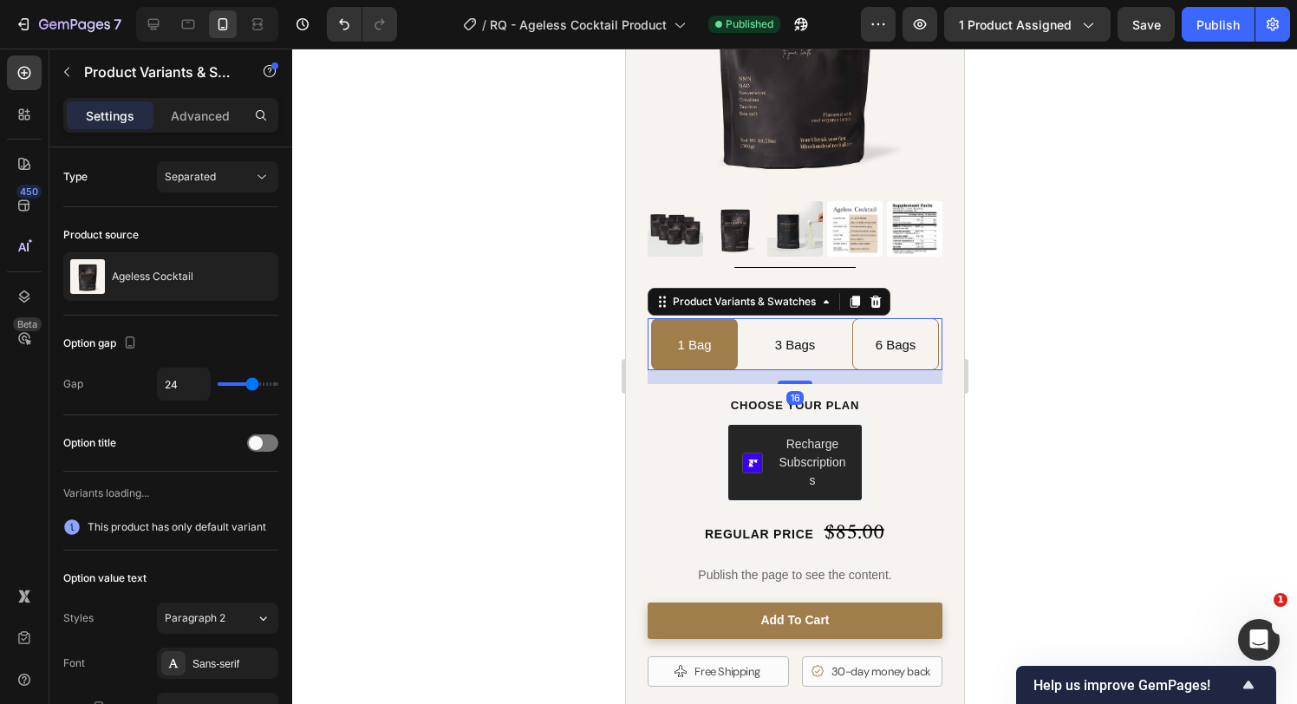
click at [810, 345] on span "3 Bags" at bounding box center [794, 344] width 41 height 15
click at [794, 318] on input "3 Bags 3 Bags 3 Bags" at bounding box center [794, 317] width 1 height 1
radio input "true"
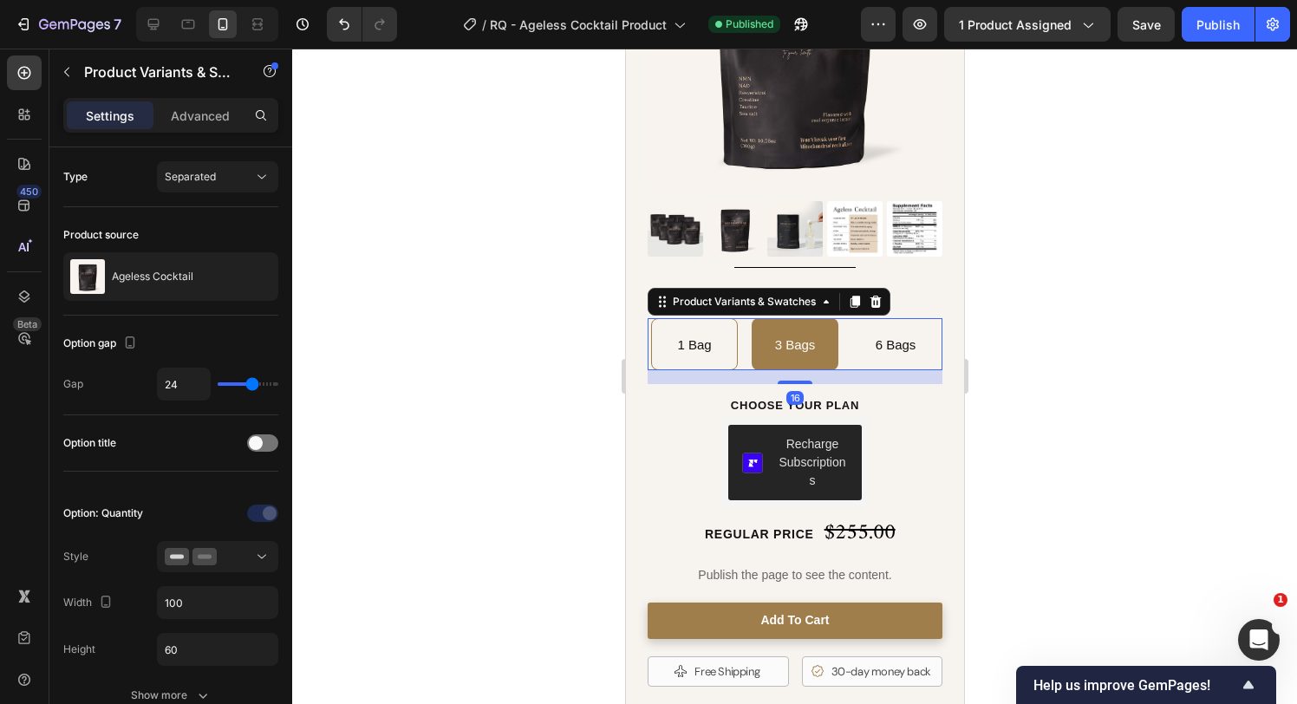
click at [886, 348] on span "6 Bags" at bounding box center [895, 344] width 41 height 15
click at [894, 318] on input "6 Bags 6 Bags 6 Bags" at bounding box center [894, 317] width 1 height 1
radio input "true"
click at [810, 344] on span "3 Bags" at bounding box center [794, 344] width 41 height 15
click at [794, 318] on input "3 Bags 3 Bags 3 Bags" at bounding box center [794, 317] width 1 height 1
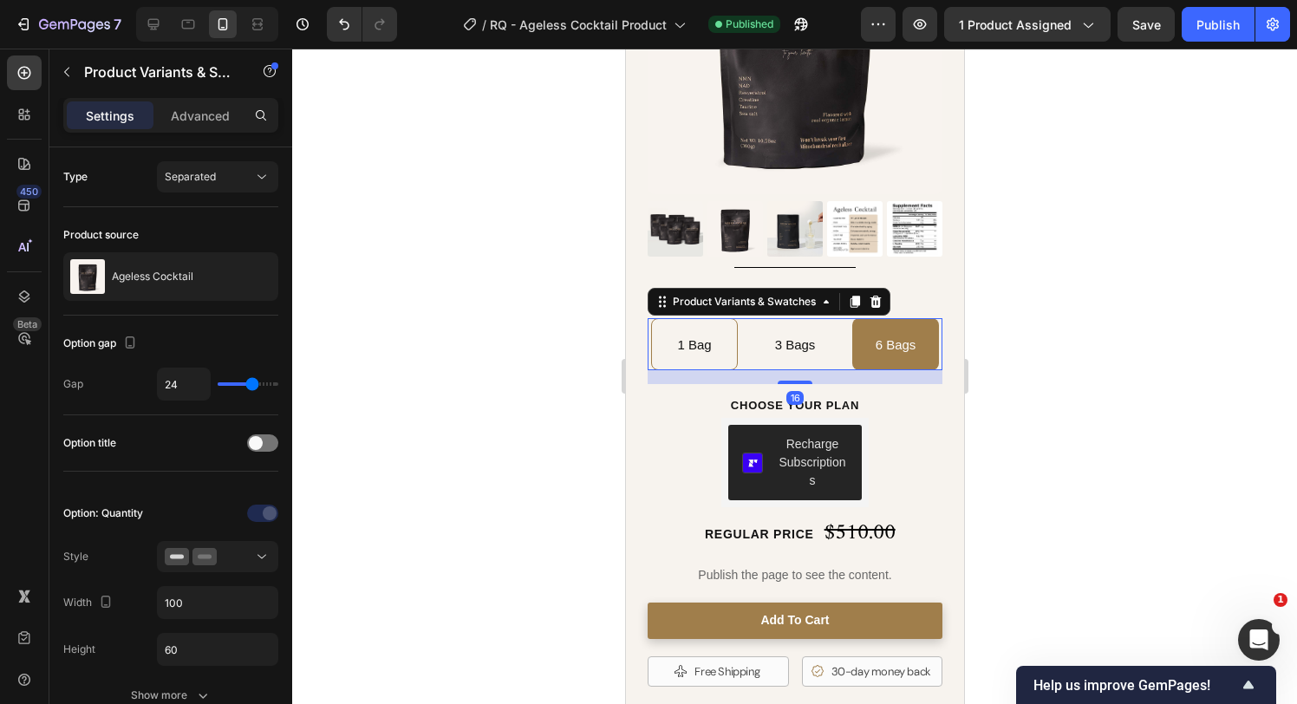
radio input "true"
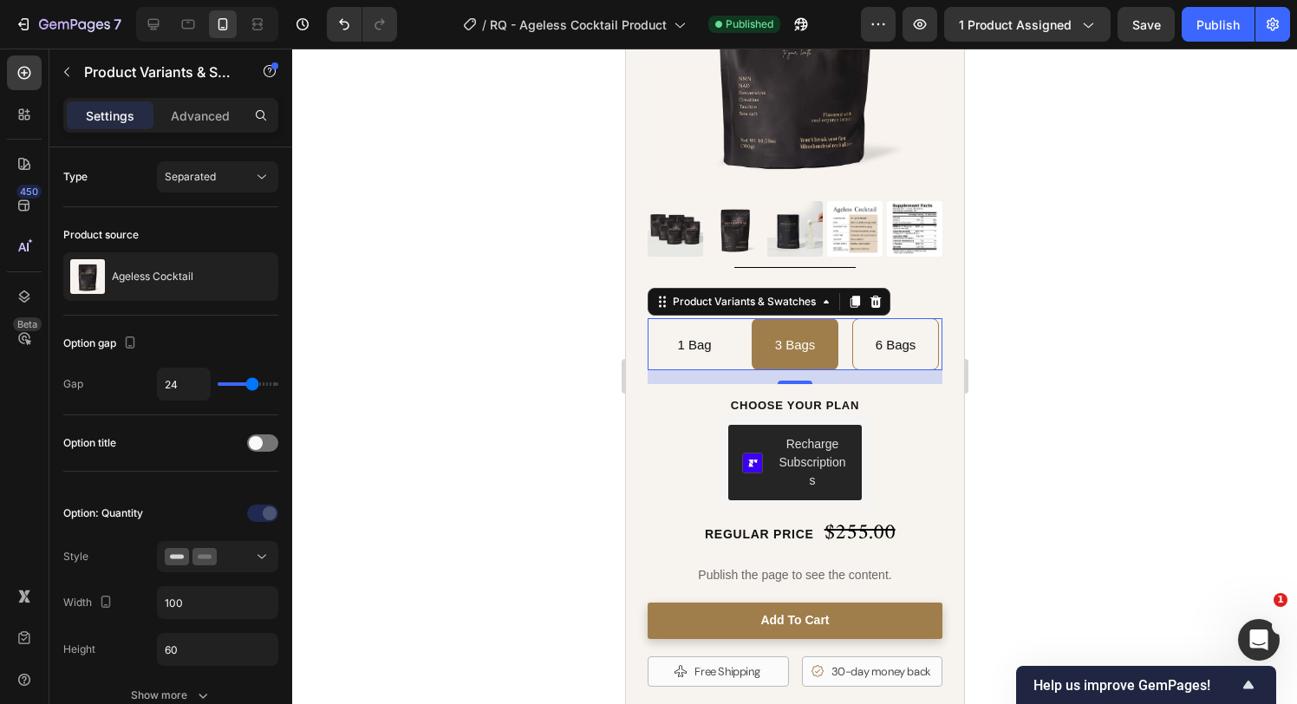
click at [699, 342] on span "1 Bag" at bounding box center [693, 344] width 34 height 15
click at [694, 318] on input "1 Bag 1 Bag 1 Bag" at bounding box center [693, 317] width 1 height 1
radio input "true"
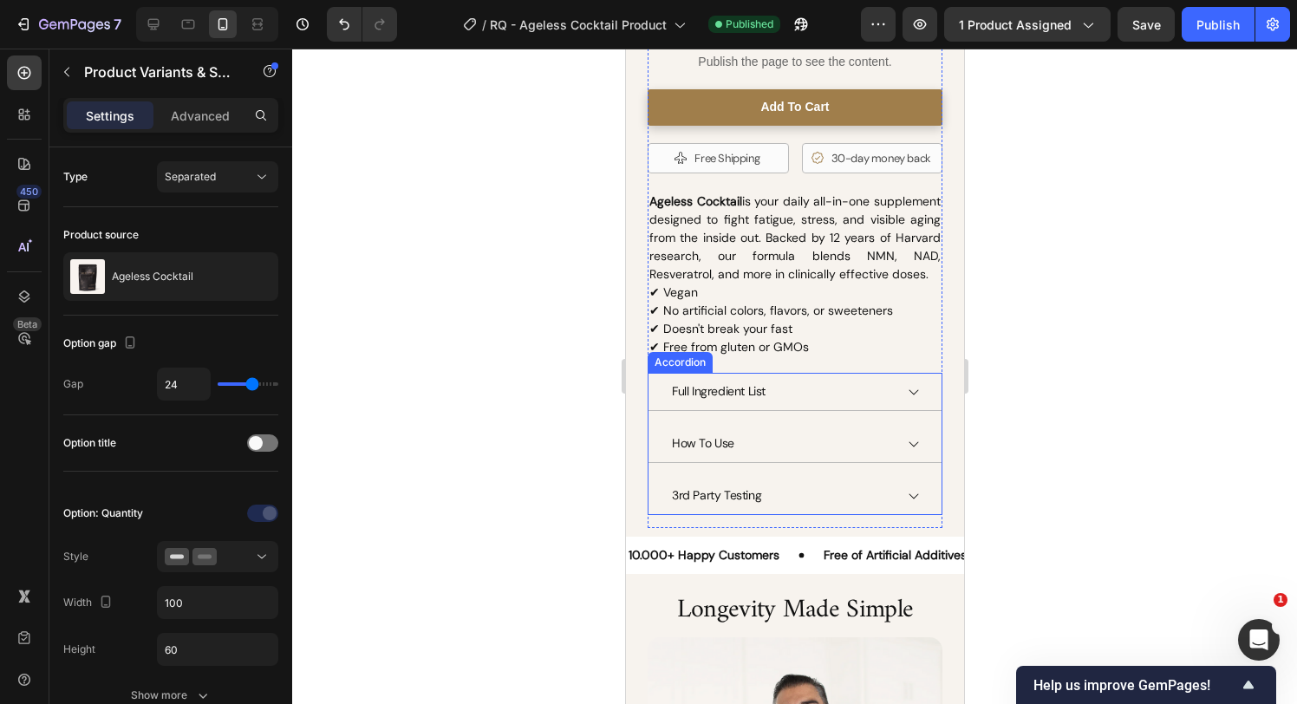
scroll to position [921, 0]
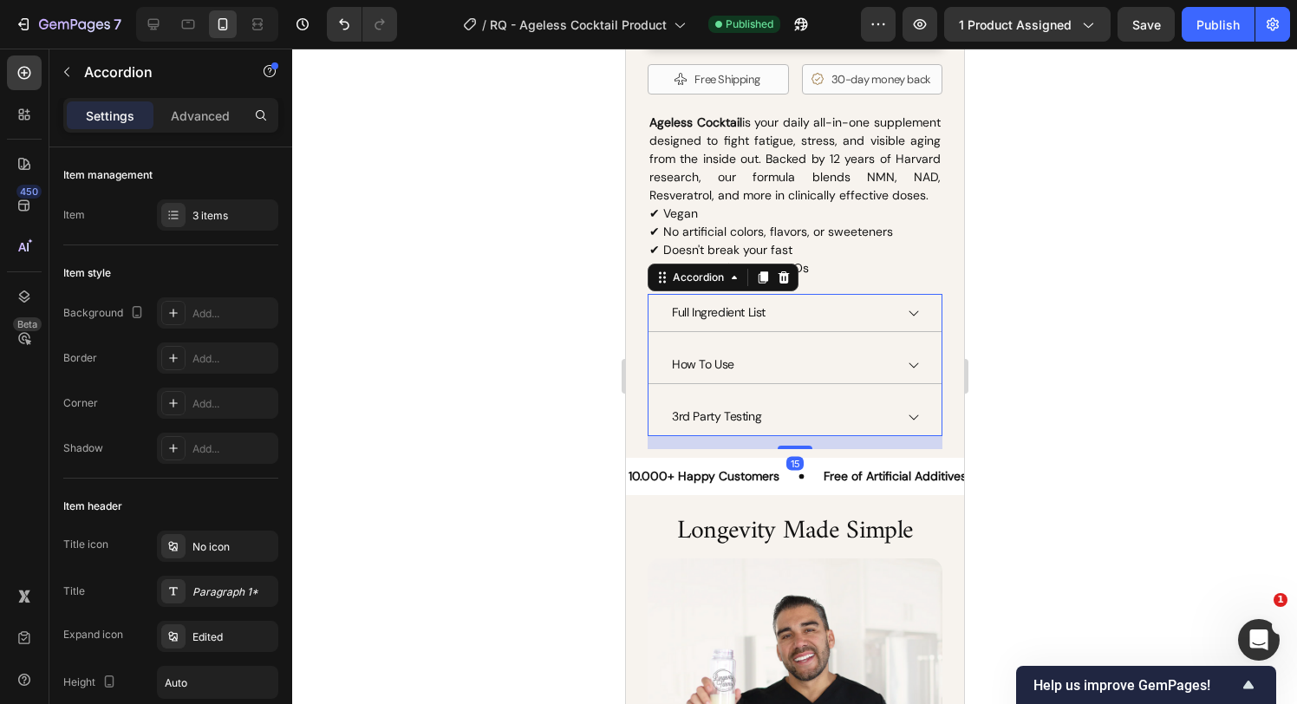
click at [913, 312] on icon at bounding box center [913, 313] width 14 height 14
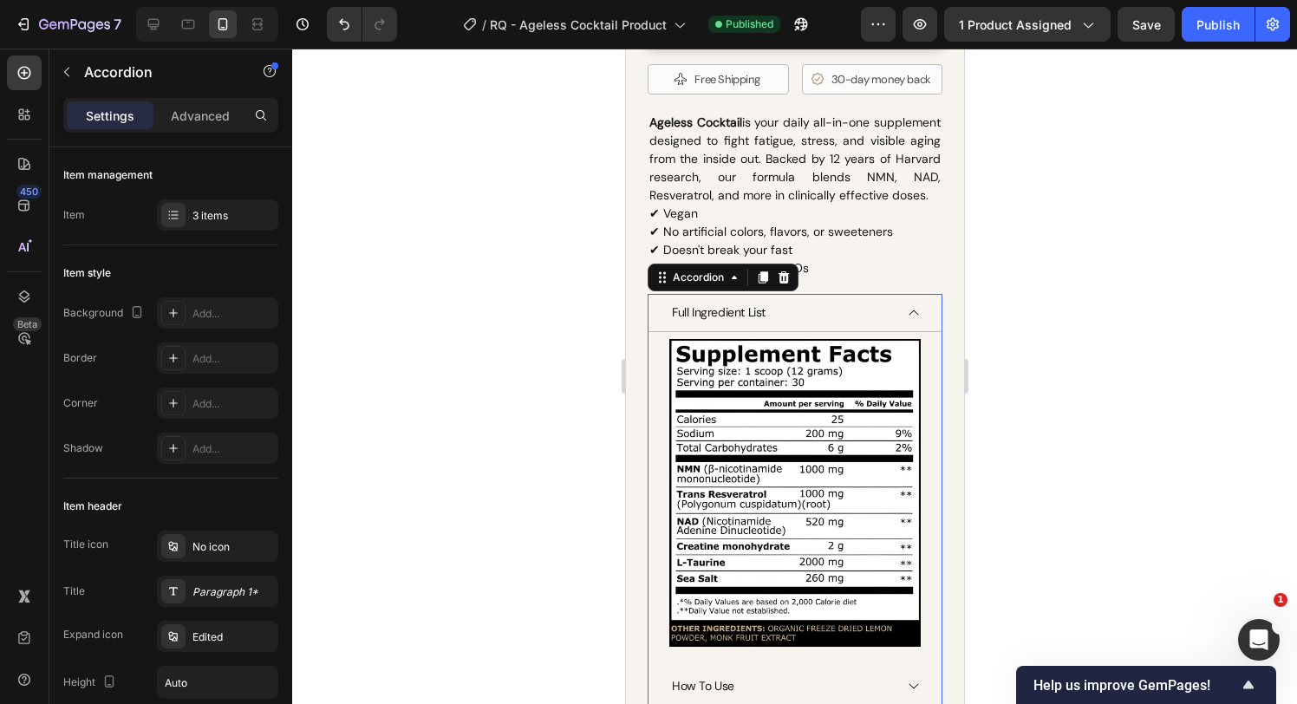
click at [911, 312] on icon at bounding box center [913, 313] width 14 height 14
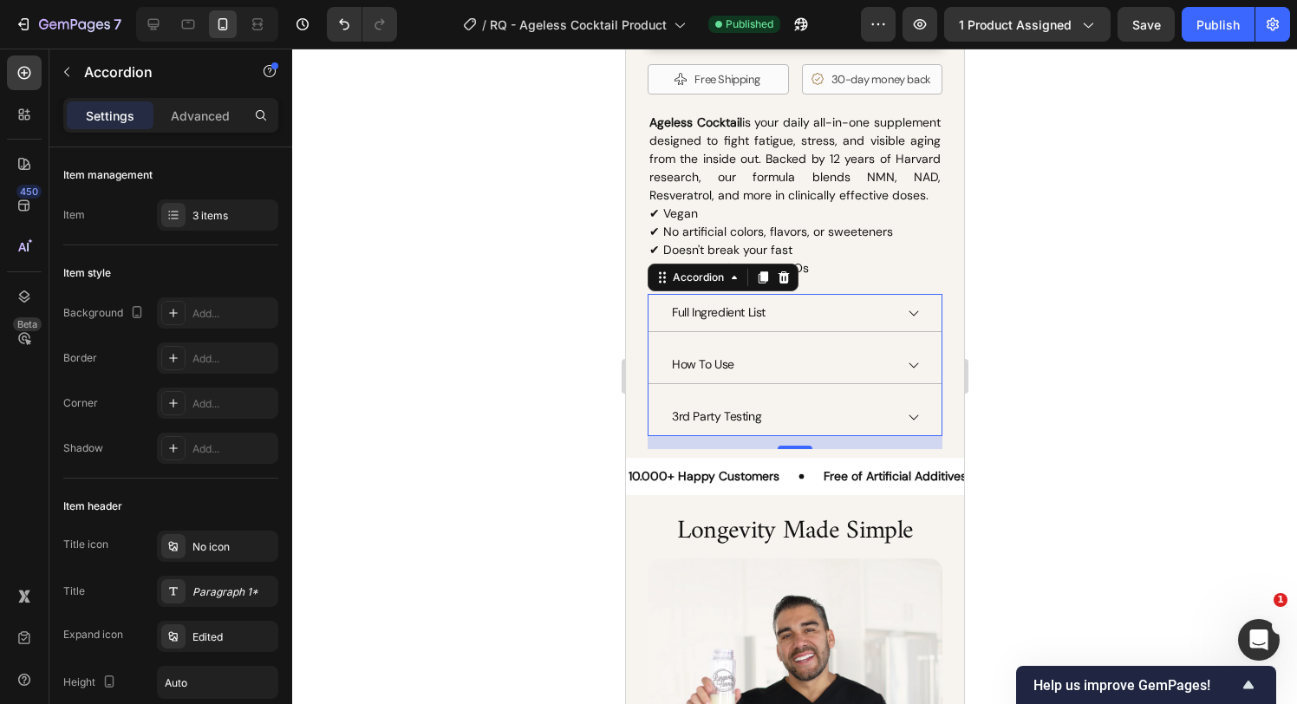
click at [914, 363] on icon at bounding box center [913, 365] width 14 height 14
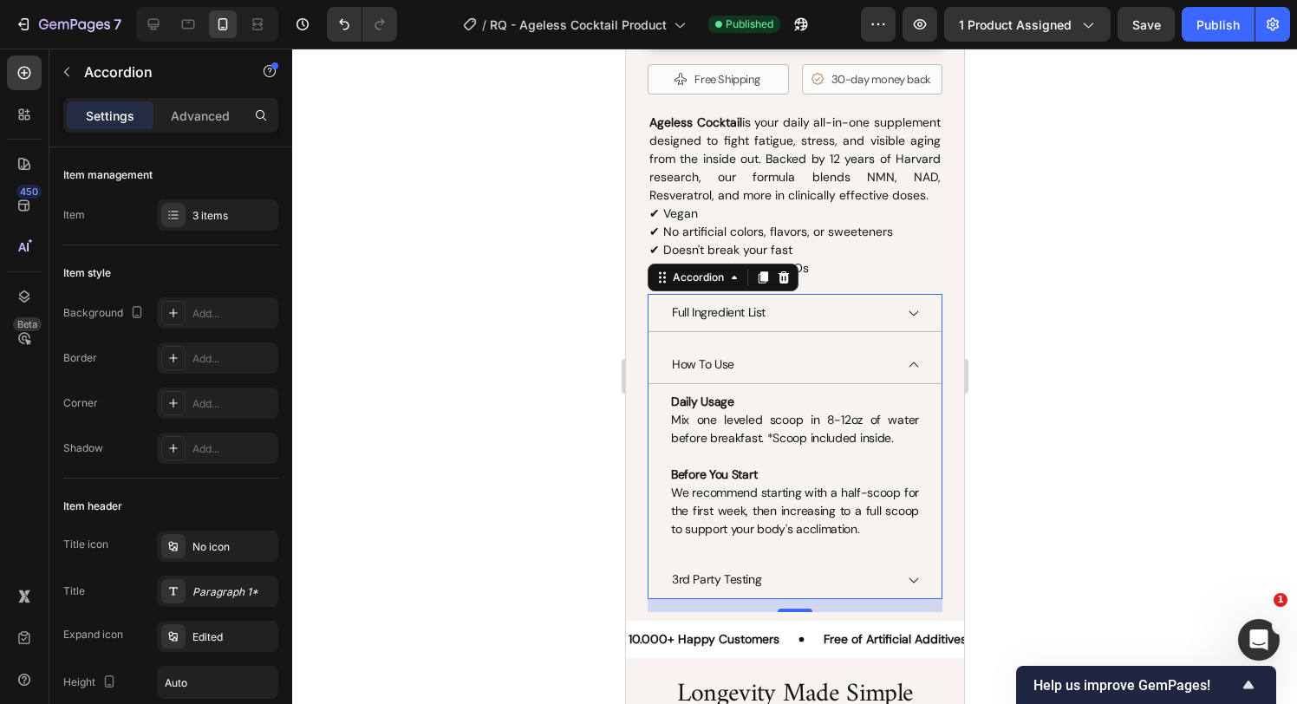
click at [914, 366] on icon at bounding box center [913, 365] width 14 height 14
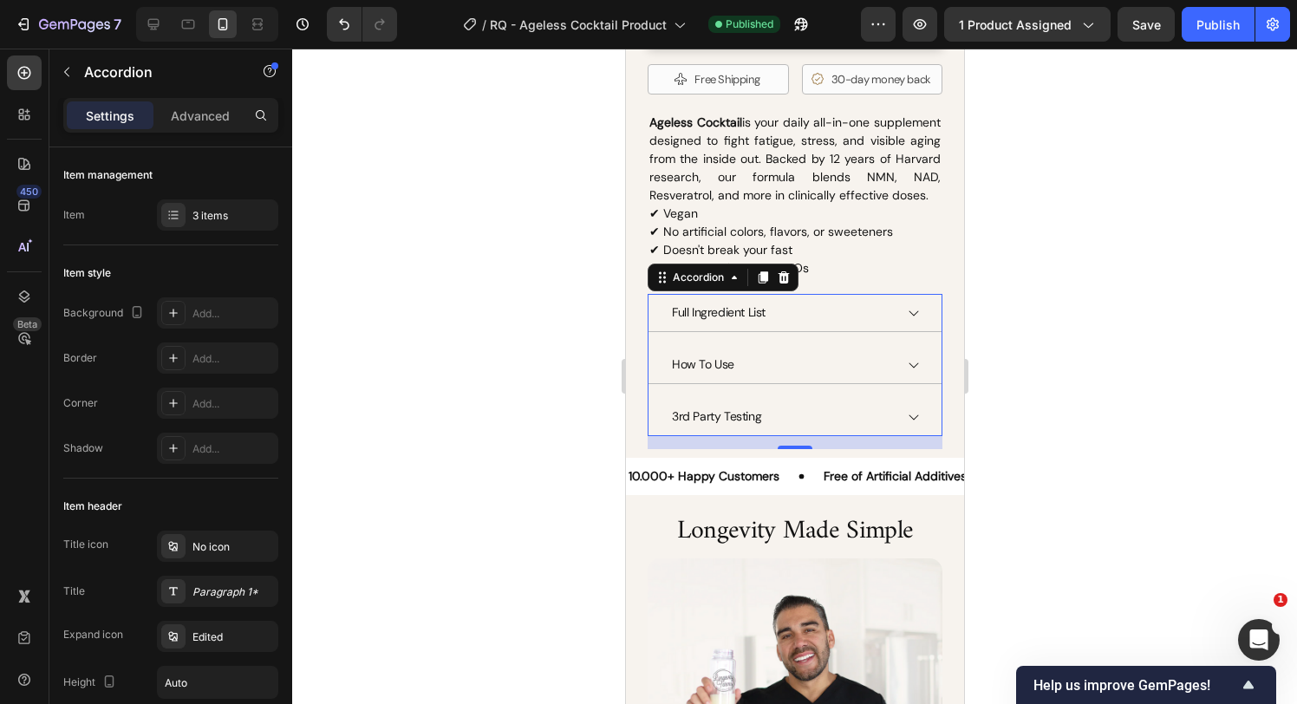
click at [914, 421] on icon at bounding box center [913, 417] width 14 height 14
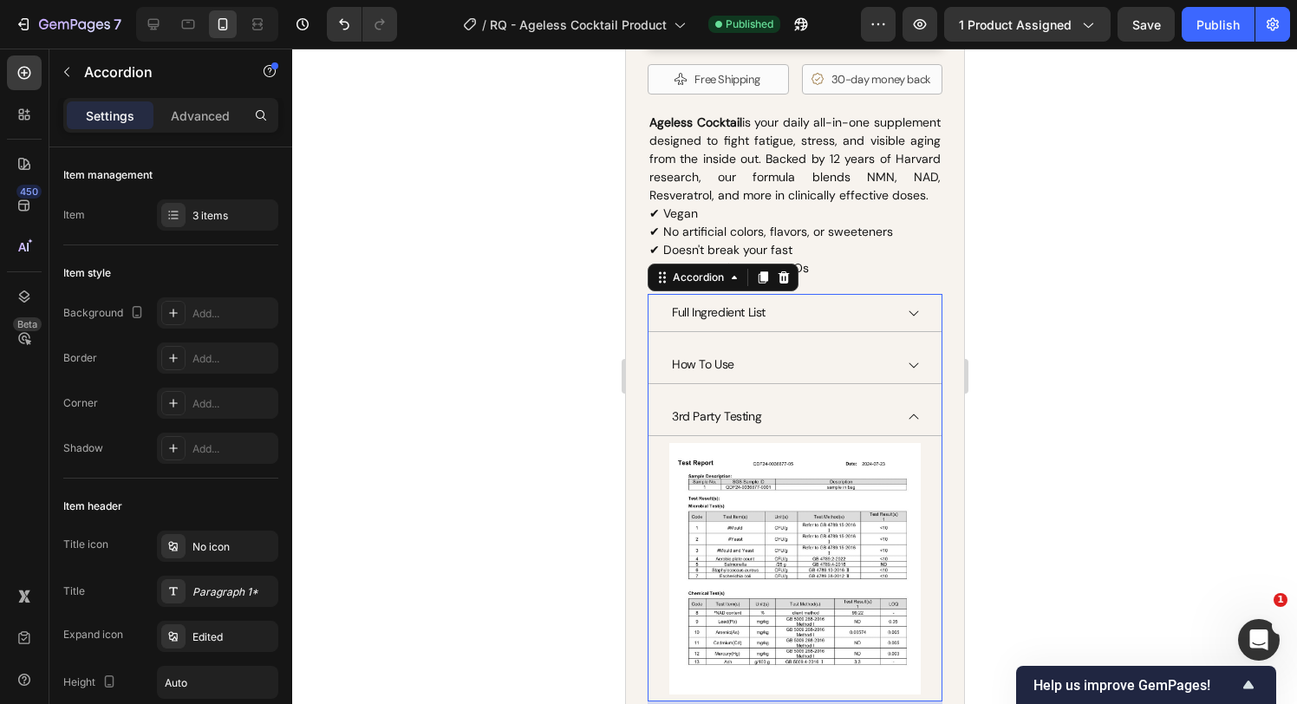
click at [911, 419] on icon at bounding box center [913, 417] width 14 height 14
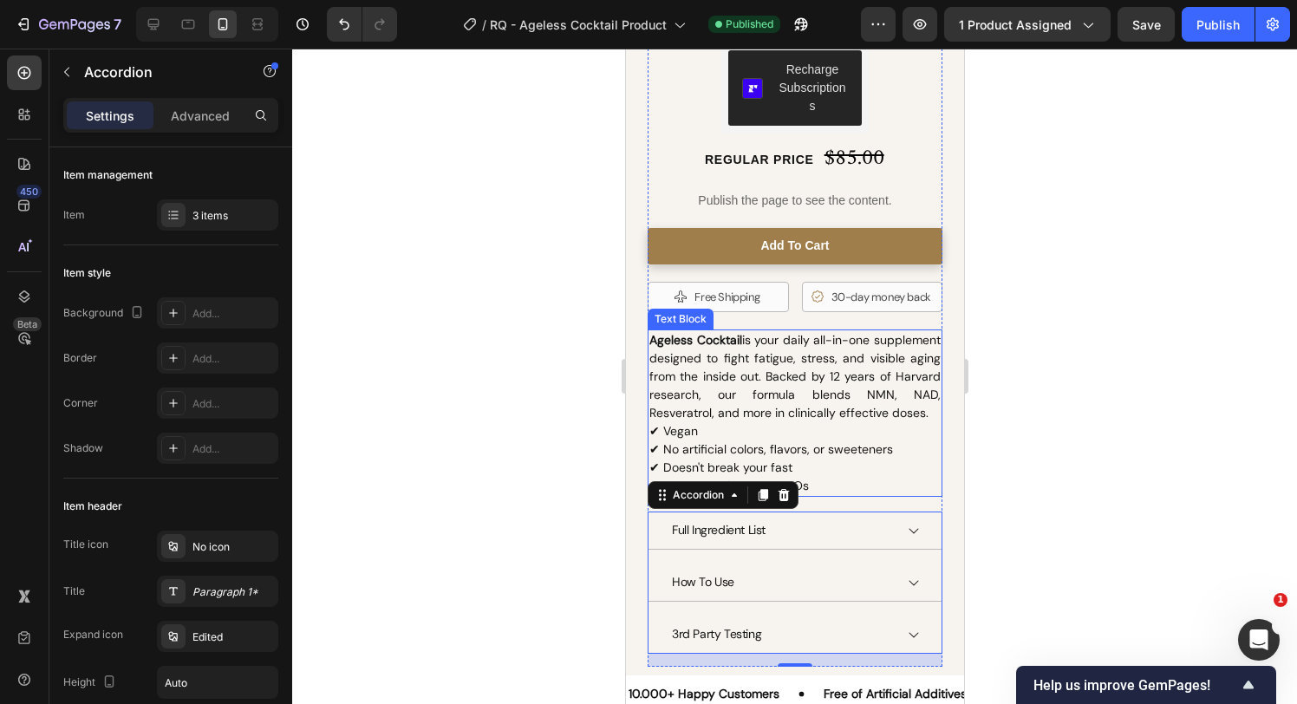
scroll to position [733, 0]
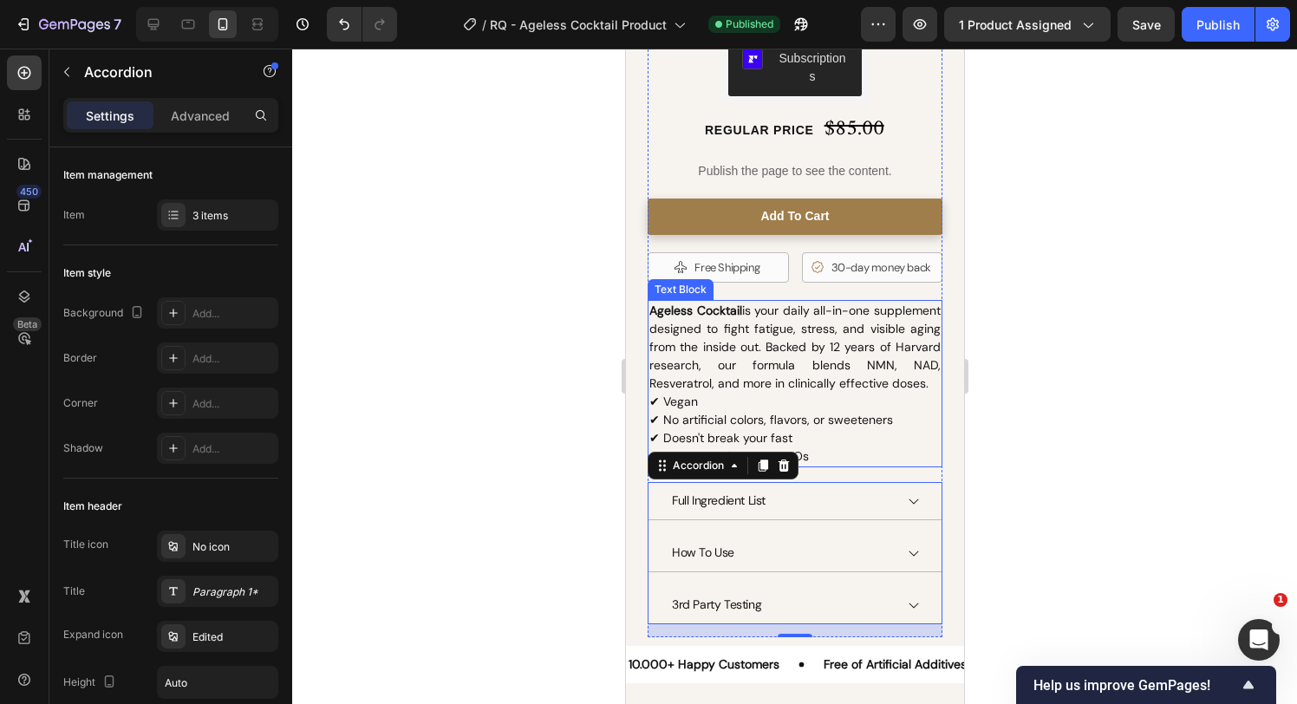
click at [860, 359] on p "Ageless Cocktail is your daily all-in-one supplement designed to fight fatigue,…" at bounding box center [794, 356] width 291 height 109
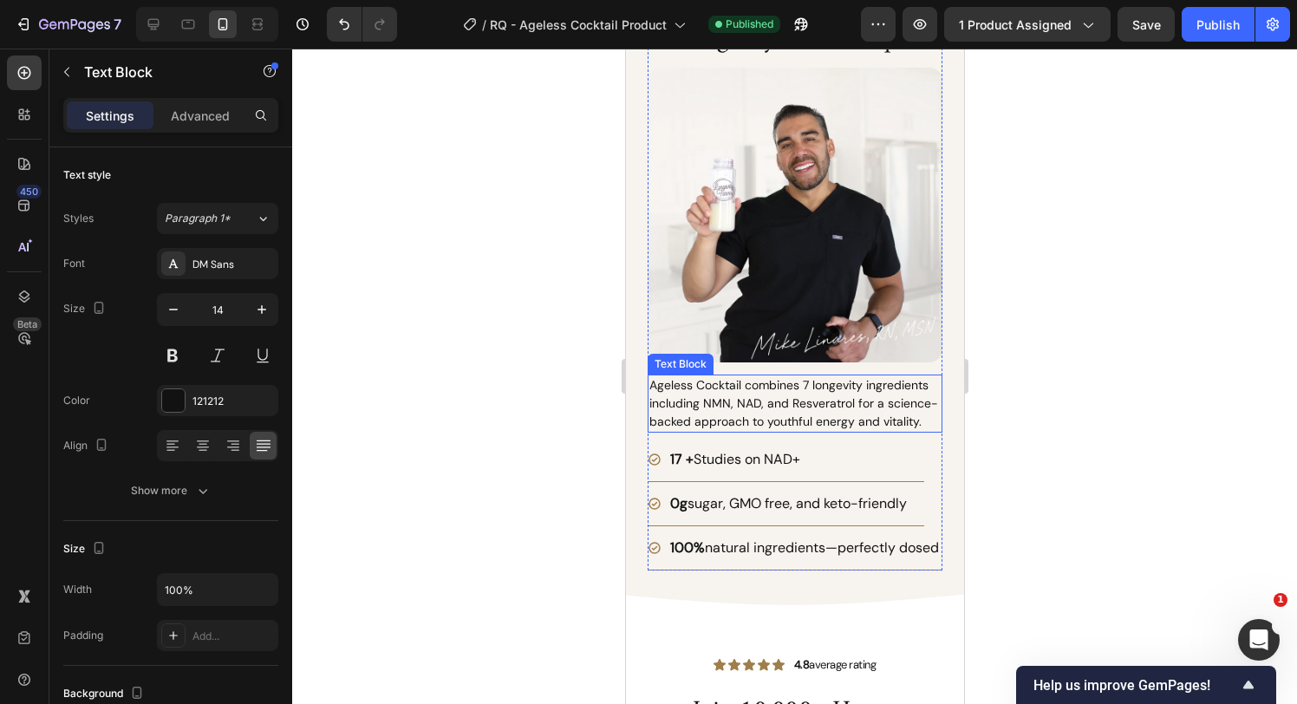
scroll to position [1414, 0]
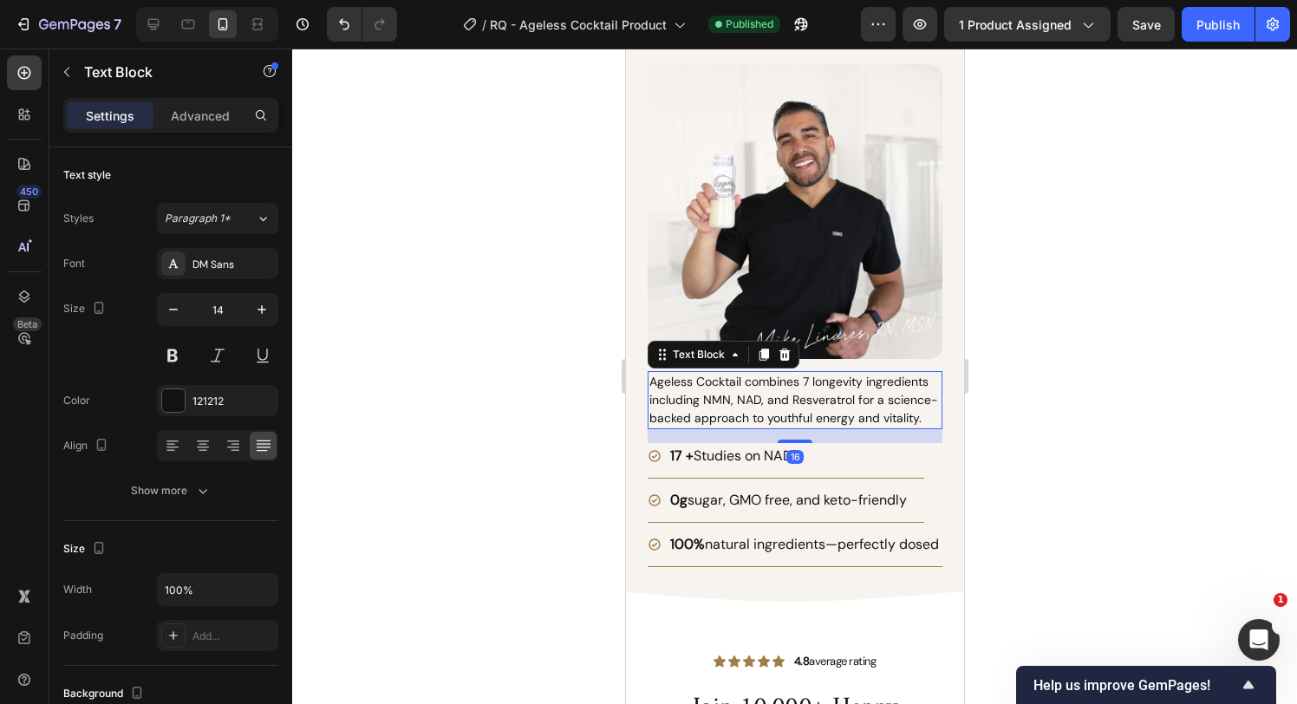
click at [758, 402] on p "Ageless Cocktail combines 7 longevity ingredients including NMN, NAD, and Resve…" at bounding box center [794, 400] width 291 height 55
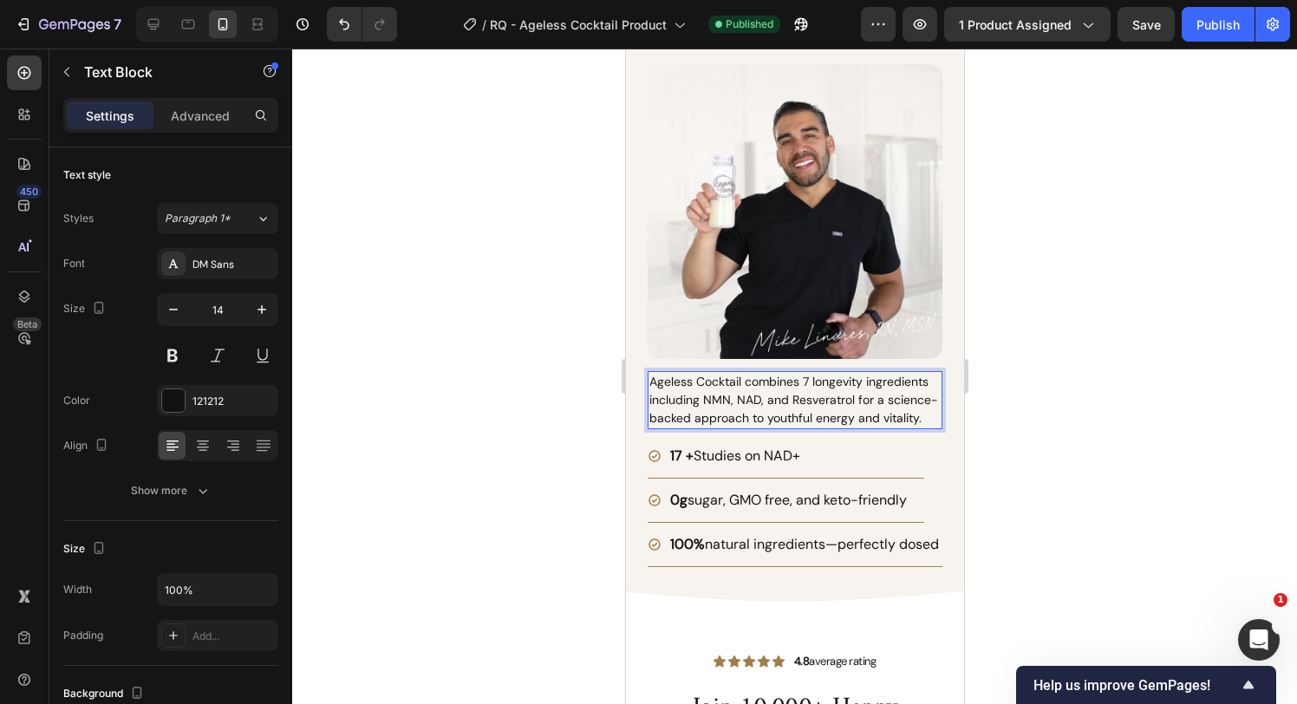
click at [743, 392] on p "Ageless Cocktail combines 7 longevity ingredients including NMN, NAD, and Resve…" at bounding box center [794, 400] width 291 height 55
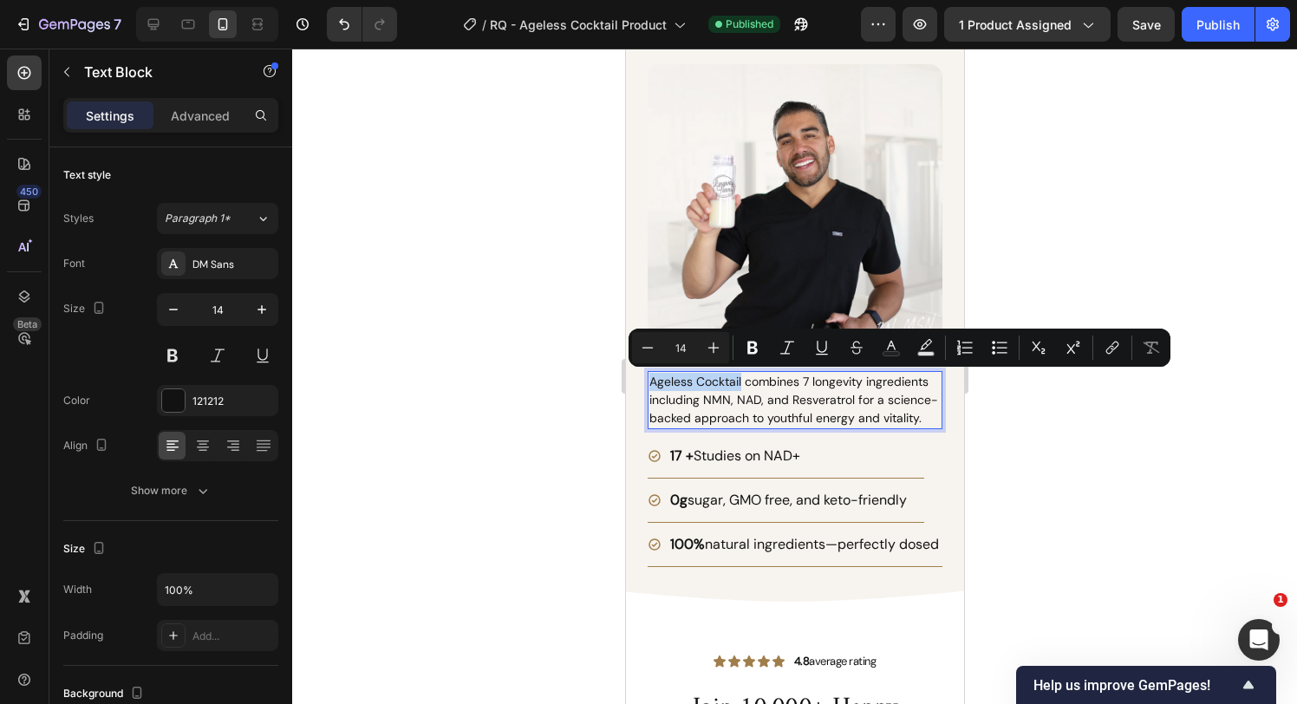
drag, startPoint x: 740, startPoint y: 383, endPoint x: 650, endPoint y: 387, distance: 90.3
click at [650, 387] on p "Ageless Cocktail combines 7 longevity ingredients including NMN, NAD, and Resve…" at bounding box center [794, 400] width 291 height 55
click at [751, 345] on icon "Editor contextual toolbar" at bounding box center [752, 347] width 17 height 17
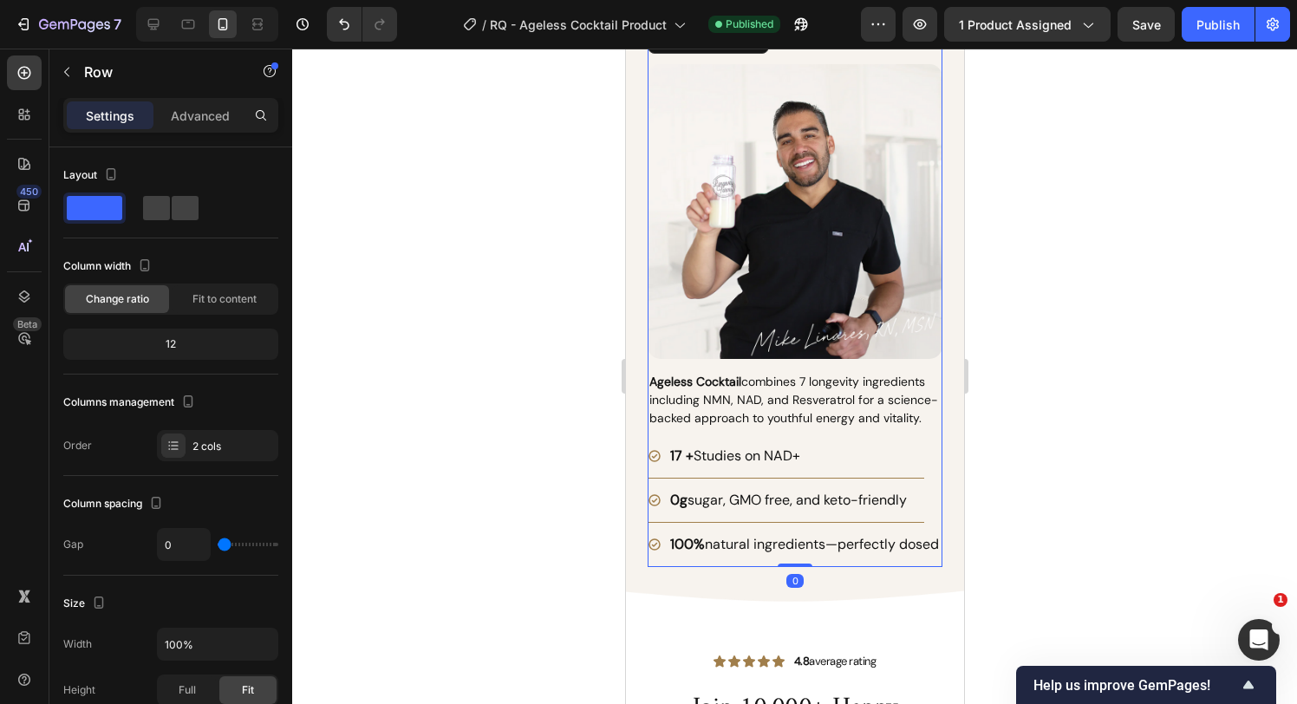
click at [826, 432] on div "Longevity Made Simple Heading Image Ageless Cocktail combines 7 longevity ingre…" at bounding box center [794, 295] width 295 height 545
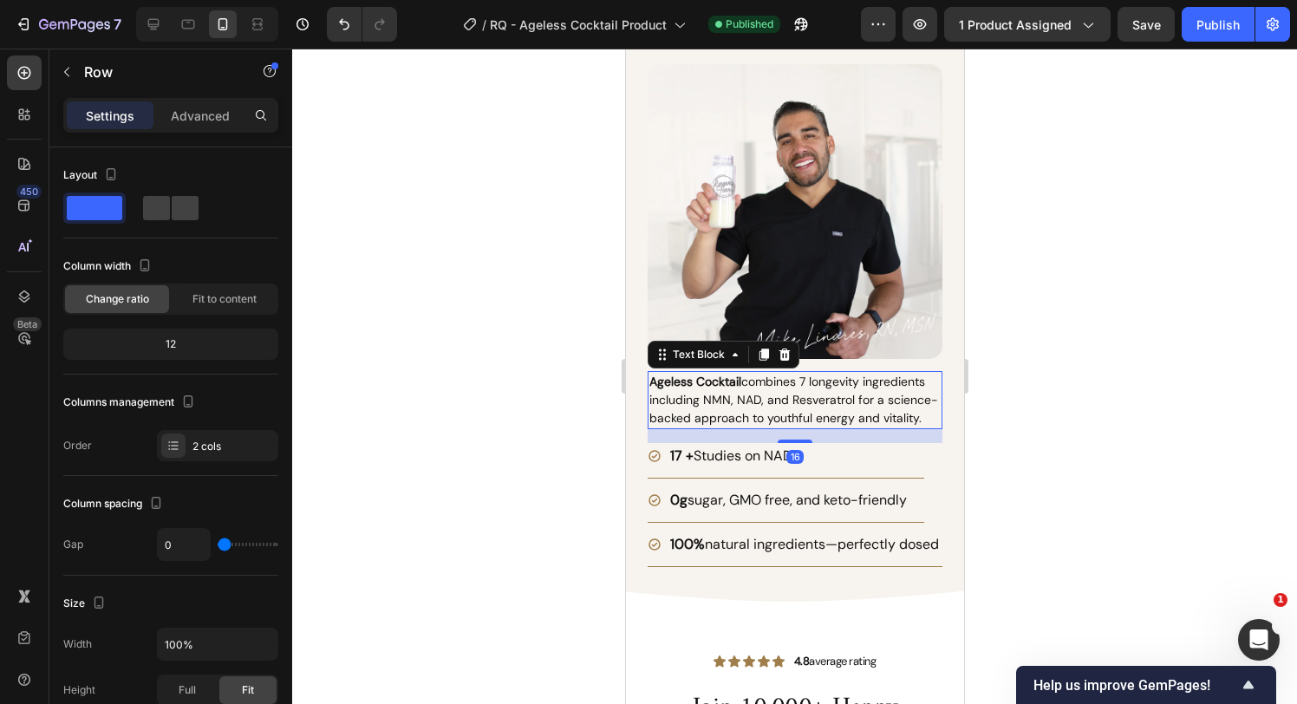
click at [742, 405] on p "Ageless Cocktail combines 7 longevity ingredients including NMN, NAD, and Resve…" at bounding box center [794, 400] width 291 height 55
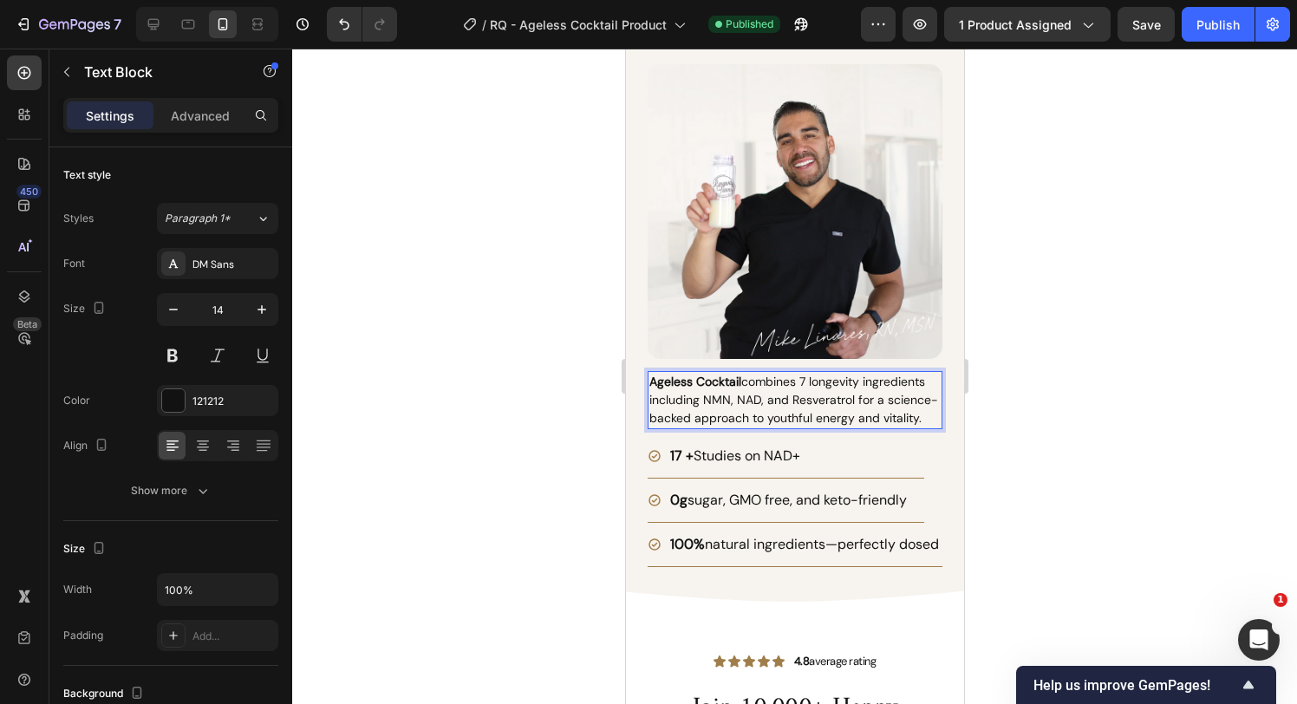
click at [755, 403] on p "Ageless Cocktail combines 7 longevity ingredients including NMN, NAD, and Resve…" at bounding box center [794, 400] width 291 height 55
click at [757, 403] on p "Ageless Cocktail combines 7 longevity ingredients including NMN, NAD, and Resve…" at bounding box center [794, 400] width 291 height 55
click at [1007, 426] on div at bounding box center [794, 377] width 1005 height 656
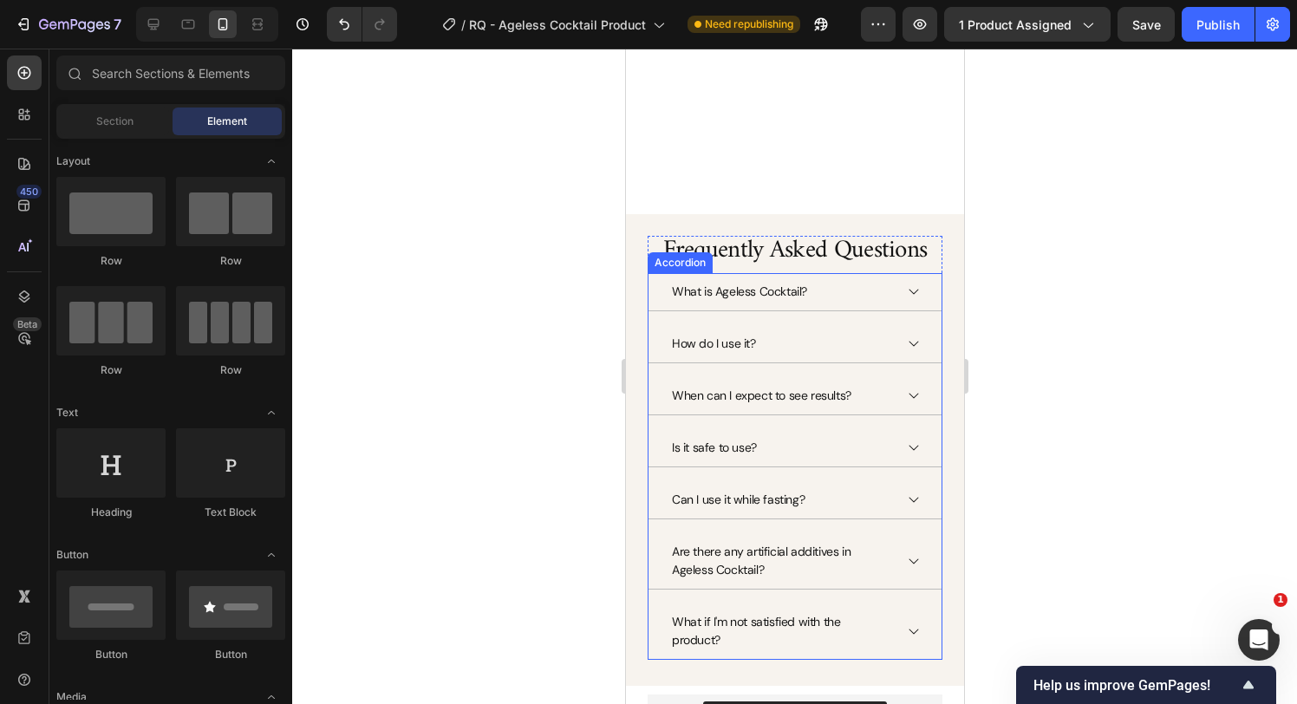
scroll to position [4340, 0]
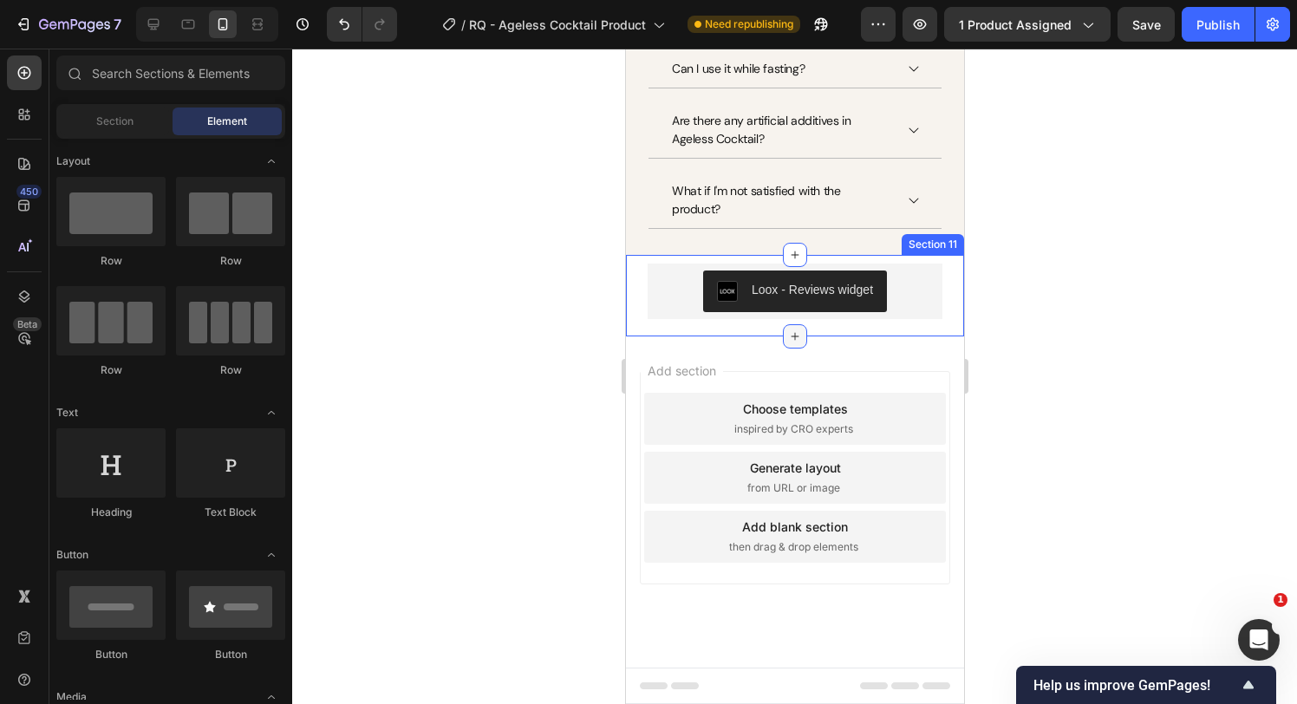
click at [798, 331] on icon at bounding box center [794, 337] width 14 height 14
click at [480, 271] on div at bounding box center [794, 377] width 1005 height 656
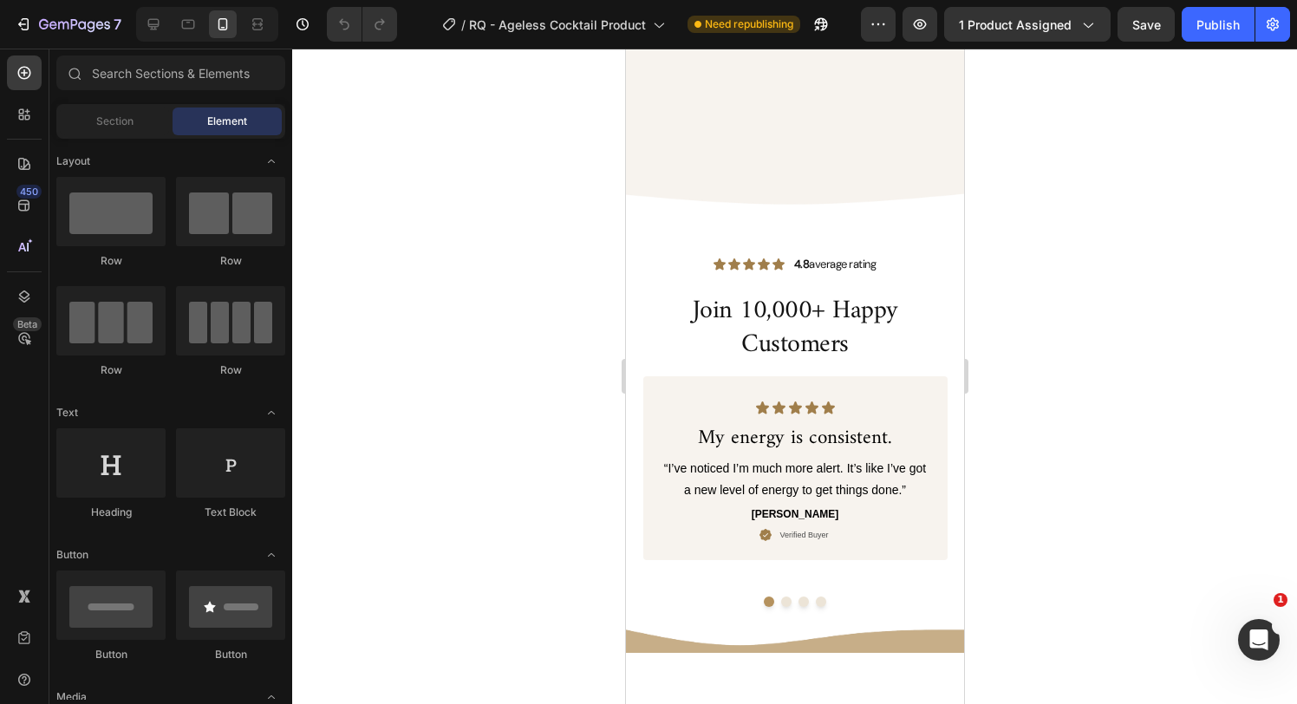
scroll to position [1823, 0]
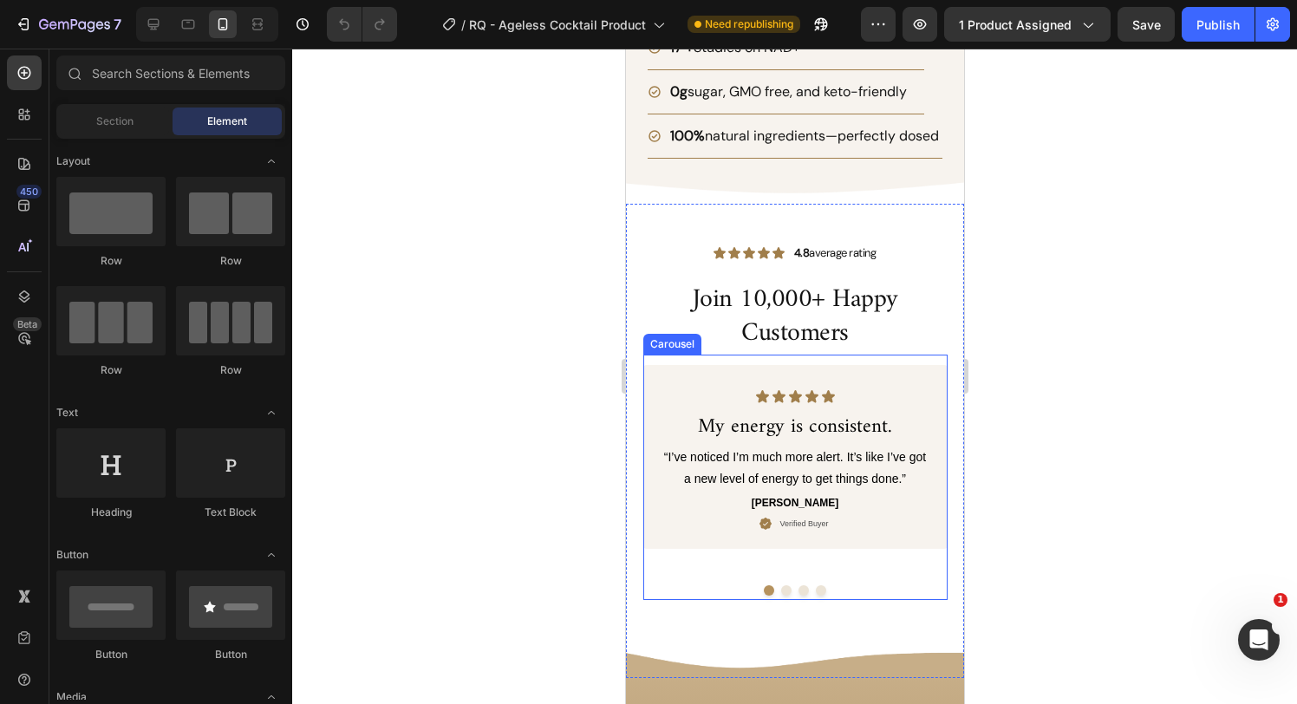
click at [692, 548] on div "Icon Icon Icon Icon Icon Icon List My energy is consistent. Text Block “I’ve no…" at bounding box center [795, 468] width 304 height 206
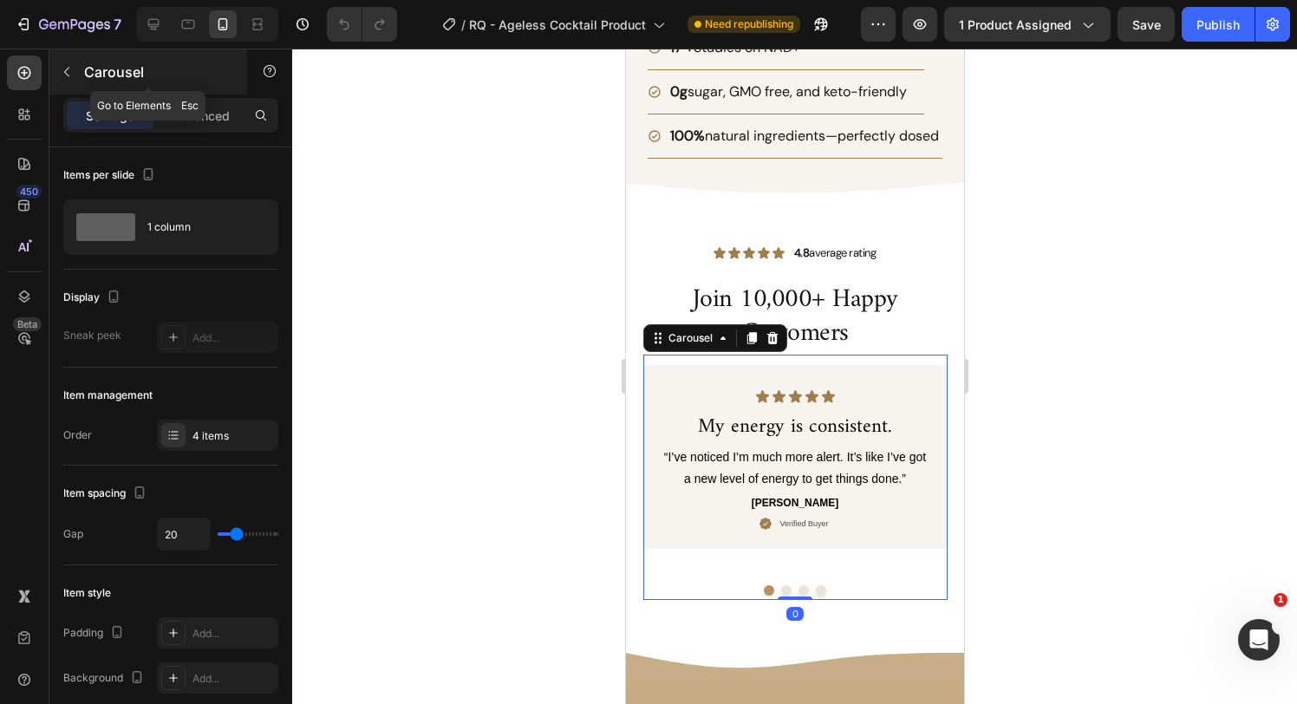
click at [67, 66] on icon "button" at bounding box center [67, 72] width 14 height 14
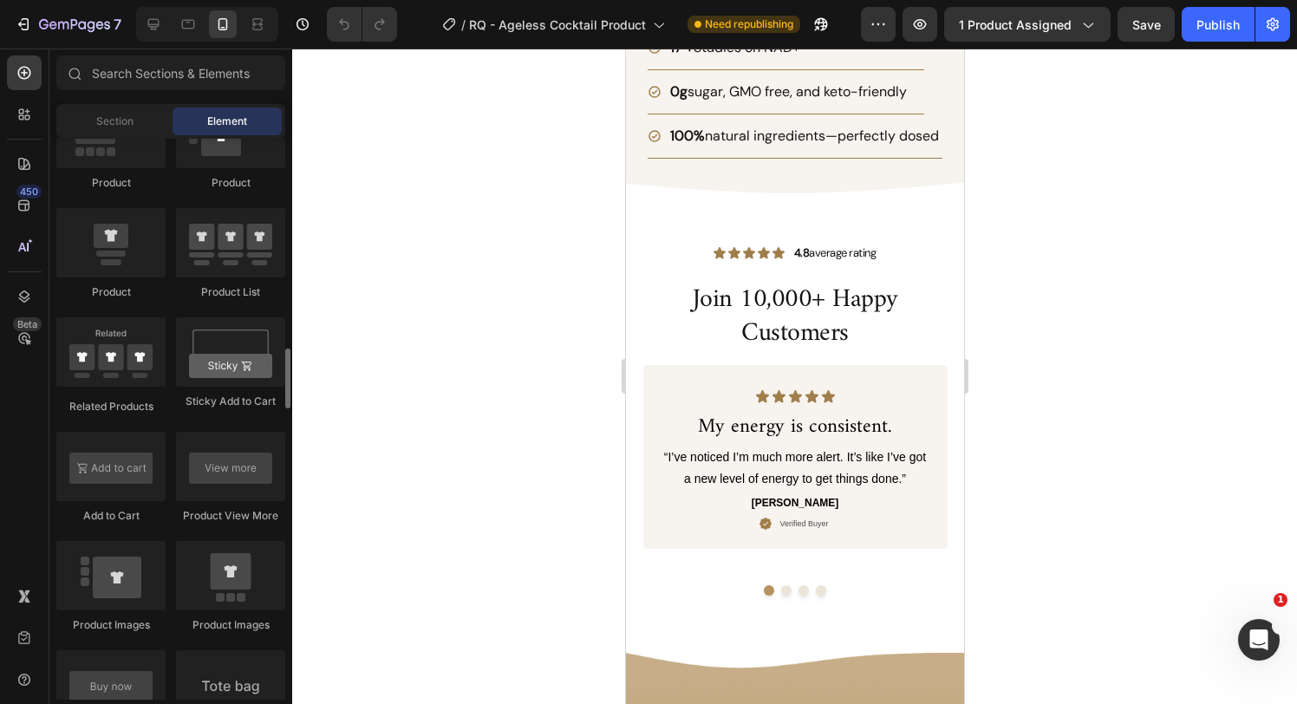
scroll to position [2256, 0]
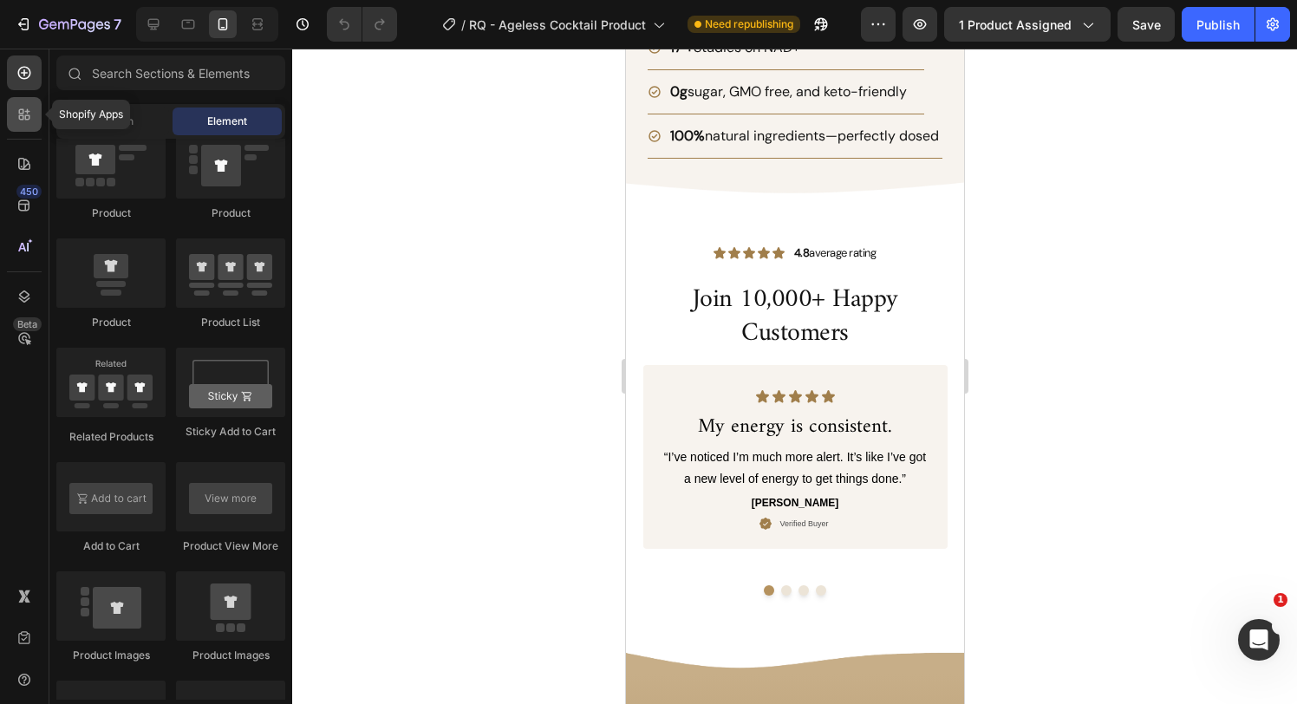
click at [25, 115] on icon at bounding box center [27, 117] width 5 height 5
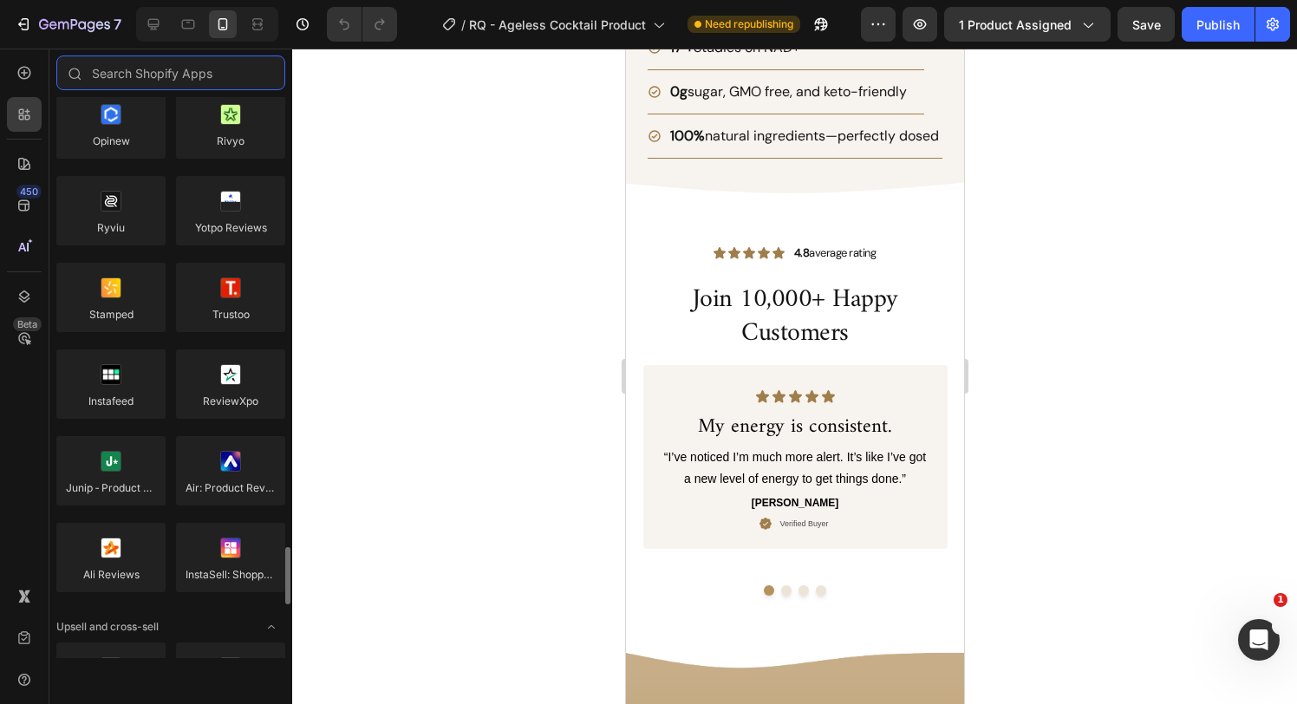
scroll to position [0, 0]
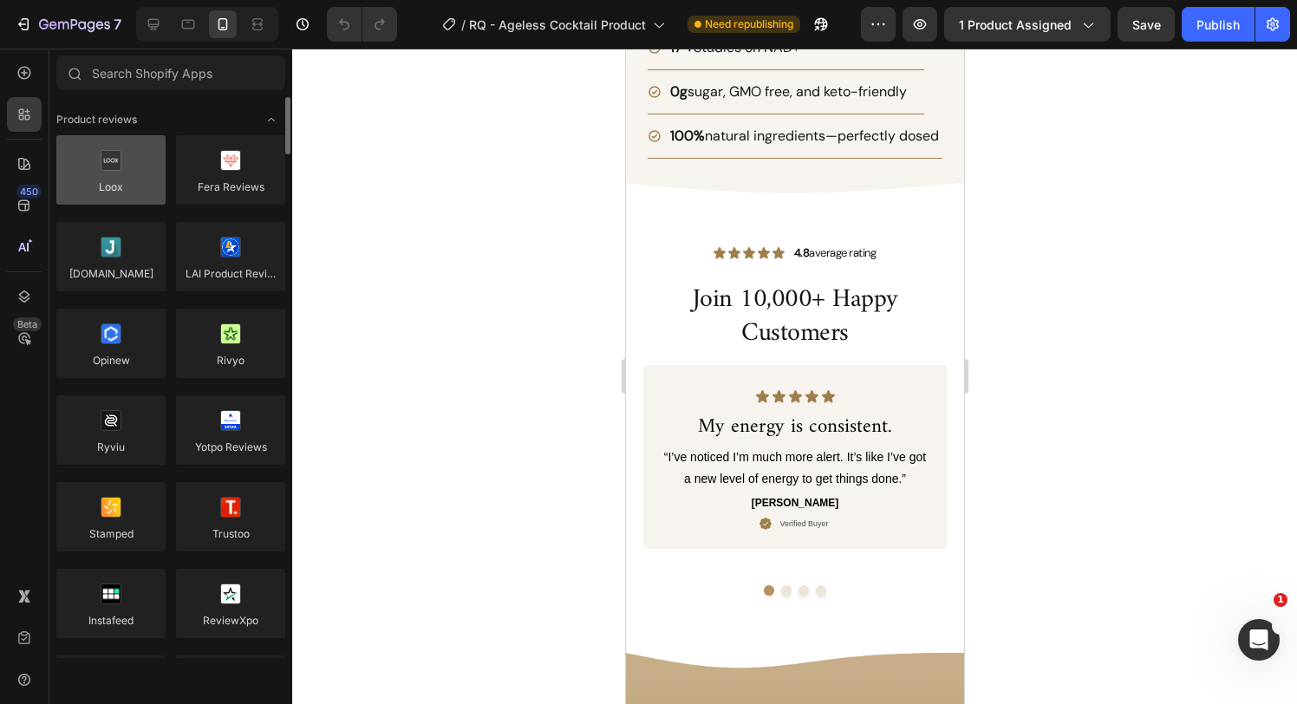
click at [115, 170] on div at bounding box center [110, 169] width 109 height 69
drag, startPoint x: 112, startPoint y: 166, endPoint x: 125, endPoint y: 166, distance: 13.0
click at [125, 166] on div at bounding box center [110, 169] width 109 height 69
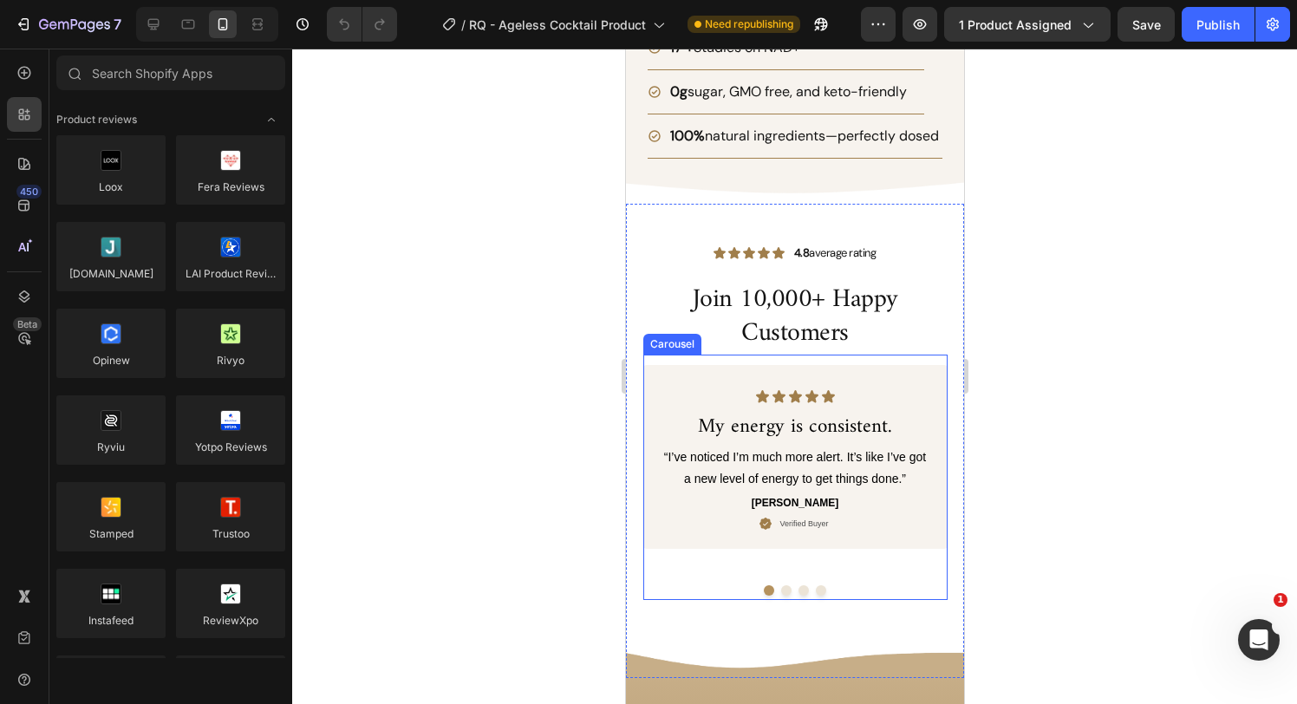
click at [687, 355] on div "Icon Icon Icon Icon Icon Icon List My energy is consistent. Text Block “I’ve no…" at bounding box center [795, 477] width 304 height 245
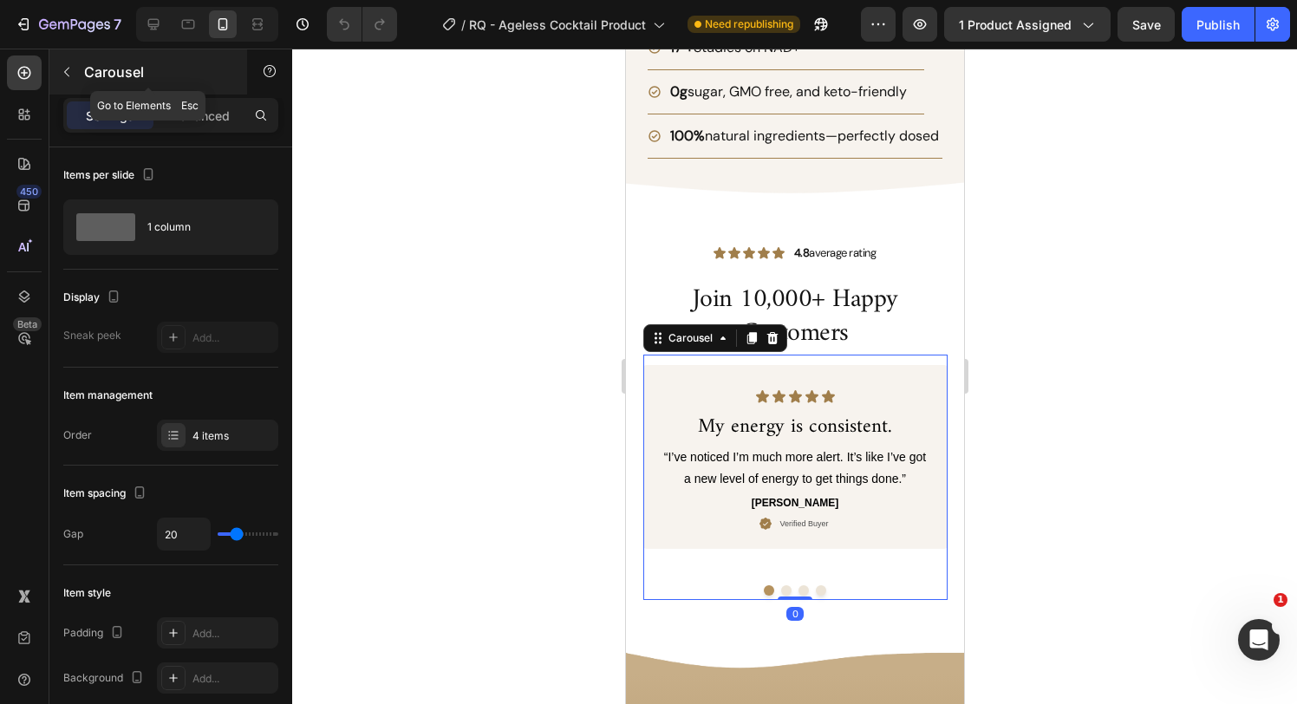
click at [65, 76] on icon "button" at bounding box center [67, 72] width 14 height 14
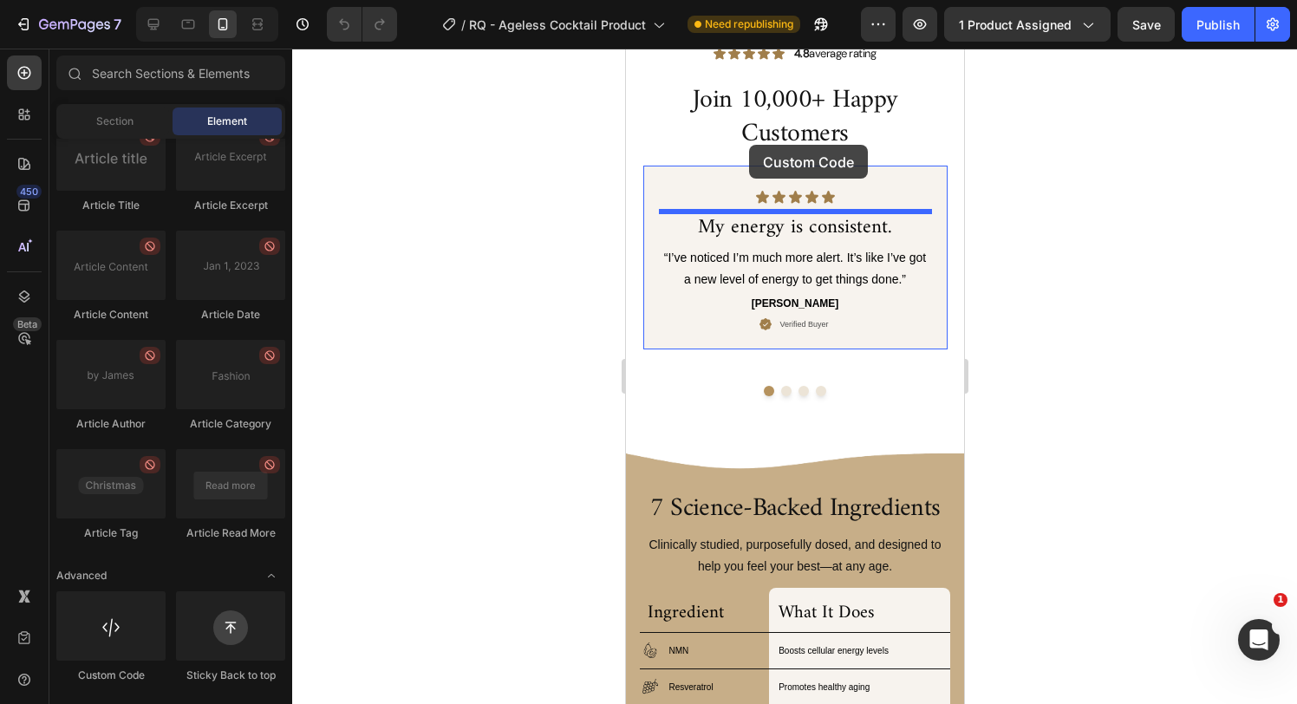
scroll to position [1974, 0]
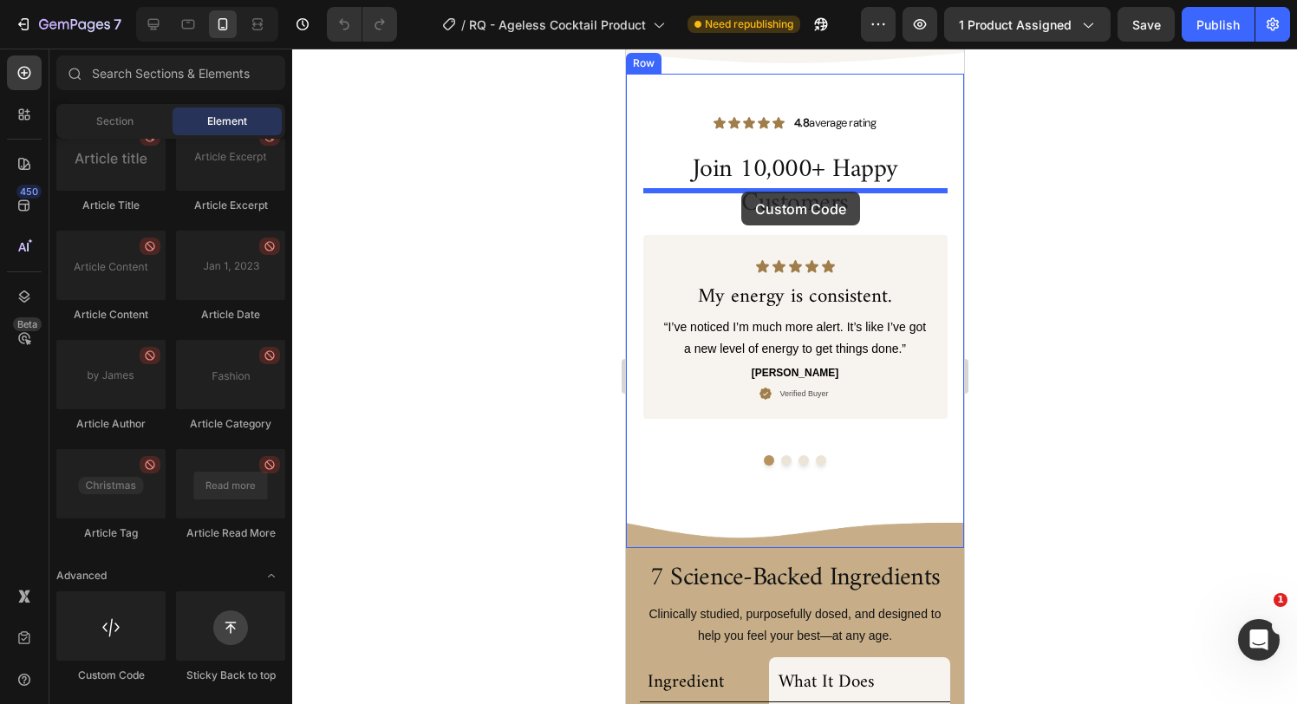
drag, startPoint x: 742, startPoint y: 681, endPoint x: 741, endPoint y: 192, distance: 489.1
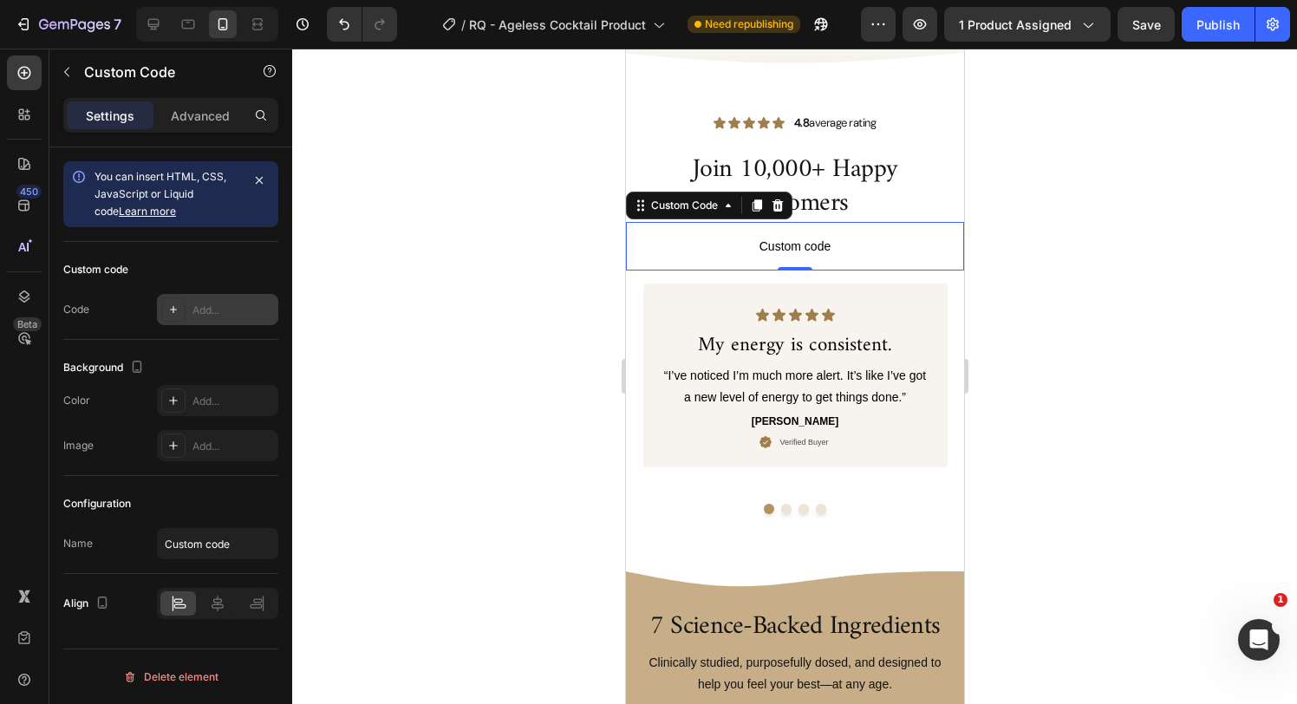
click at [178, 306] on icon at bounding box center [174, 310] width 14 height 14
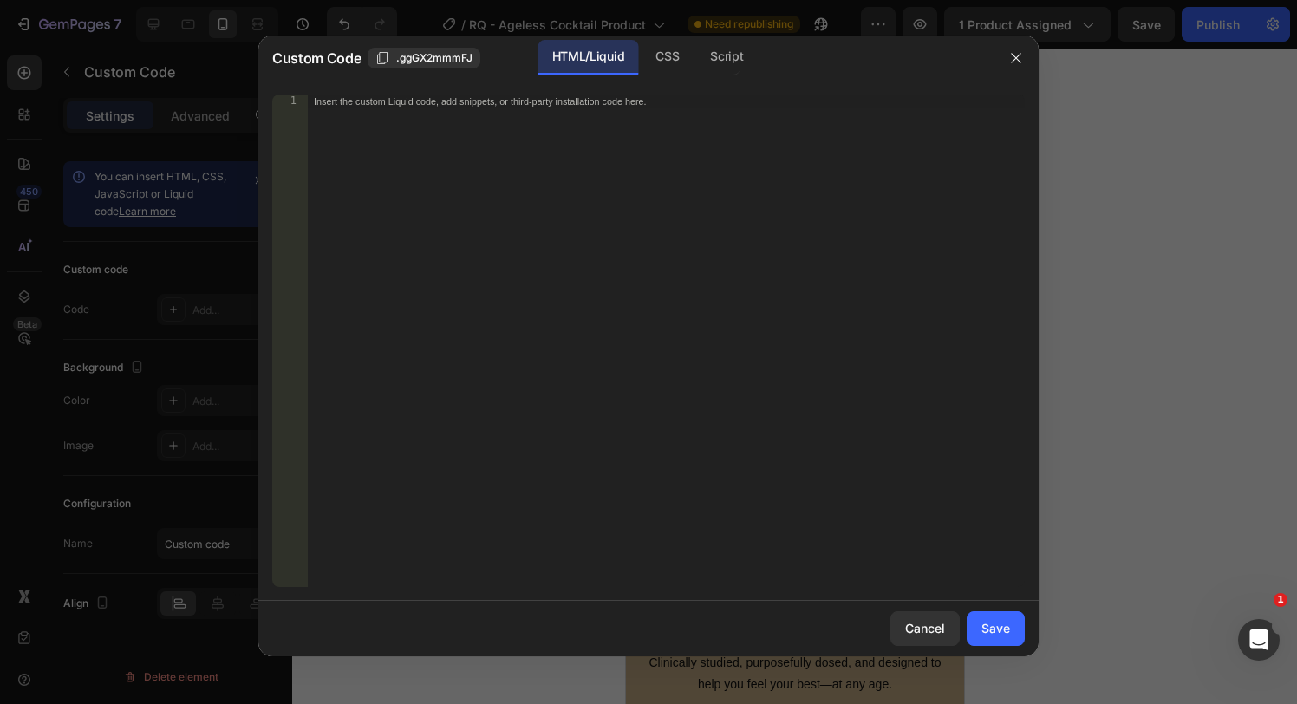
click at [557, 179] on div "Insert the custom Liquid code, add snippets, or third-party installation code h…" at bounding box center [666, 355] width 718 height 520
click at [987, 630] on div "Save" at bounding box center [996, 628] width 29 height 18
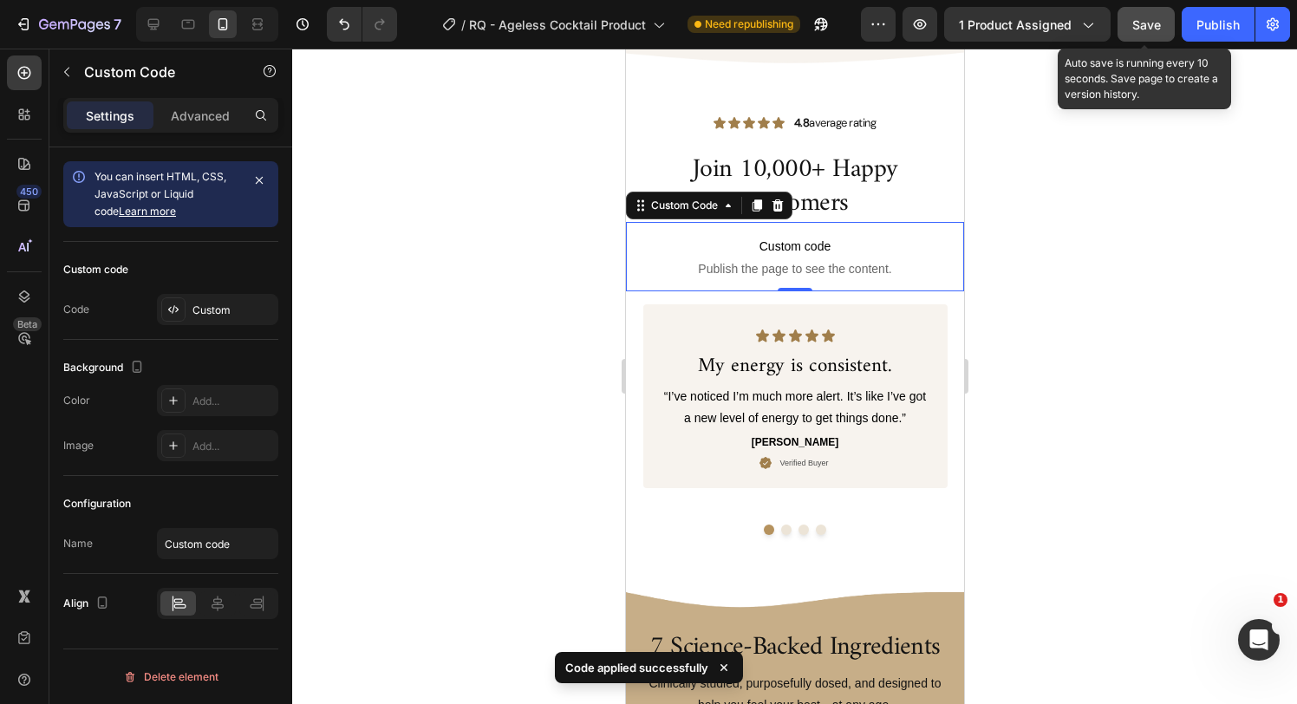
click at [1136, 32] on div "Save" at bounding box center [1147, 25] width 29 height 18
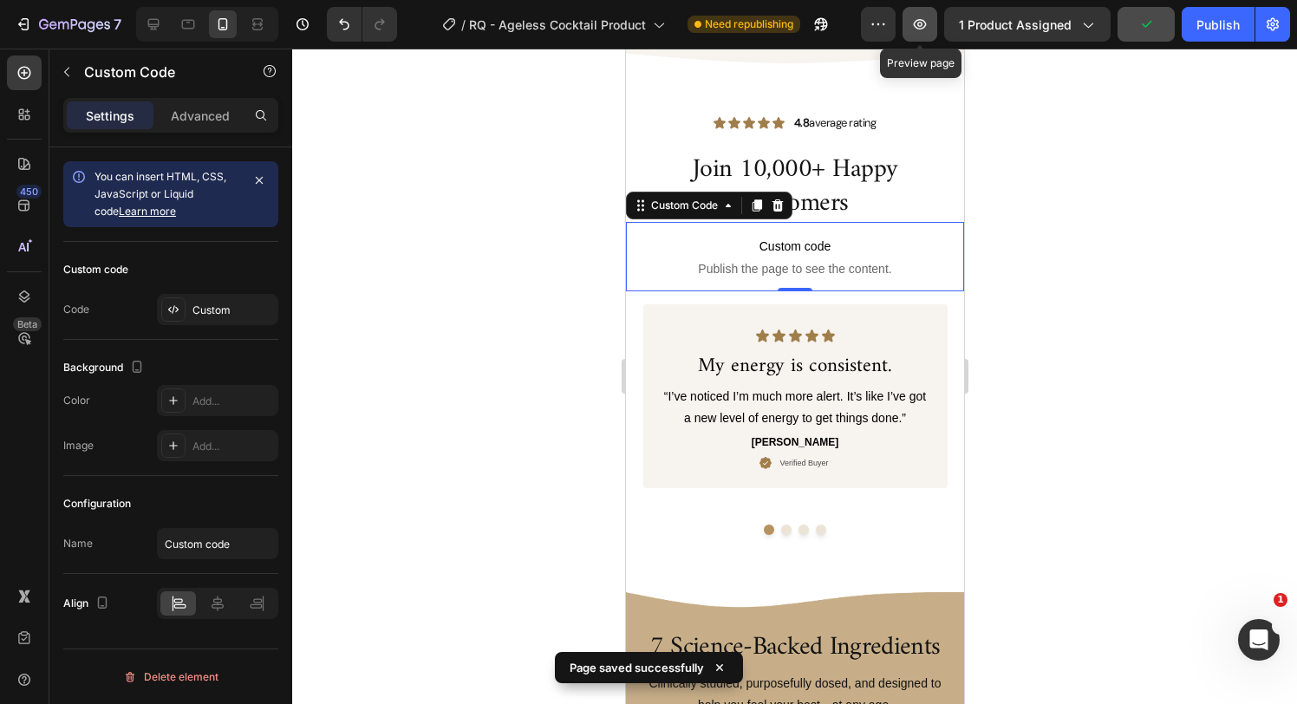
click at [925, 29] on icon "button" at bounding box center [919, 24] width 17 height 17
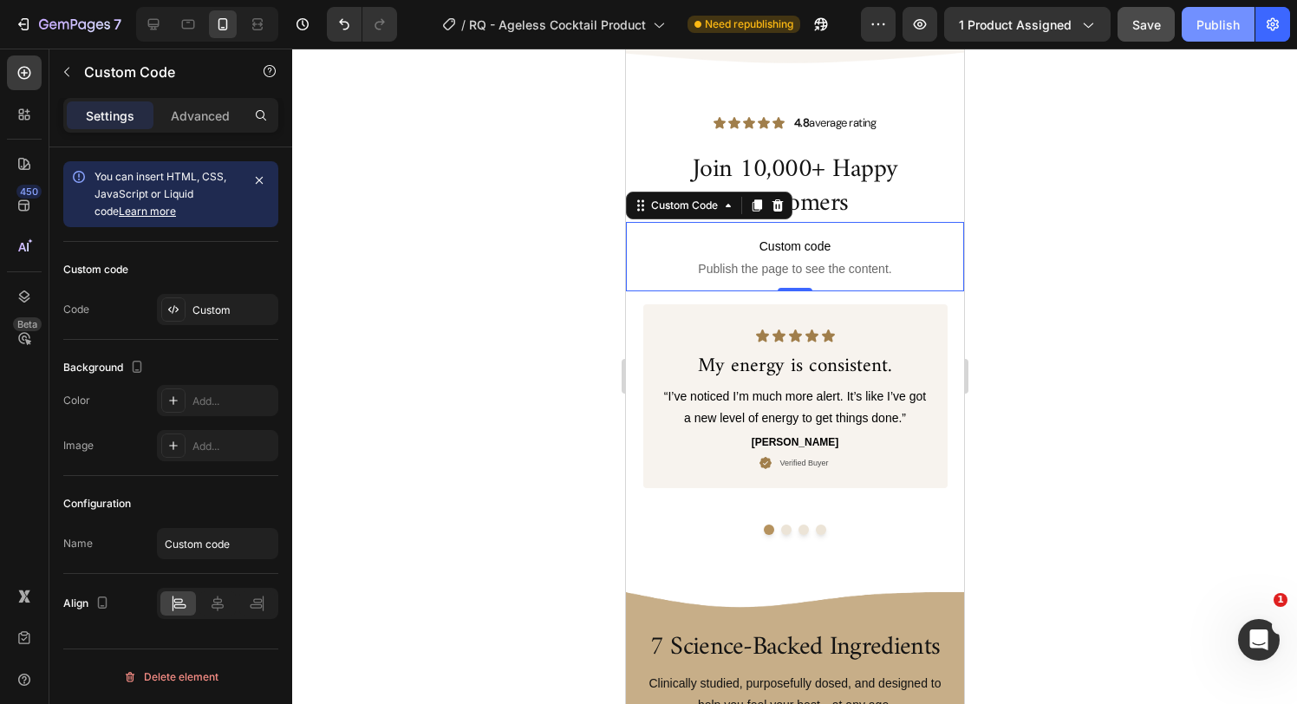
click at [1202, 28] on div "Publish" at bounding box center [1218, 25] width 43 height 18
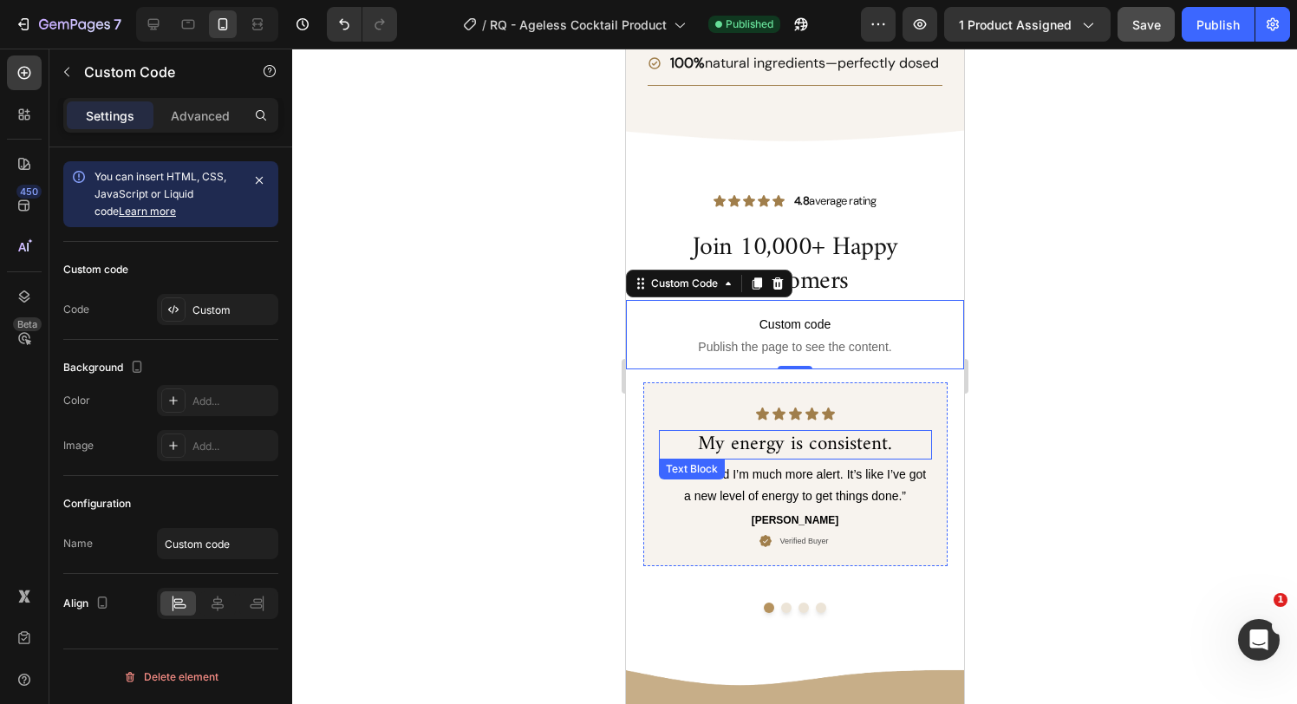
scroll to position [1874, 0]
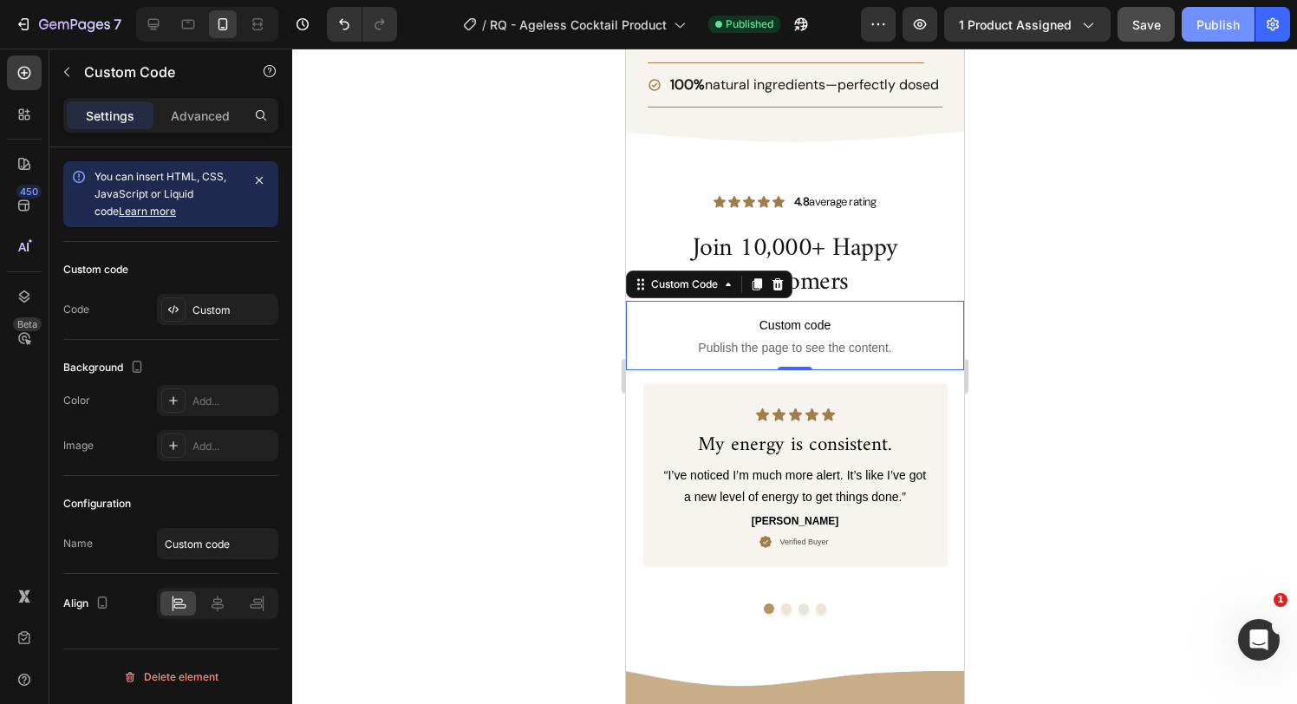
click at [1209, 31] on div "Publish" at bounding box center [1218, 25] width 43 height 18
